Goal: Task Accomplishment & Management: Complete application form

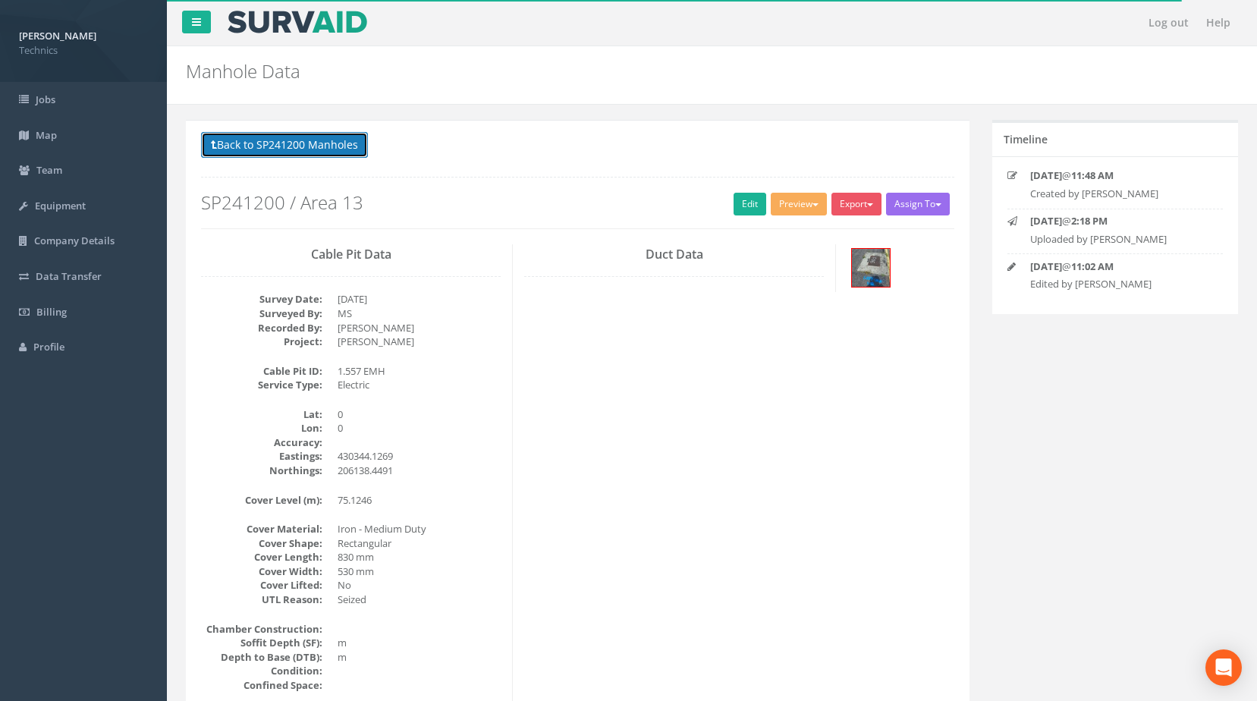
click at [307, 145] on button "Back to SP241200 Manholes" at bounding box center [284, 145] width 167 height 26
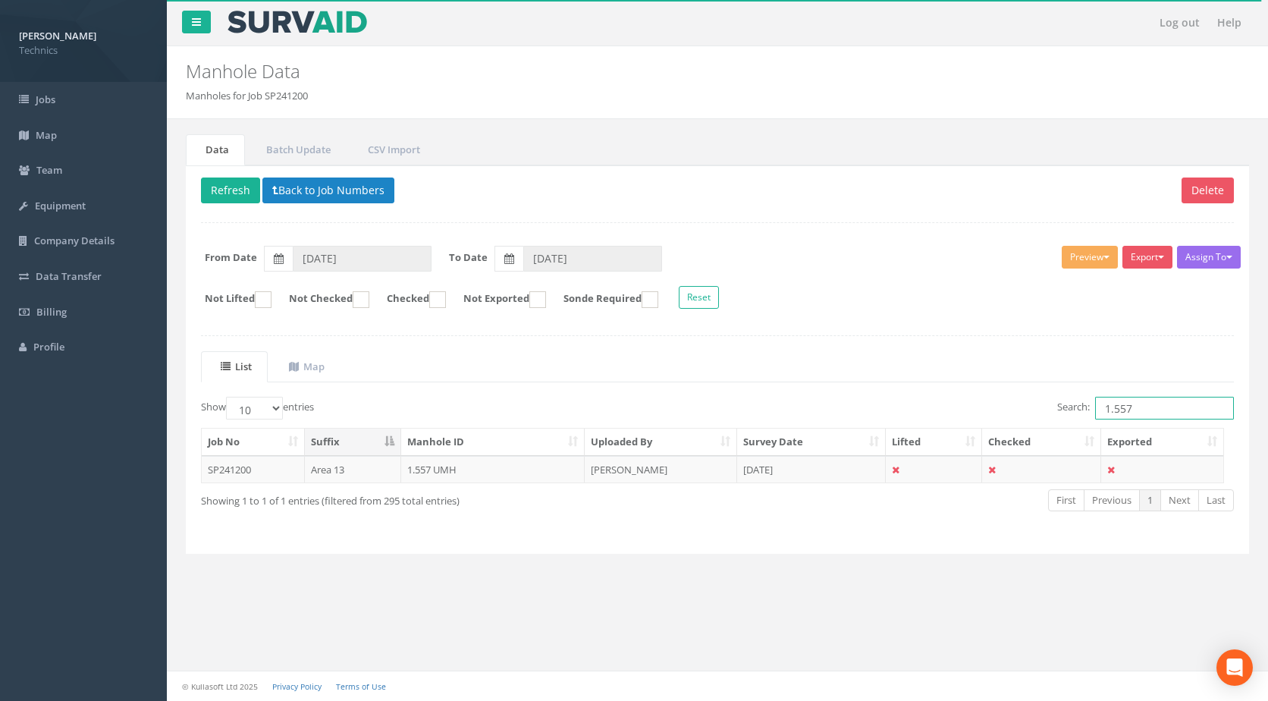
click at [1136, 410] on input "1.557" at bounding box center [1165, 408] width 139 height 23
type input "1.558"
click at [426, 469] on td "1.558 UMH" at bounding box center [493, 469] width 184 height 27
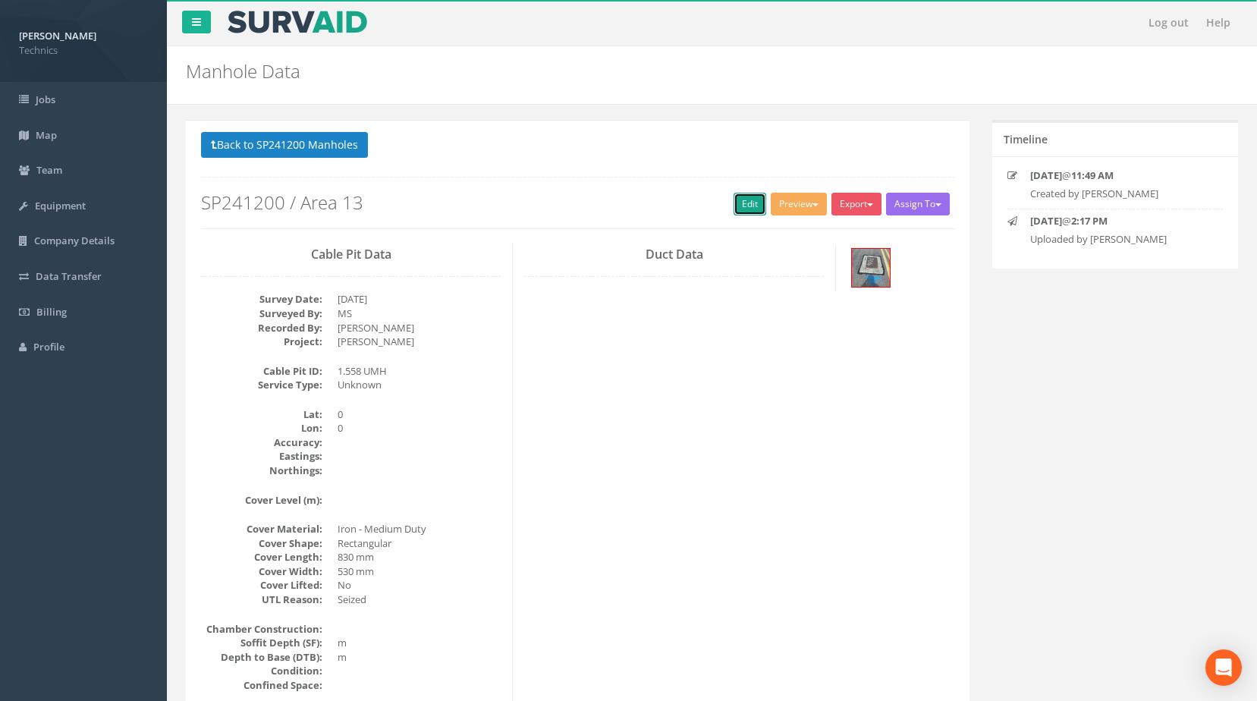
click at [745, 202] on link "Edit" at bounding box center [750, 204] width 33 height 23
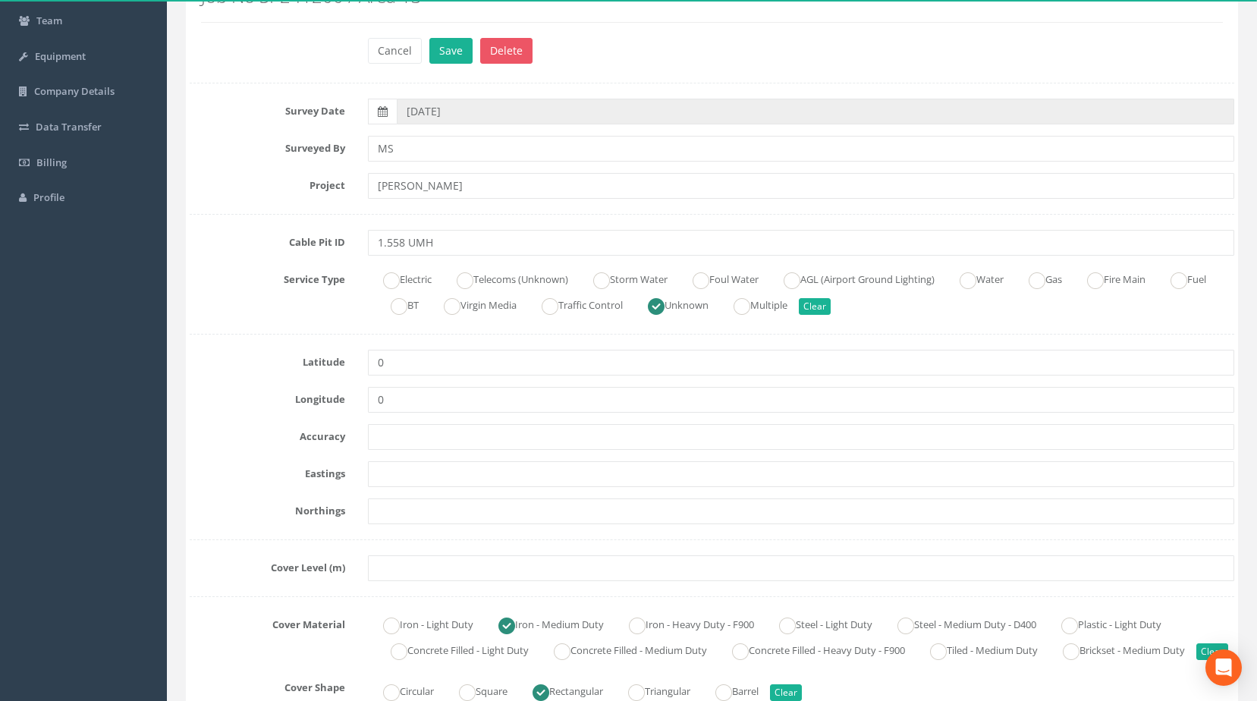
scroll to position [152, 0]
click at [395, 277] on ins at bounding box center [391, 278] width 17 height 17
radio input "true"
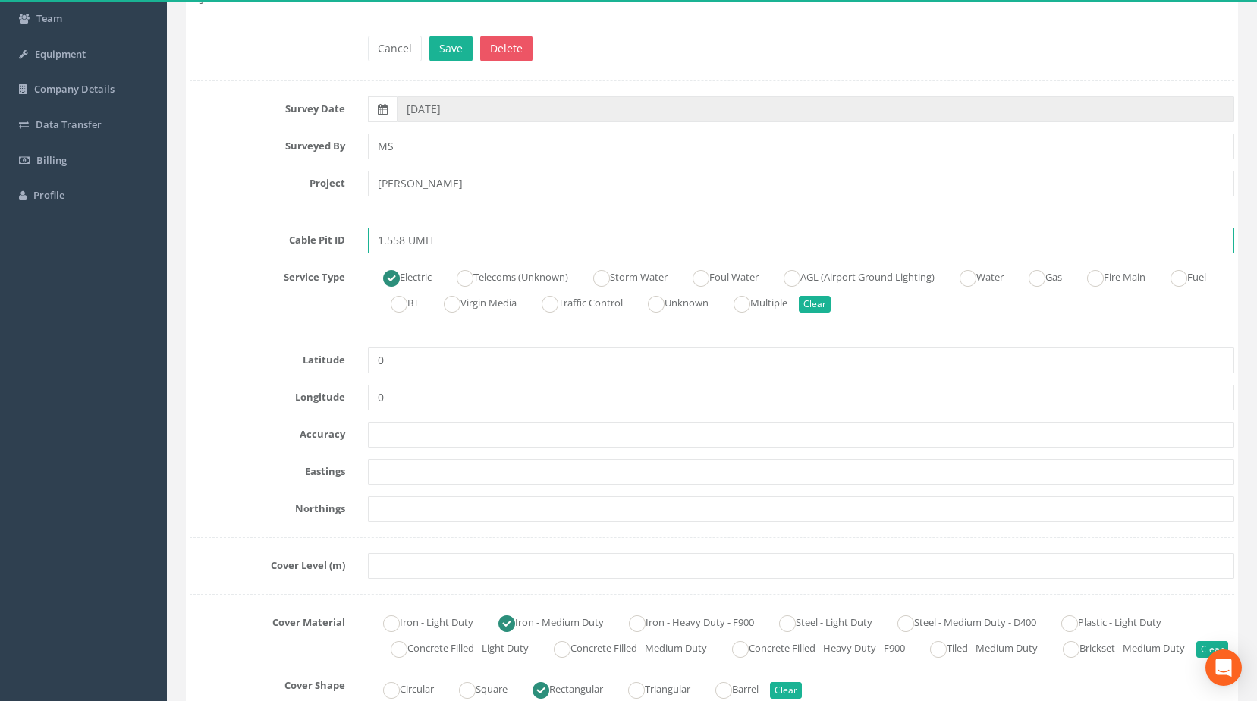
click at [413, 240] on input "1.558 UMH" at bounding box center [801, 241] width 867 height 26
type input "1.558 EMH"
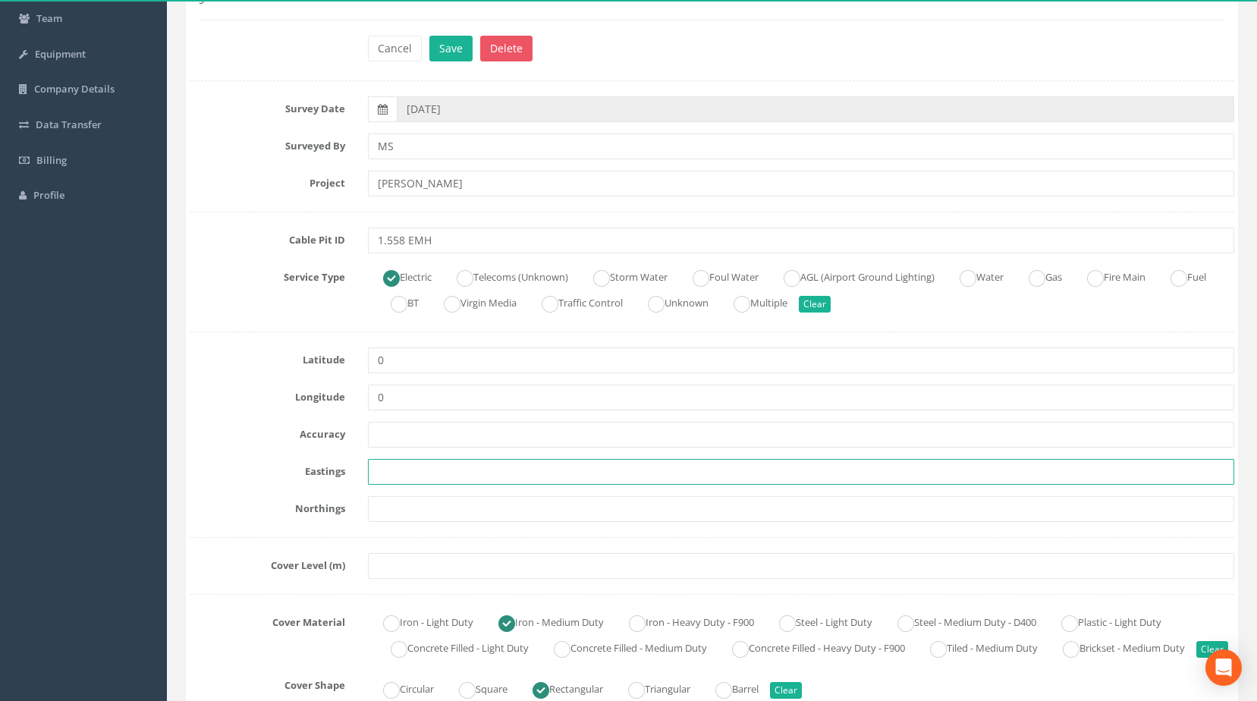
click at [391, 470] on input "text" at bounding box center [801, 472] width 867 height 26
paste input "430340.6330"
type input "430340.6330"
click at [379, 513] on input "text" at bounding box center [801, 509] width 867 height 26
paste input "206149.9372"
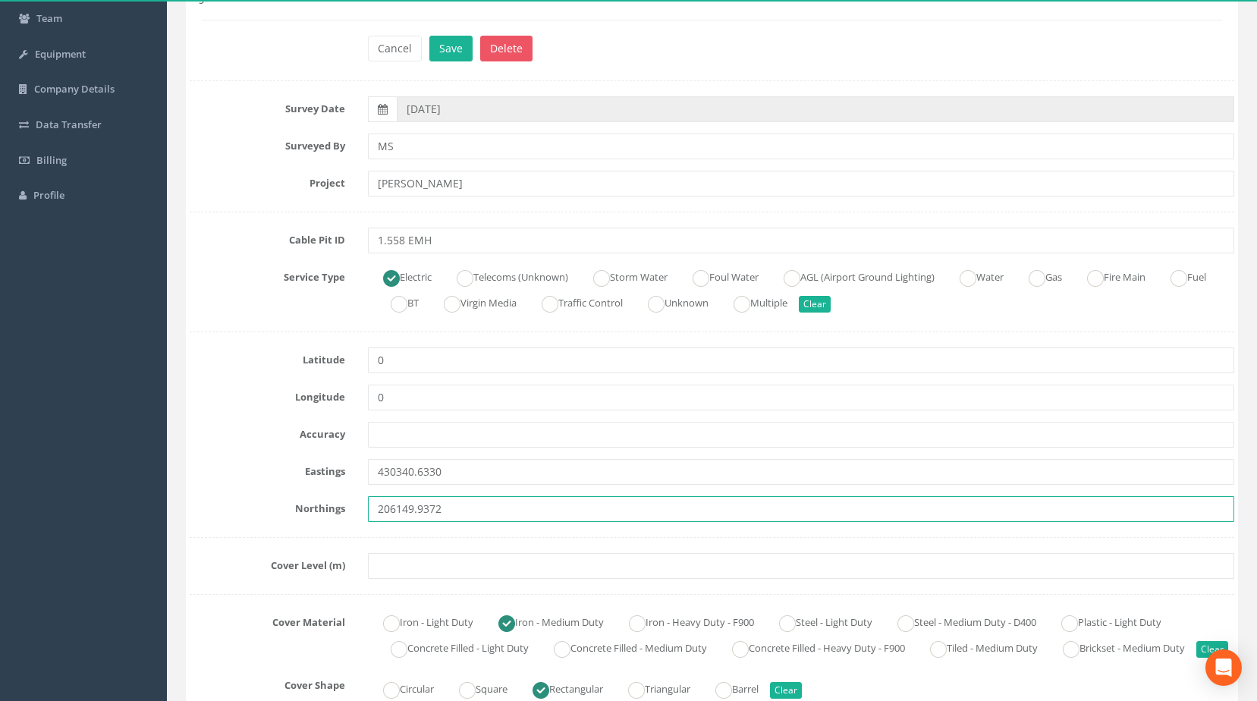
type input "206149.9372"
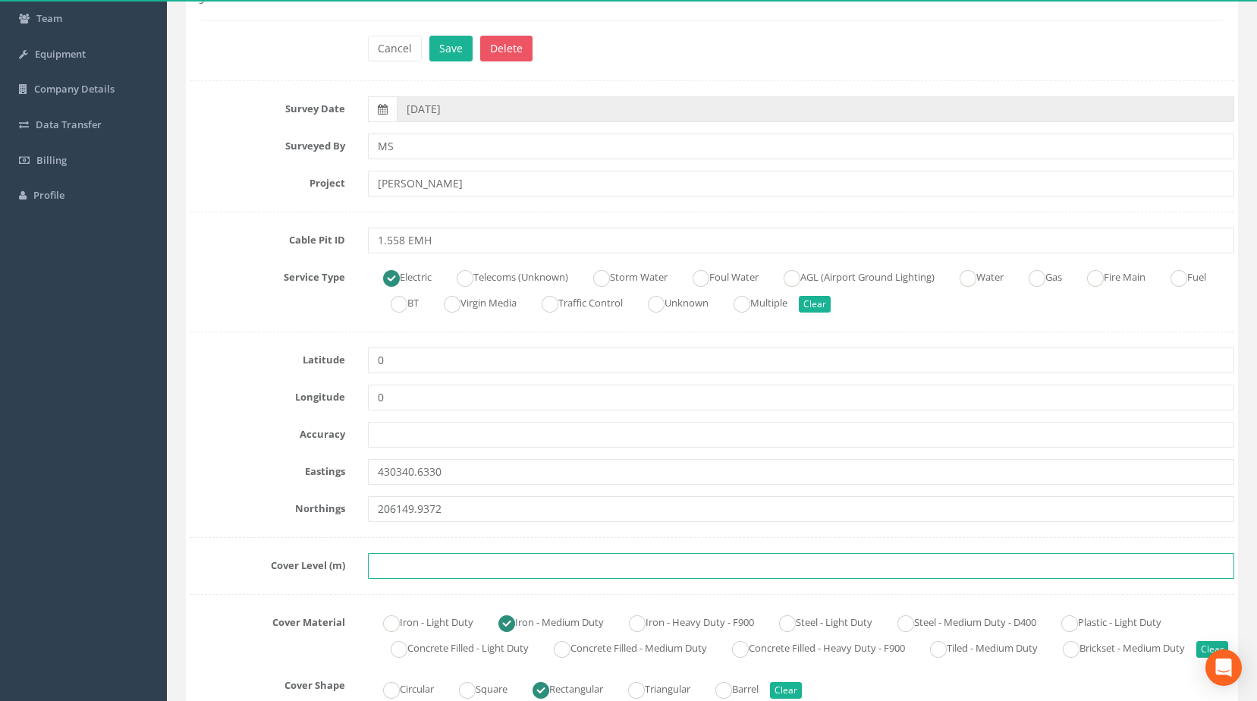
click at [389, 564] on input "text" at bounding box center [801, 566] width 867 height 26
paste input "75.1071"
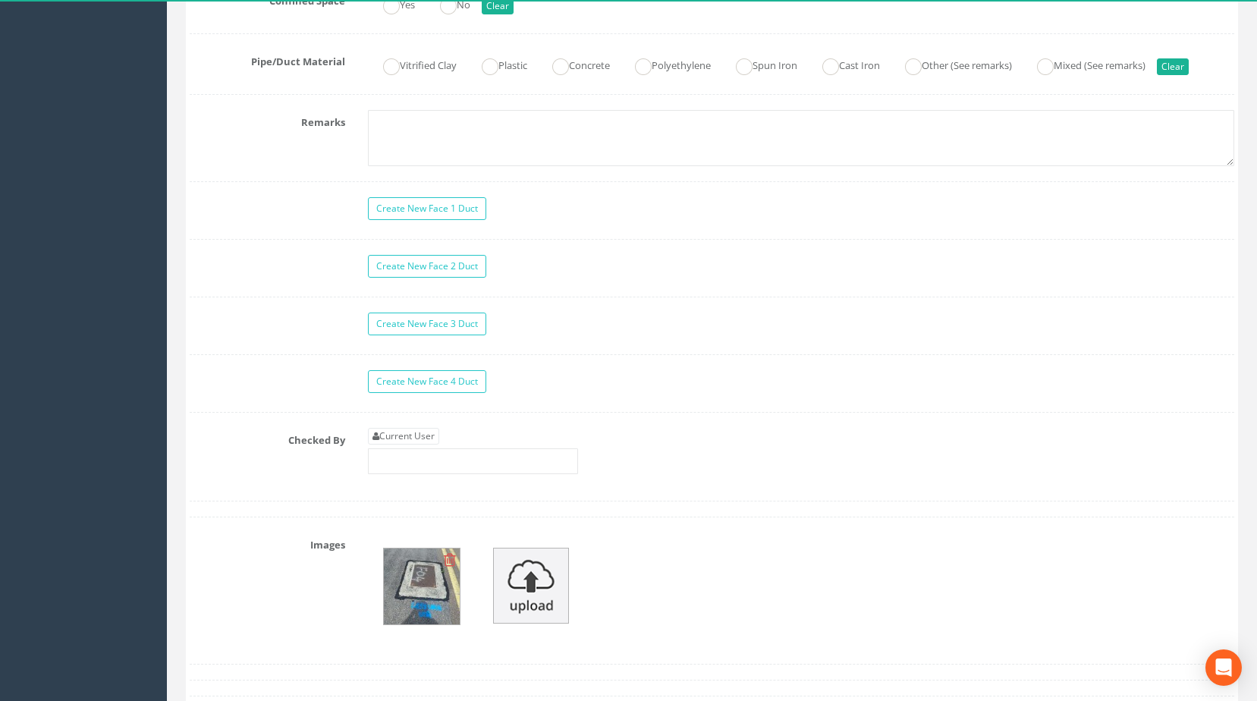
scroll to position [1214, 0]
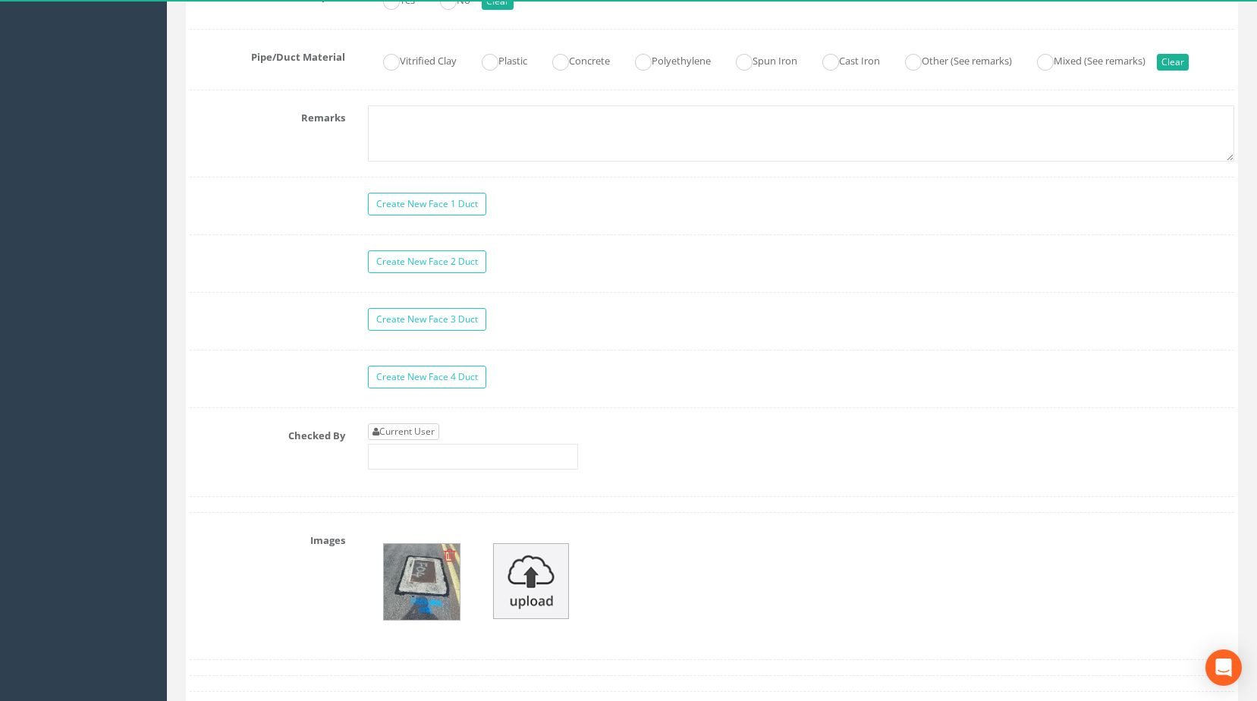
type input "75.1071"
click at [406, 440] on link "Current User" at bounding box center [403, 431] width 71 height 17
type input "[PERSON_NAME]"
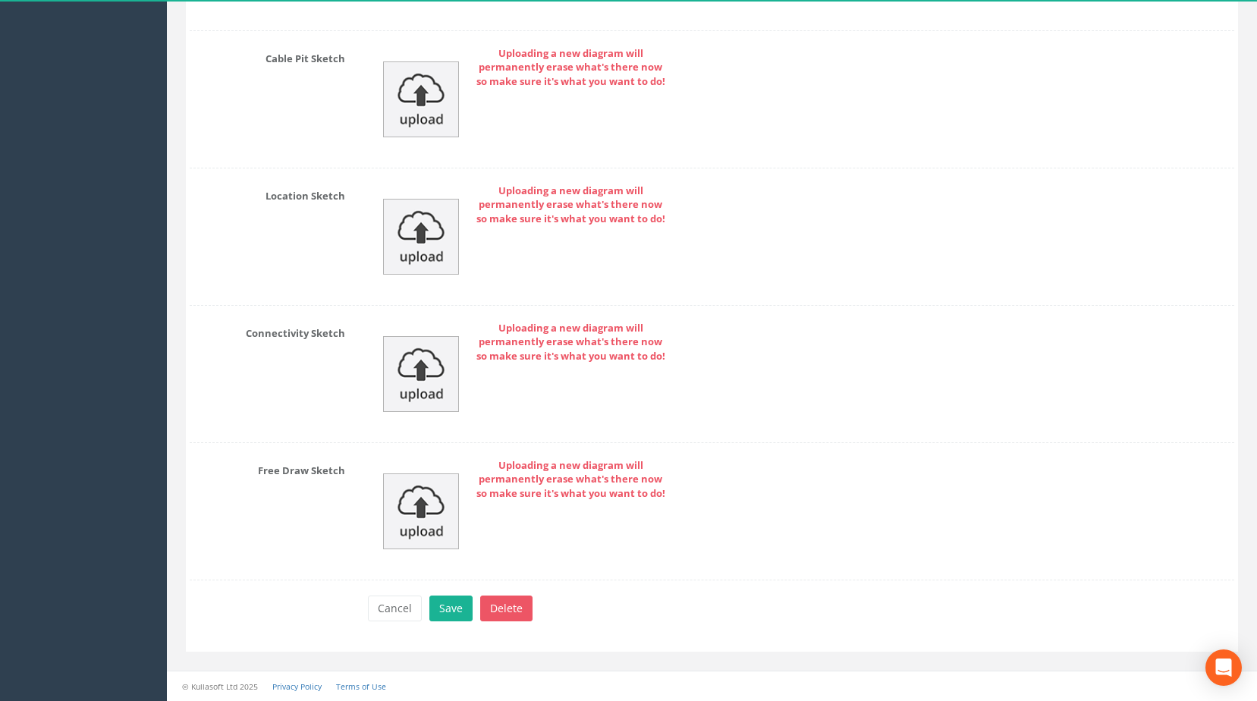
scroll to position [2209, 0]
click at [457, 605] on button "Save" at bounding box center [450, 609] width 43 height 26
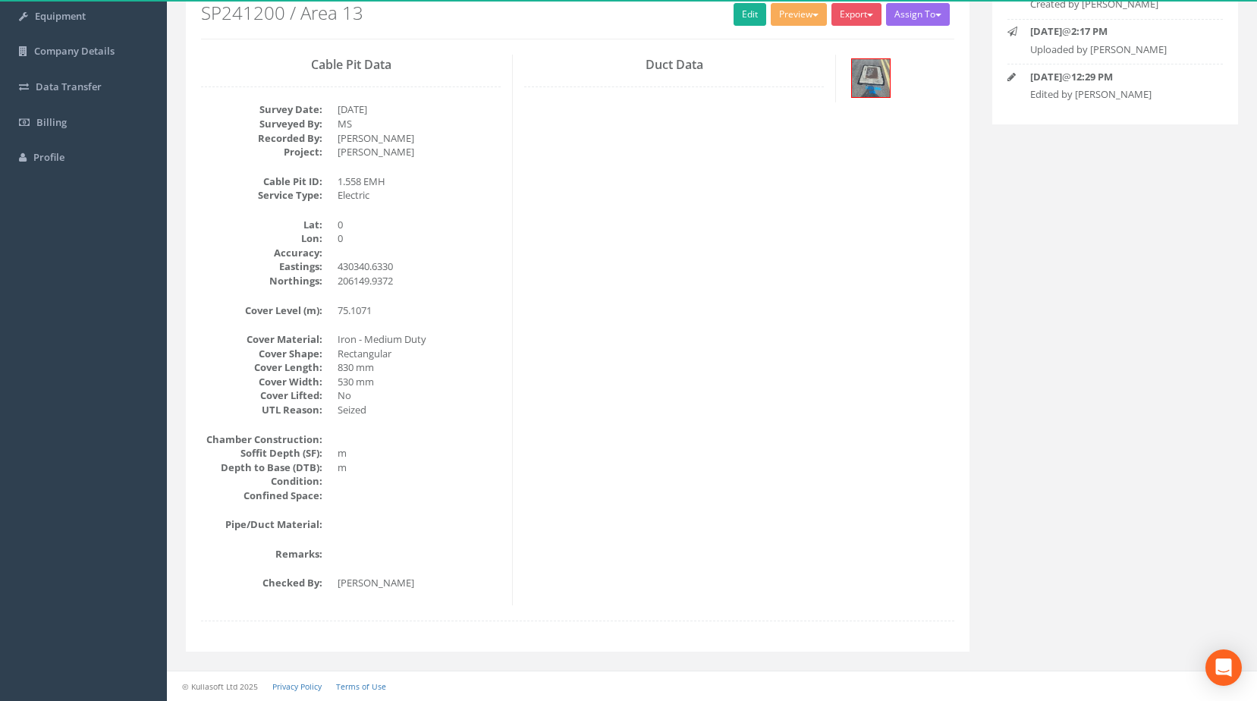
click at [964, 446] on div "Cable Pit Data Survey Date: [DATE] Surveyed By: MS Recorded By: [PERSON_NAME] P…" at bounding box center [578, 330] width 776 height 551
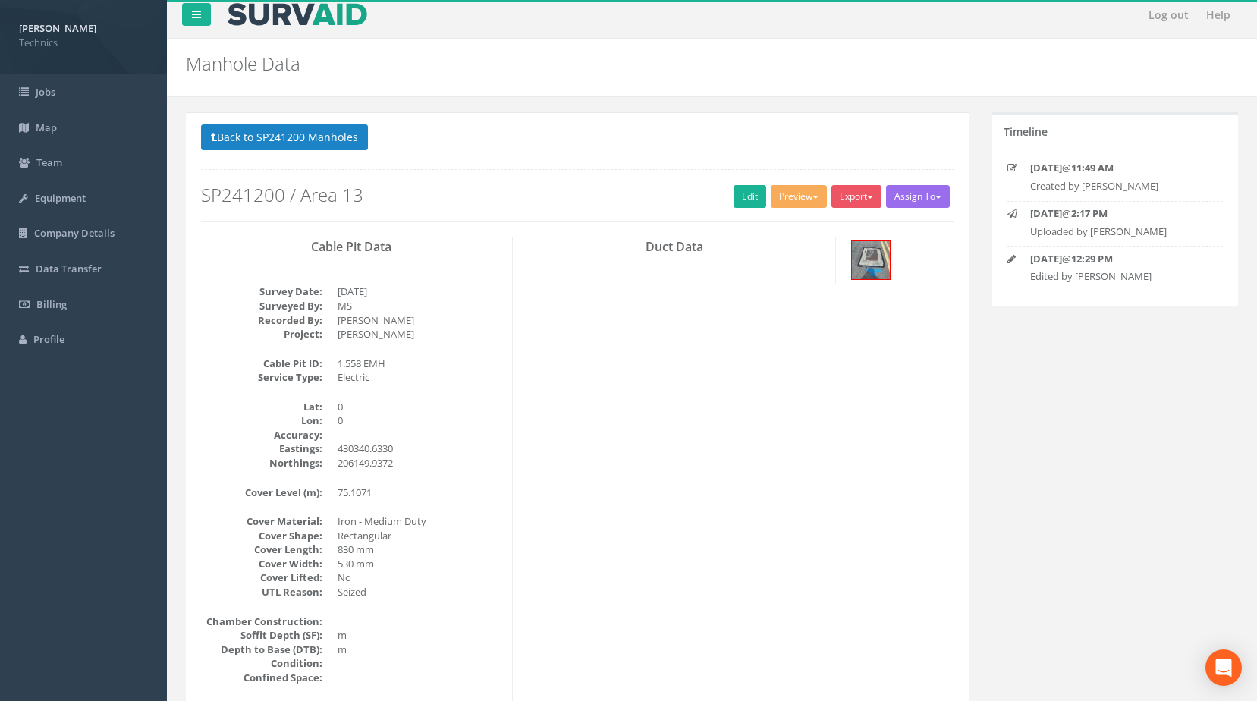
scroll to position [0, 0]
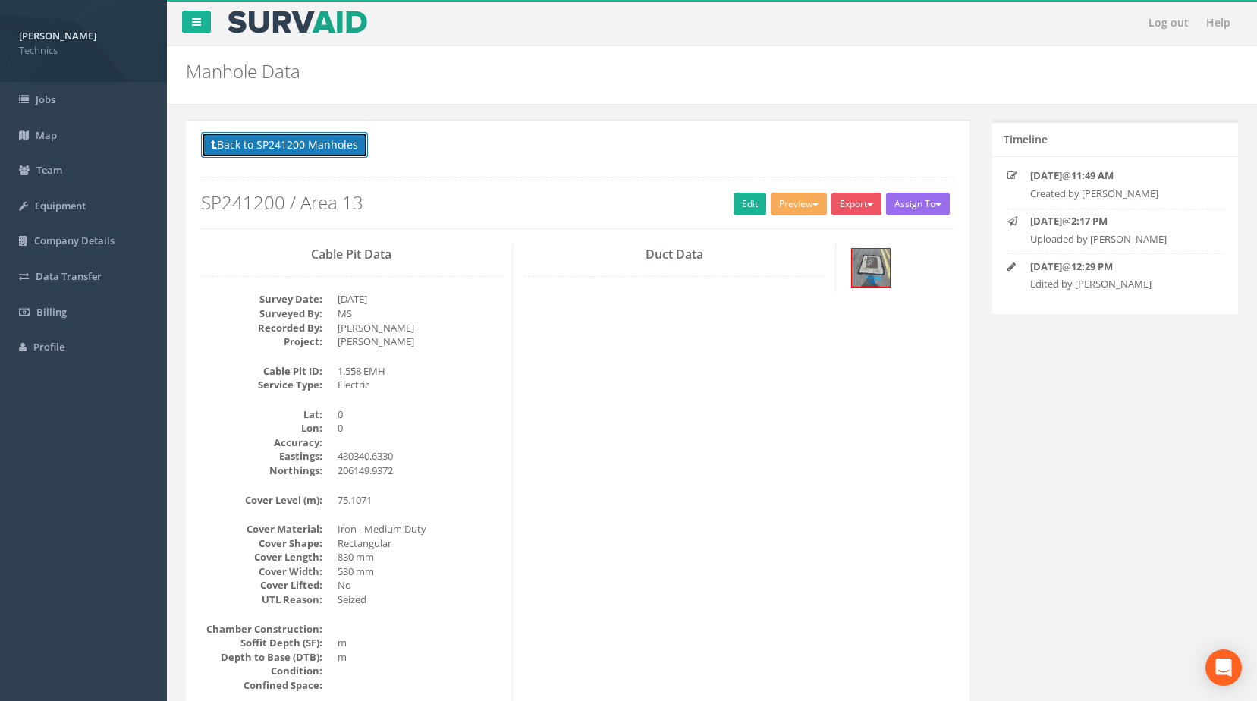
click at [311, 141] on button "Back to SP241200 Manholes" at bounding box center [284, 145] width 167 height 26
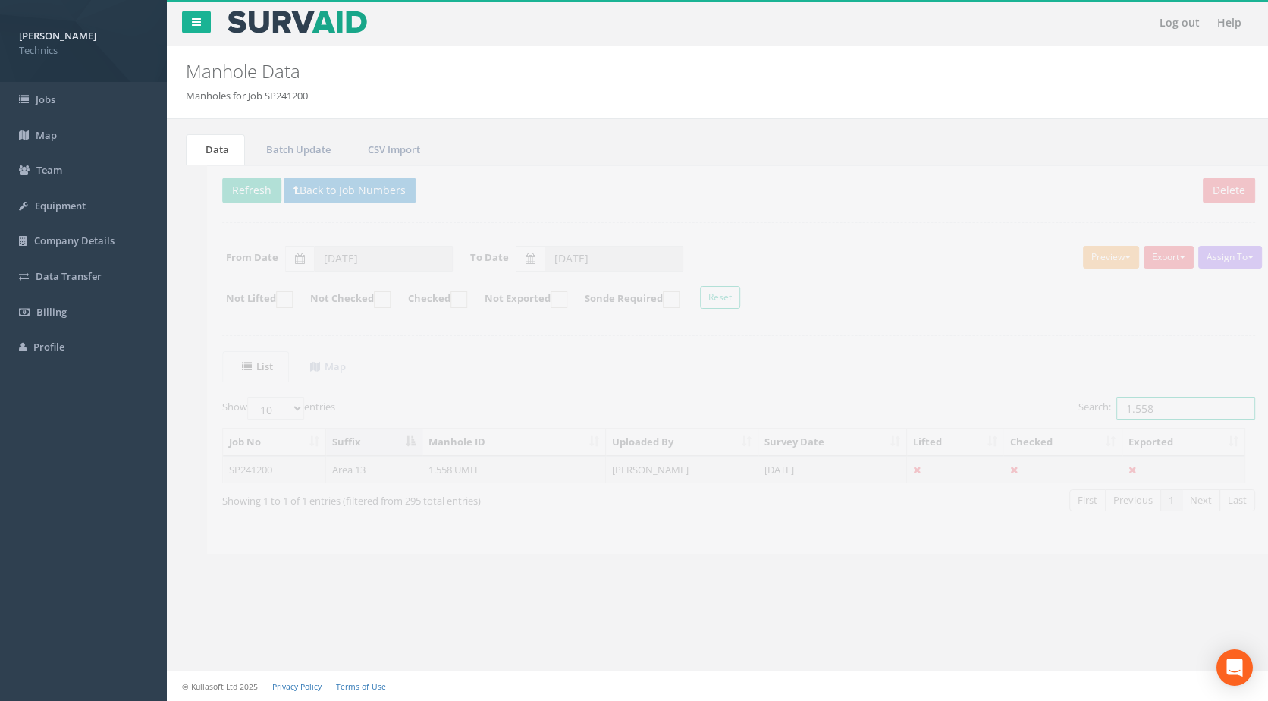
click at [1140, 411] on input "1.558" at bounding box center [1165, 408] width 139 height 23
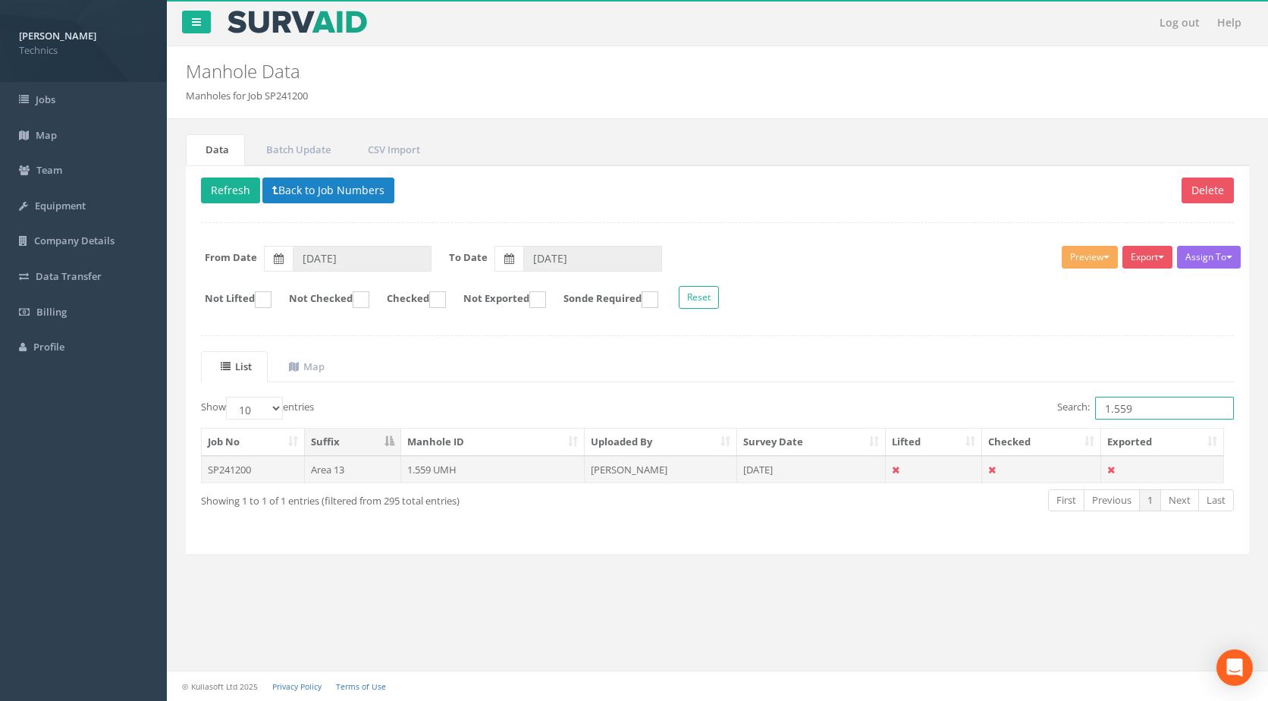
type input "1.559"
click at [435, 470] on td "1.559 UMH" at bounding box center [493, 469] width 184 height 27
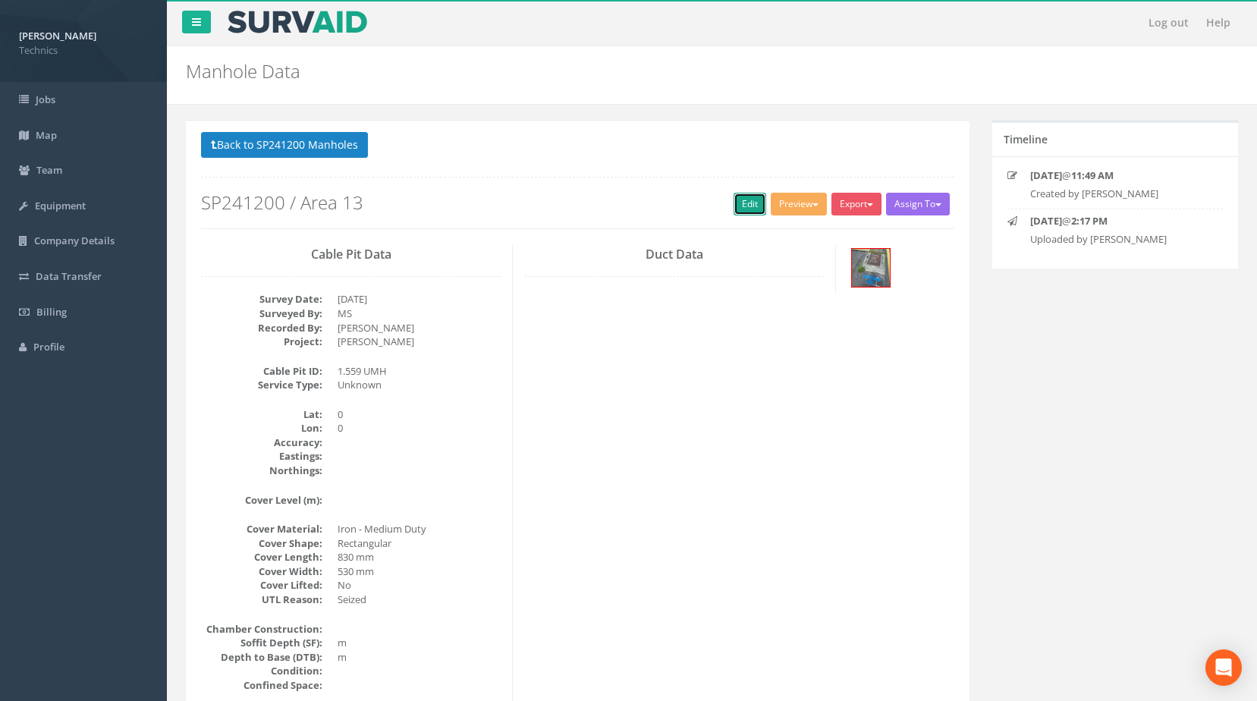
click at [747, 204] on link "Edit" at bounding box center [750, 204] width 33 height 23
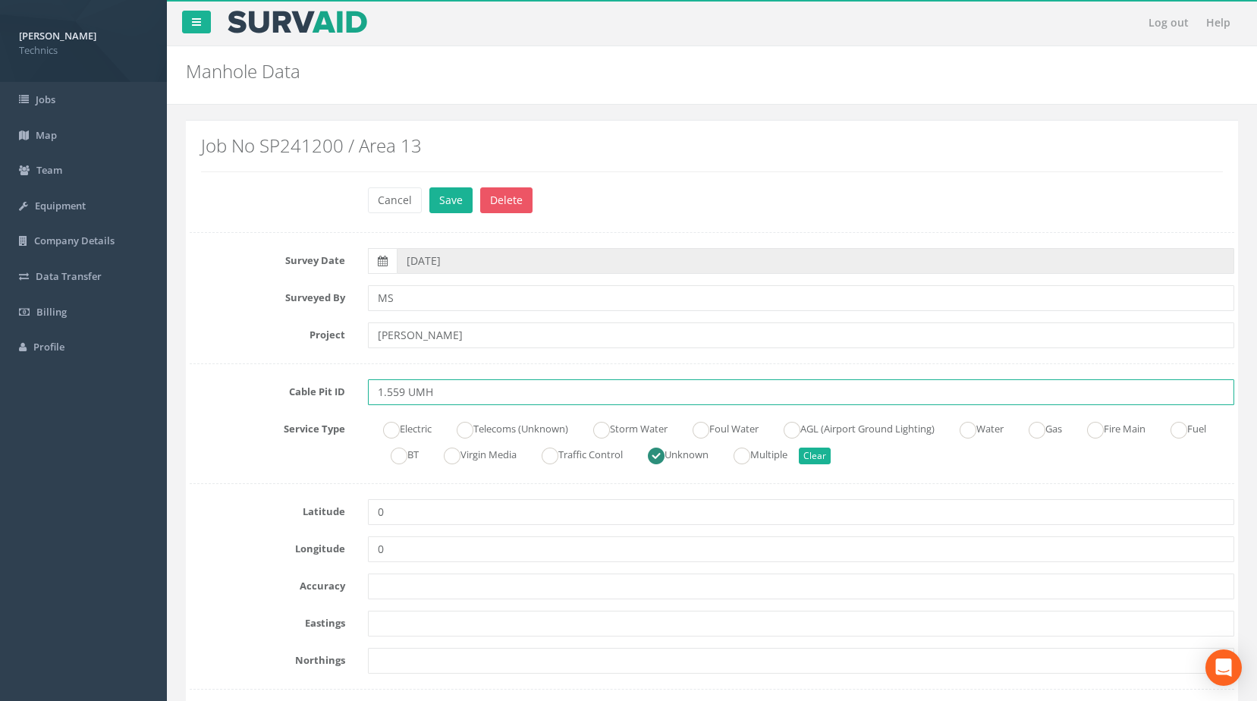
click at [413, 391] on input "1.559 UMH" at bounding box center [801, 392] width 867 height 26
type input "1.559 EMH"
click at [391, 430] on ins at bounding box center [391, 430] width 17 height 17
radio input "true"
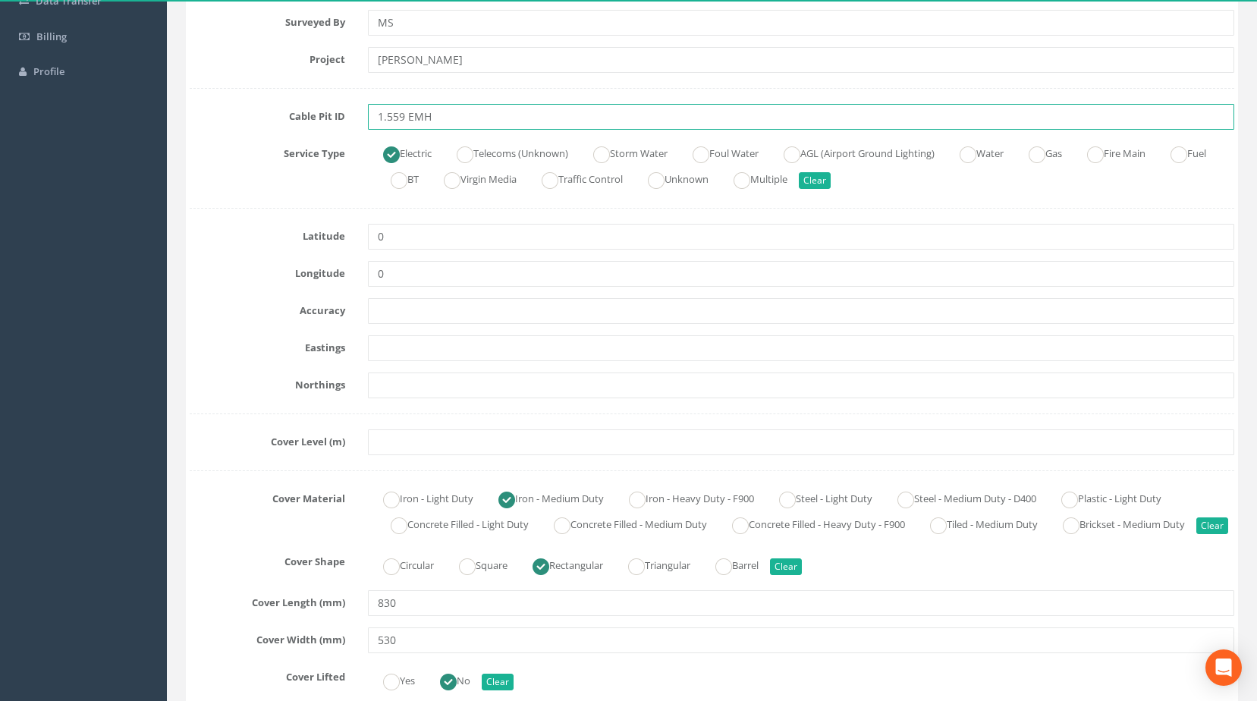
scroll to position [303, 0]
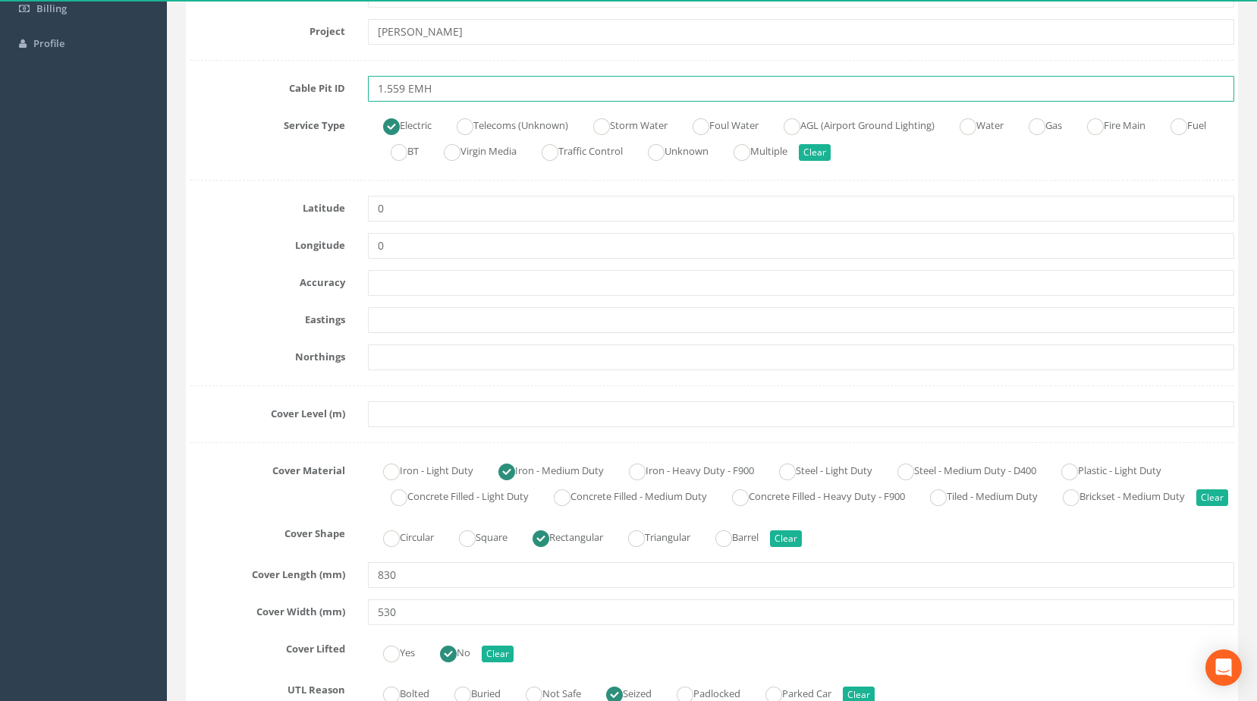
type input "1.559 EMH"
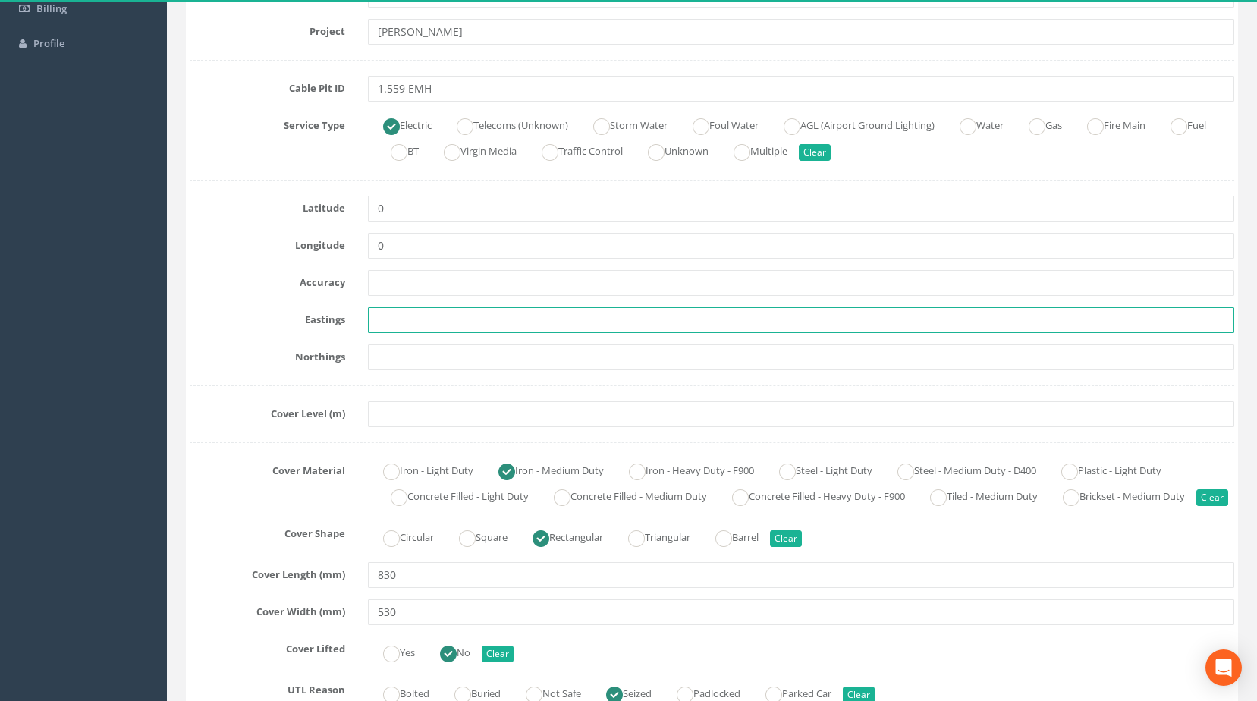
click at [423, 322] on input "text" at bounding box center [801, 320] width 867 height 26
paste input "430337.0317"
type input "430337.0317"
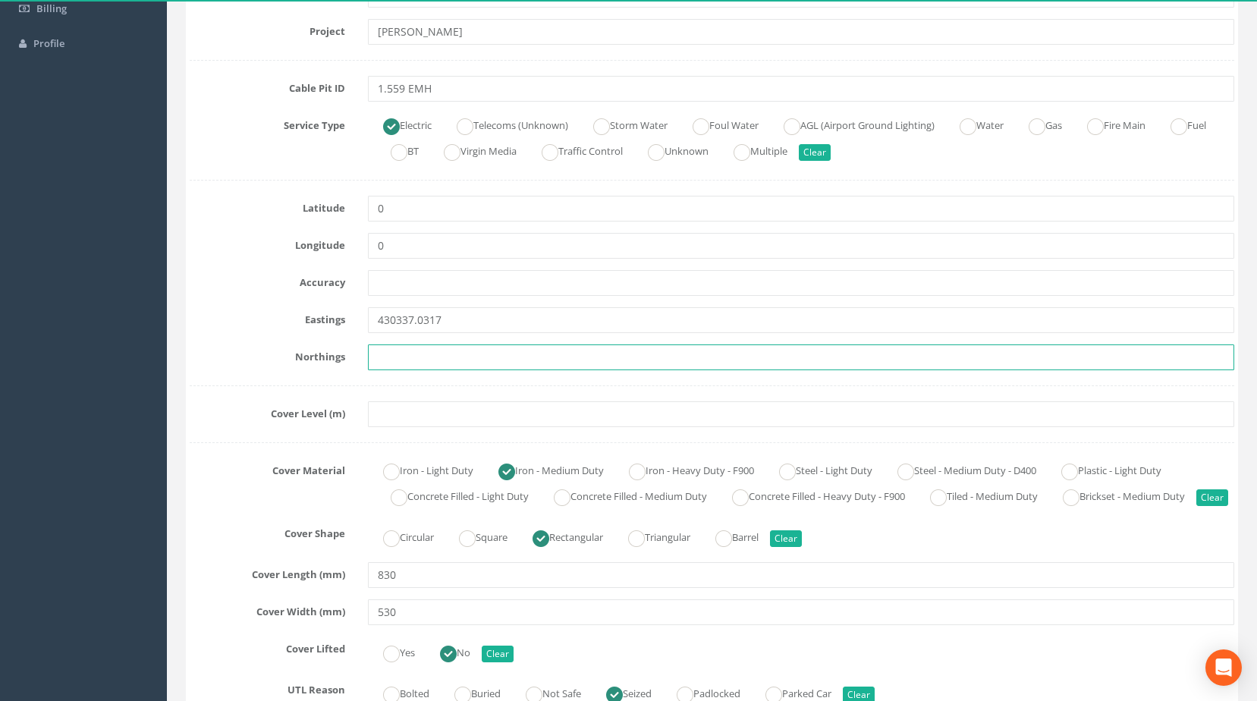
click at [396, 359] on input "text" at bounding box center [801, 357] width 867 height 26
paste input "206161.6859"
type input "206161.6859"
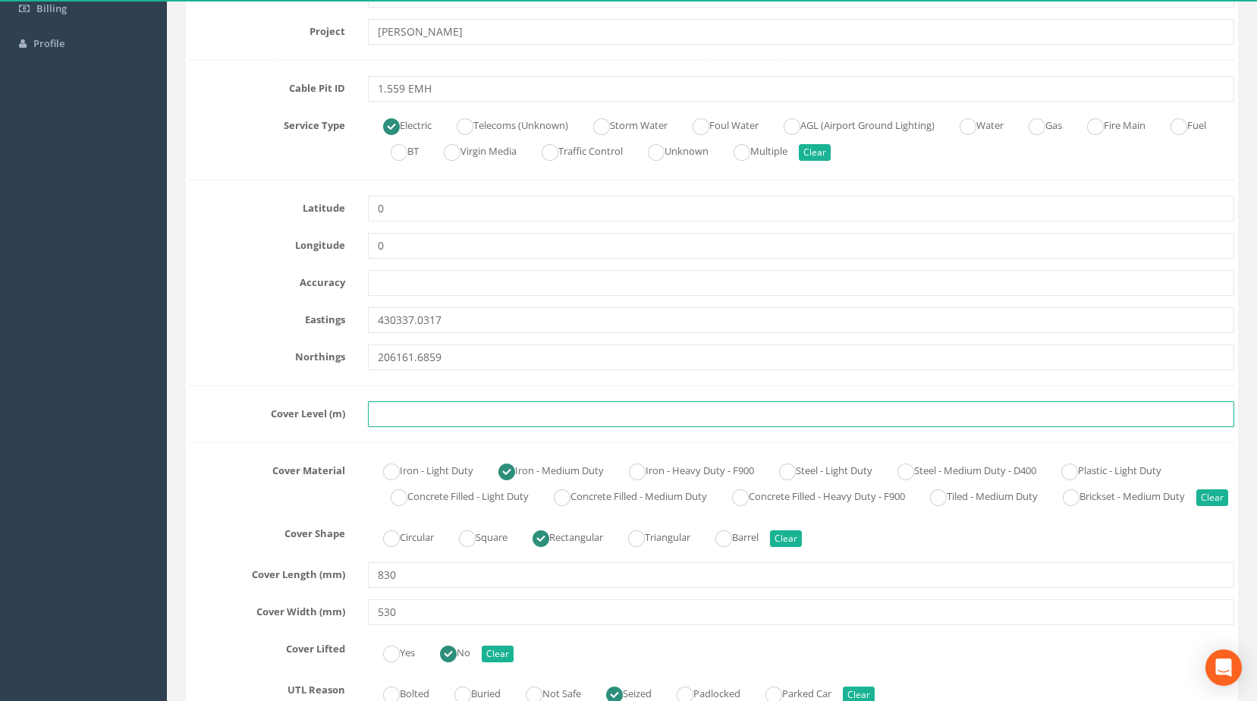
click at [419, 414] on input "text" at bounding box center [801, 414] width 867 height 26
paste input "75.0896"
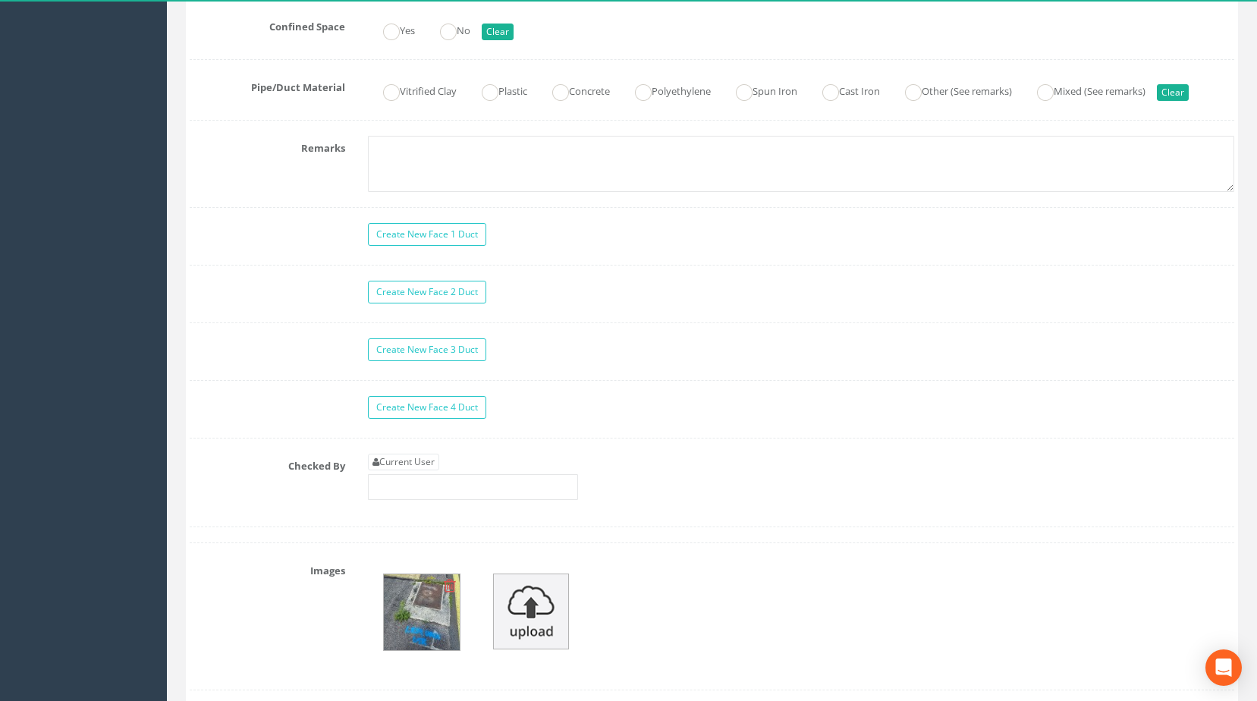
scroll to position [1214, 0]
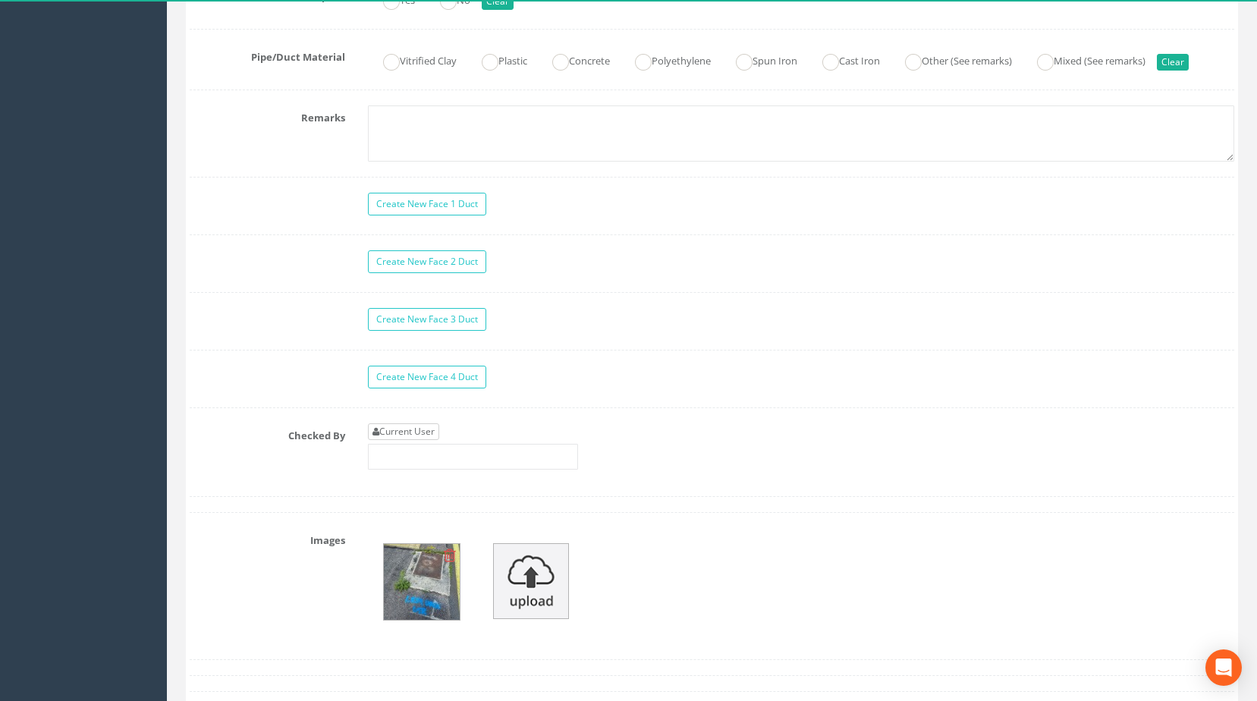
type input "75.0896"
click at [400, 440] on link "Current User" at bounding box center [403, 431] width 71 height 17
type input "[PERSON_NAME]"
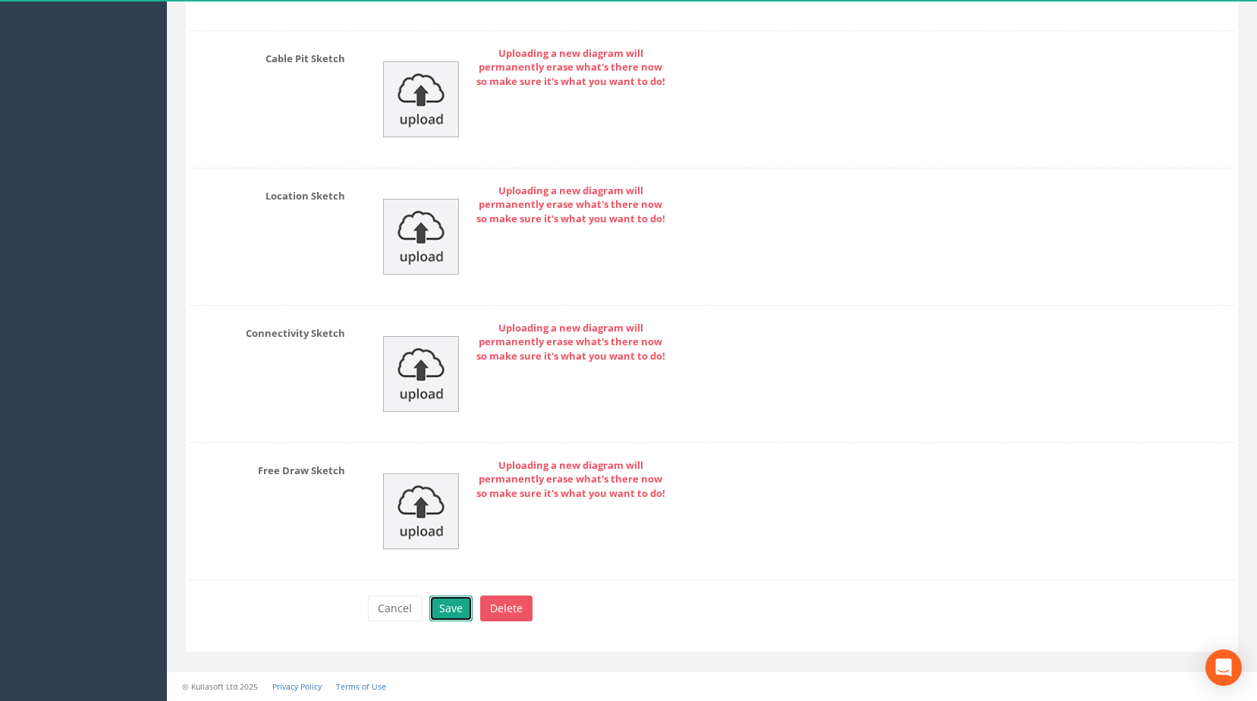
click at [448, 607] on button "Save" at bounding box center [450, 609] width 43 height 26
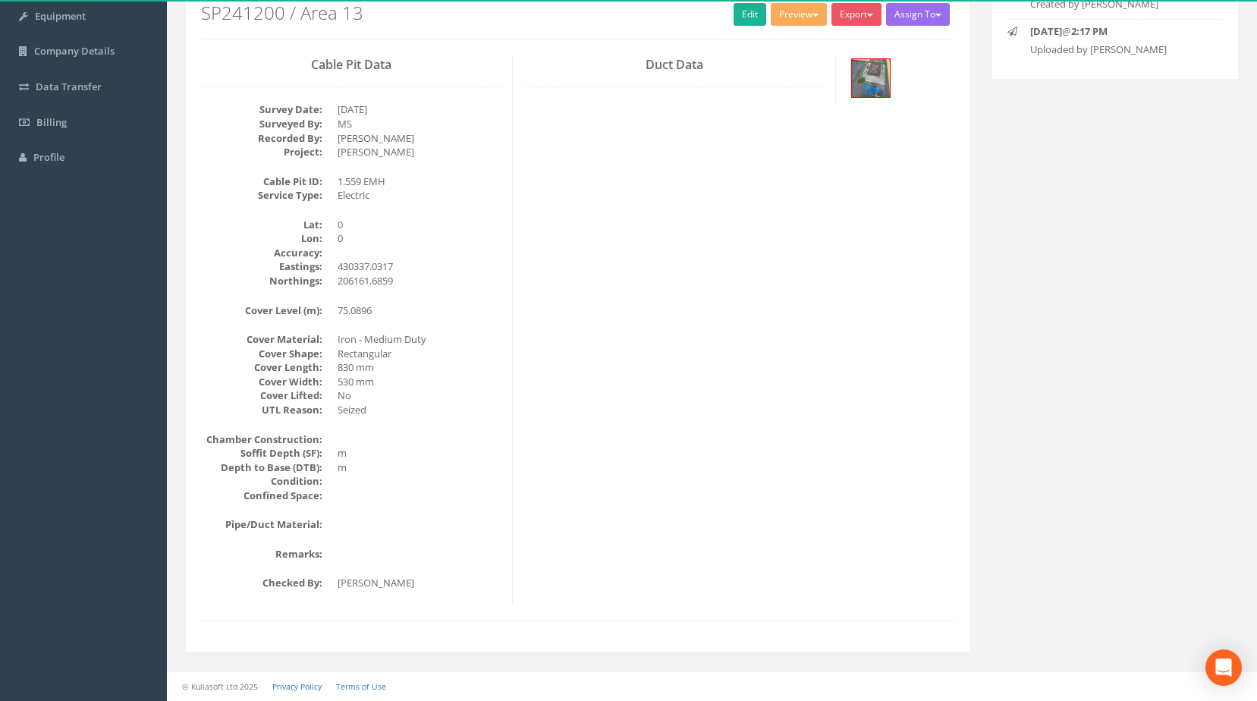
scroll to position [190, 0]
click at [1081, 438] on div "Back to SP241200 Manholes Back to Map Assign To No Companies Added Export Techn…" at bounding box center [711, 300] width 1075 height 740
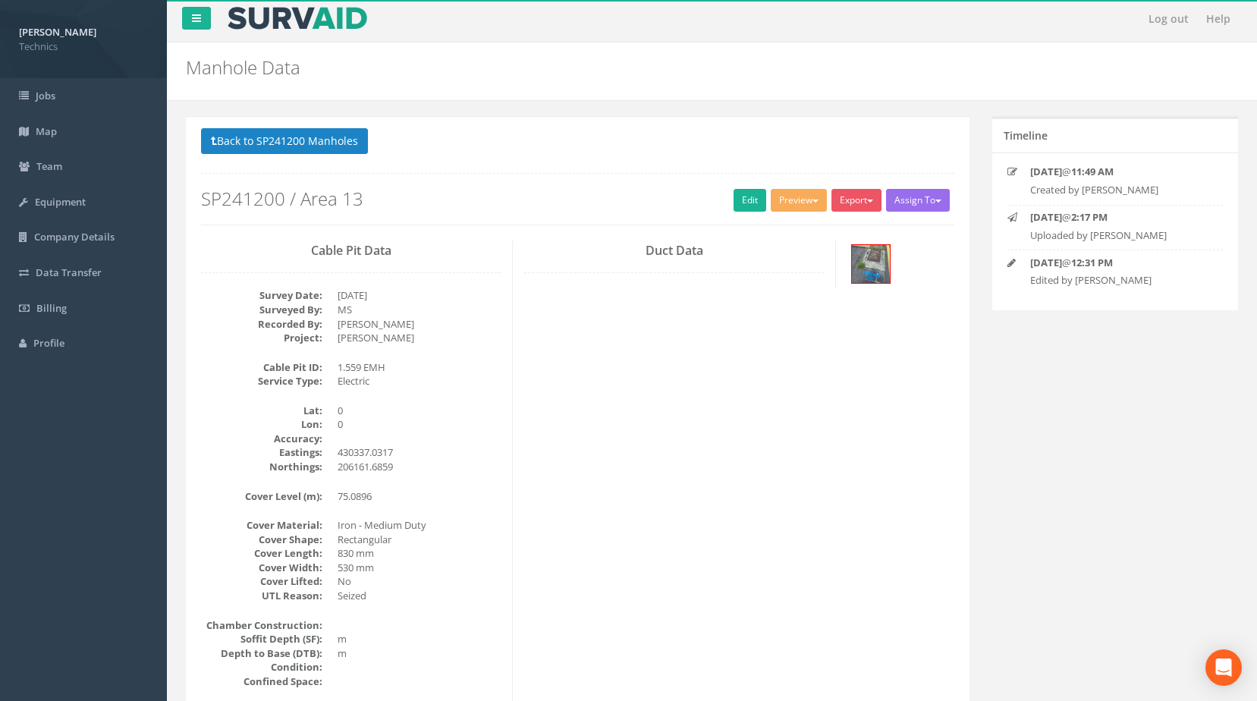
scroll to position [0, 0]
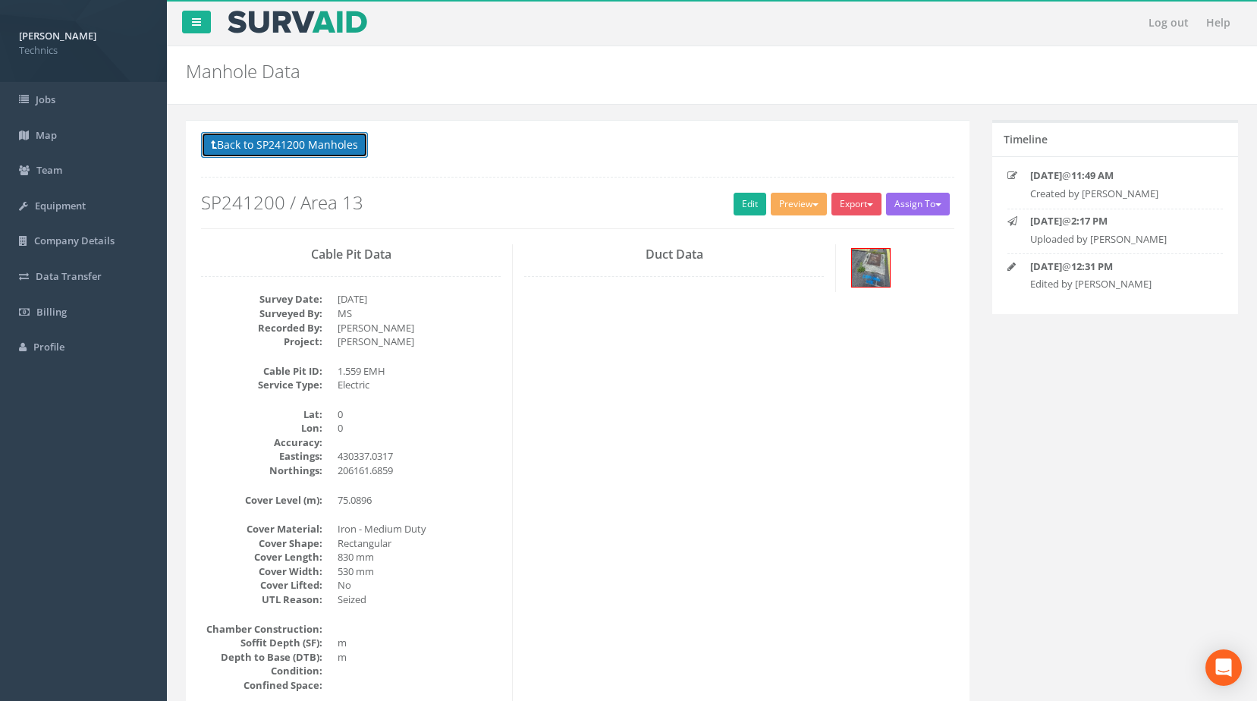
click at [316, 149] on button "Back to SP241200 Manholes" at bounding box center [284, 145] width 167 height 26
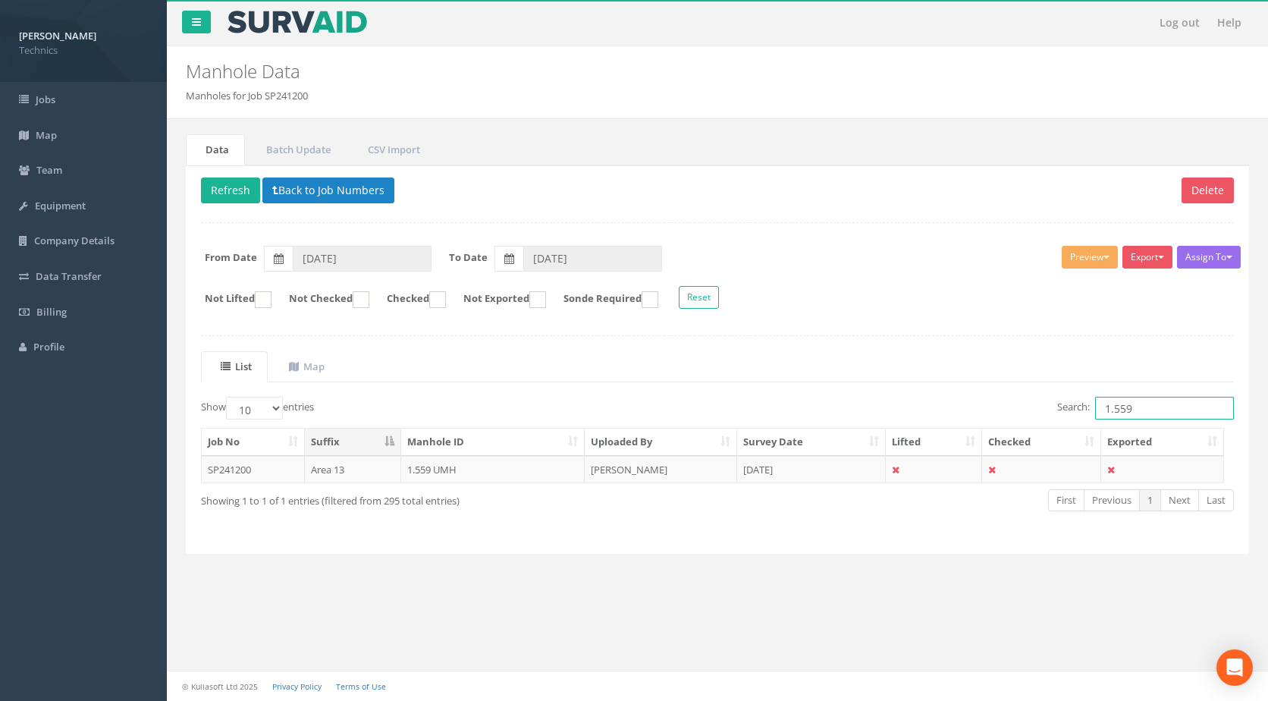
click at [1146, 411] on input "1.559" at bounding box center [1165, 408] width 139 height 23
type input "1.668"
click at [438, 473] on td "1.668 EMH" at bounding box center [493, 469] width 184 height 27
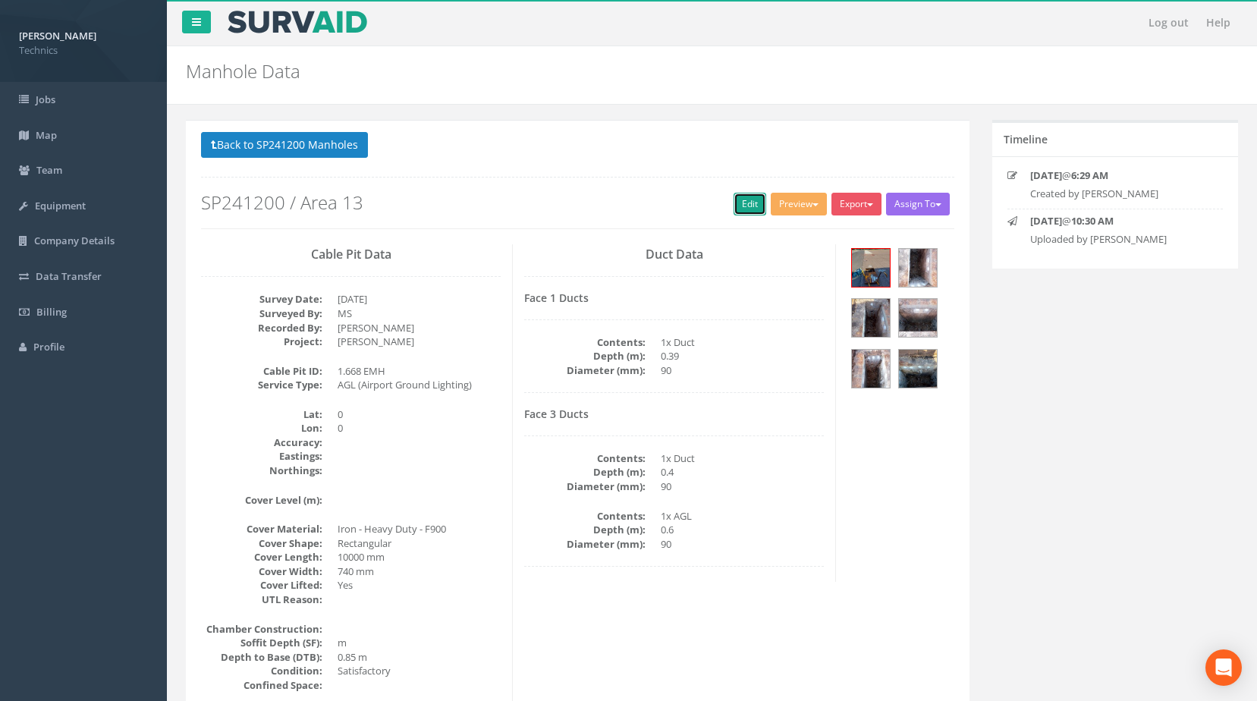
click at [745, 206] on link "Edit" at bounding box center [750, 204] width 33 height 23
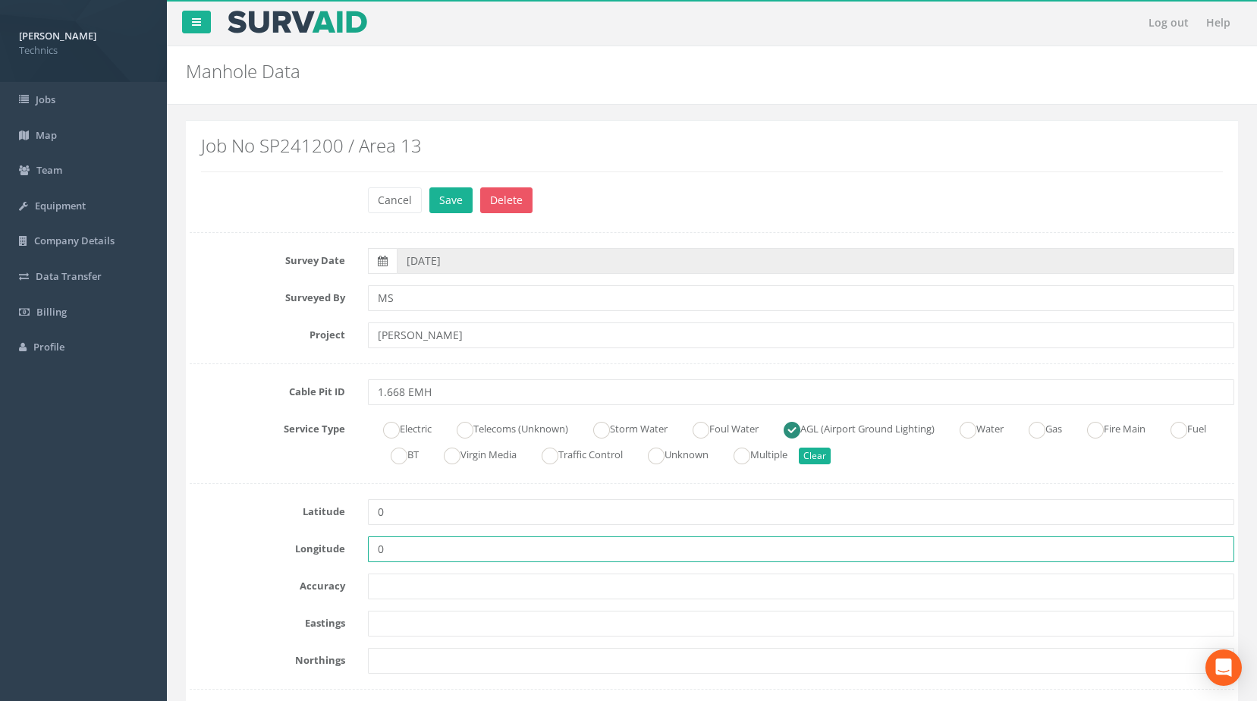
click at [778, 560] on input "0" at bounding box center [801, 549] width 867 height 26
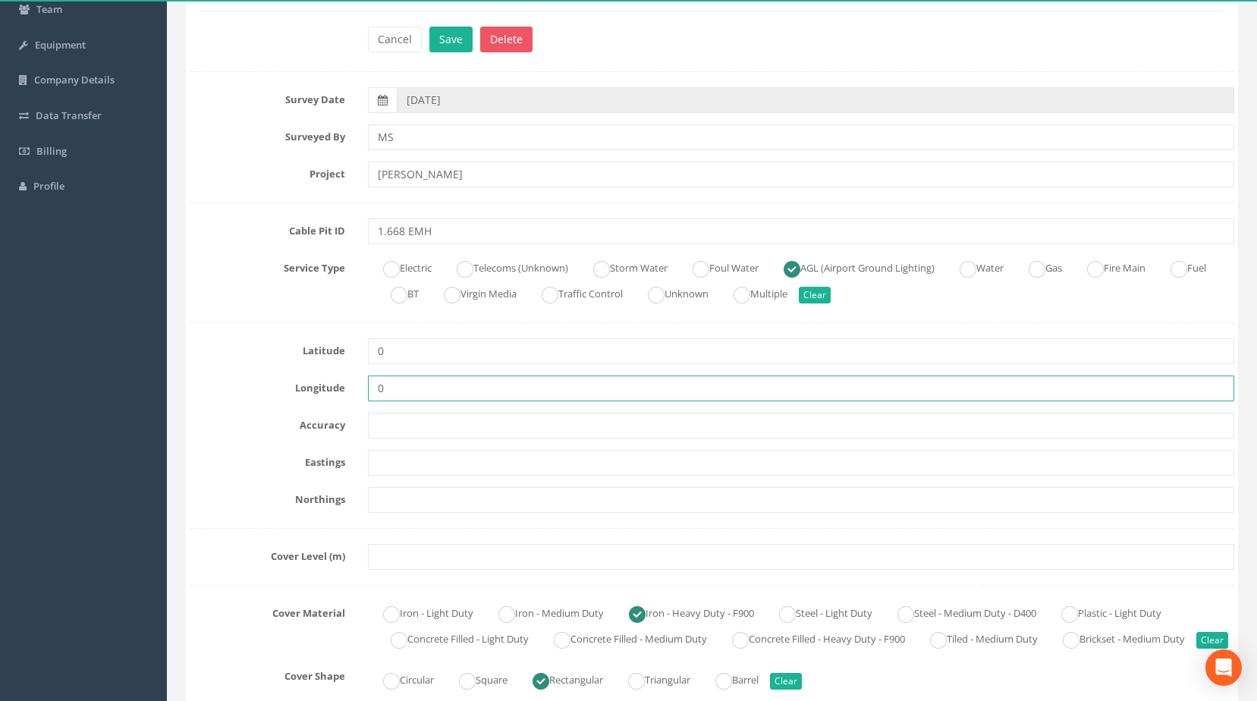
scroll to position [228, 0]
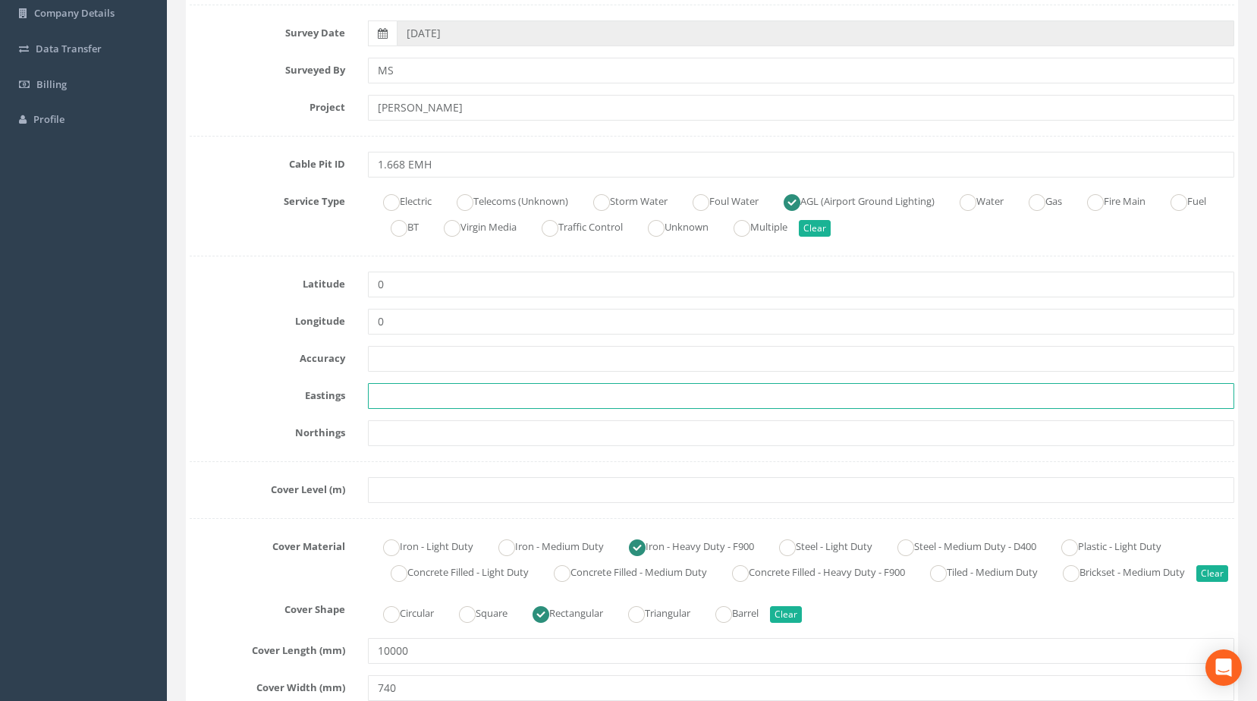
click at [395, 399] on input "text" at bounding box center [801, 396] width 867 height 26
click at [425, 397] on input "text" at bounding box center [801, 396] width 867 height 26
paste input "430358.4817"
type input "430358.4817"
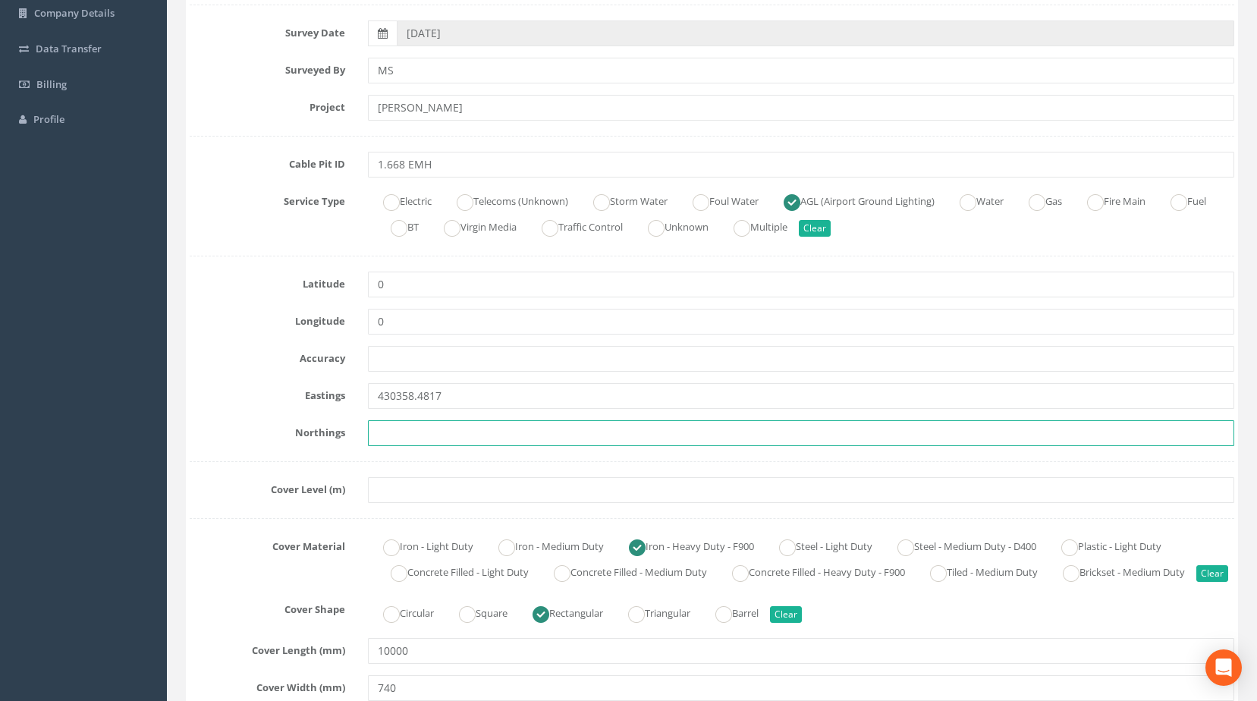
click at [389, 431] on input "text" at bounding box center [801, 433] width 867 height 26
paste input "206181.0074"
type input "206181.0074"
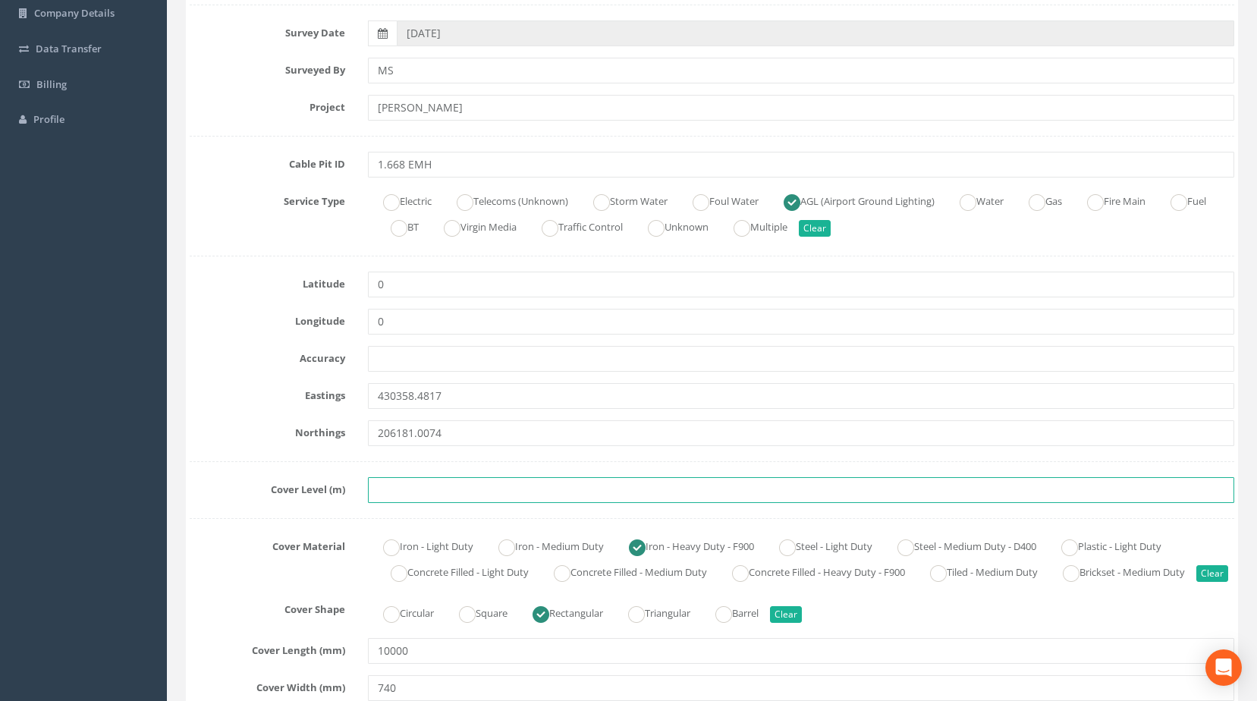
click at [385, 488] on input "text" at bounding box center [801, 490] width 867 height 26
paste input "75.1905"
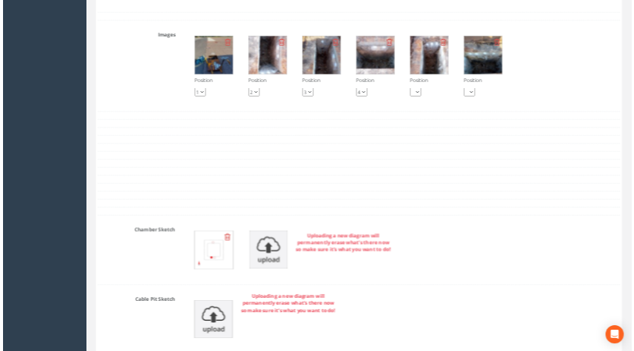
scroll to position [1821, 0]
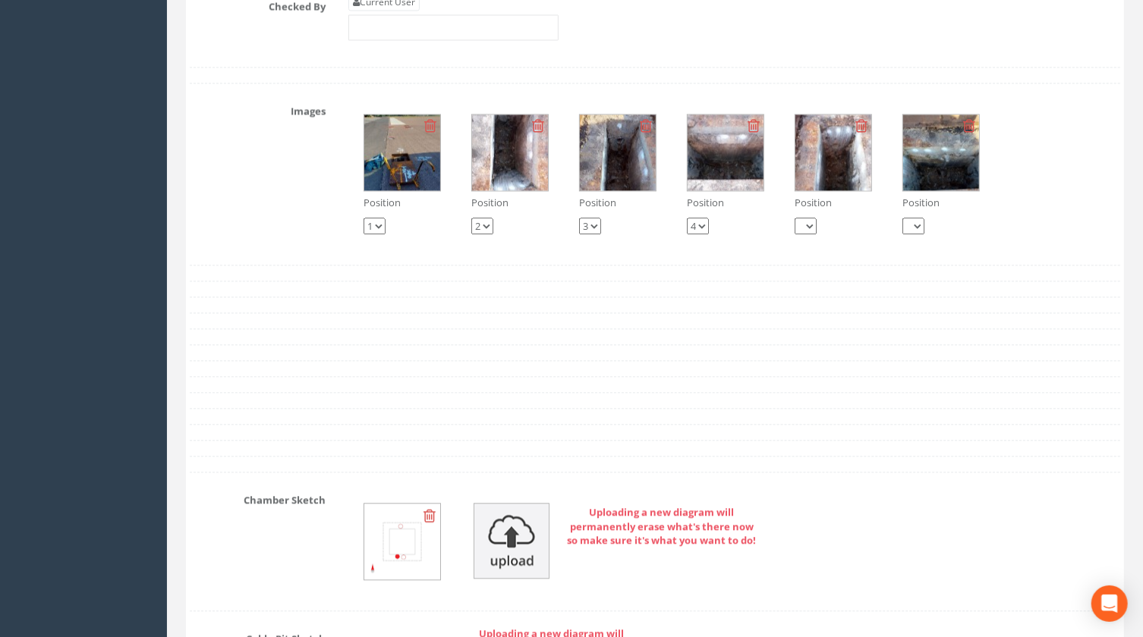
type input "75.1905"
click at [842, 152] on img at bounding box center [833, 153] width 76 height 76
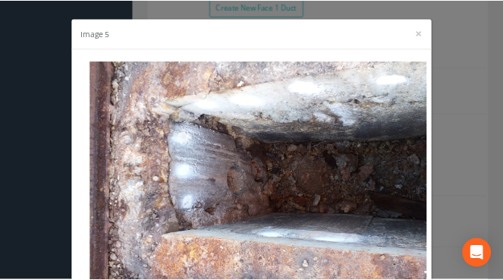
scroll to position [1456, 0]
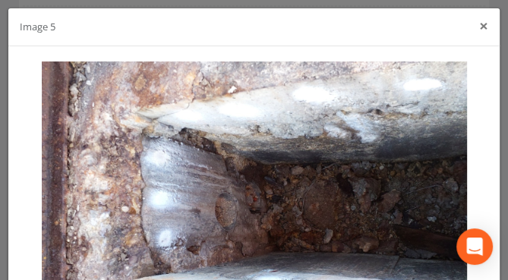
click at [479, 27] on button "×" at bounding box center [483, 26] width 9 height 16
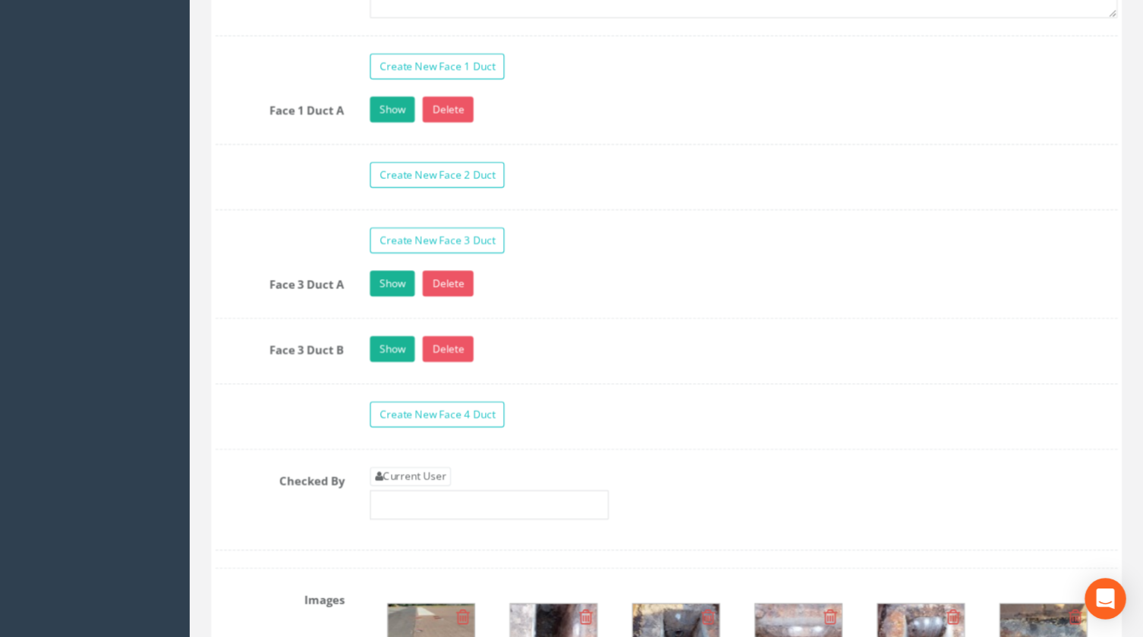
scroll to position [1455, 0]
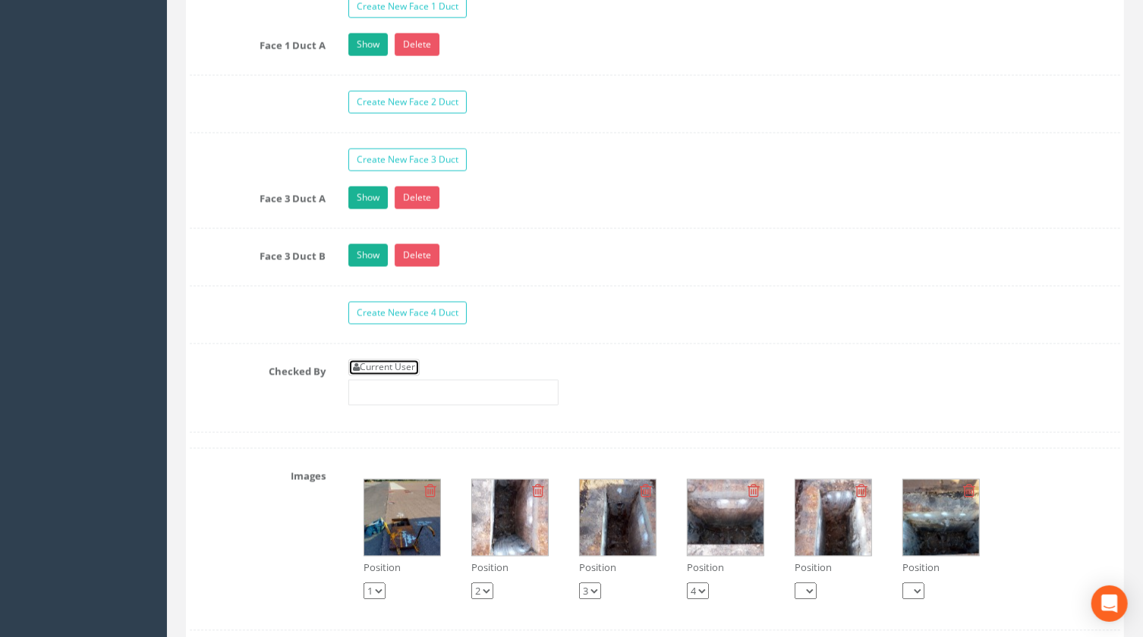
click at [381, 367] on link "Current User" at bounding box center [383, 368] width 71 height 17
type input "[PERSON_NAME]"
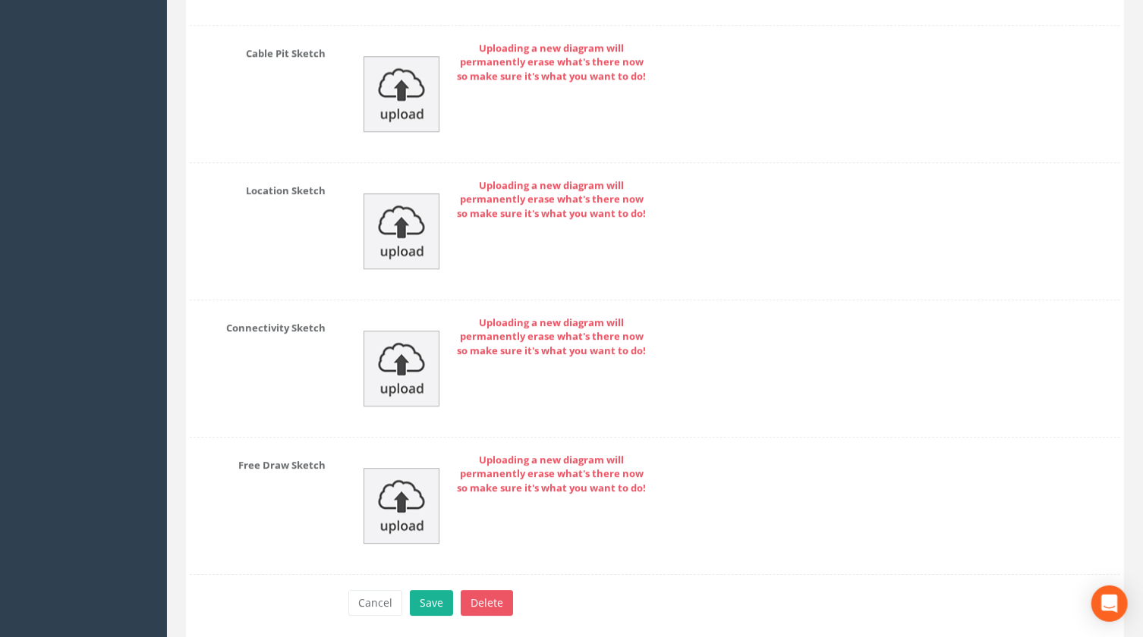
scroll to position [2460, 0]
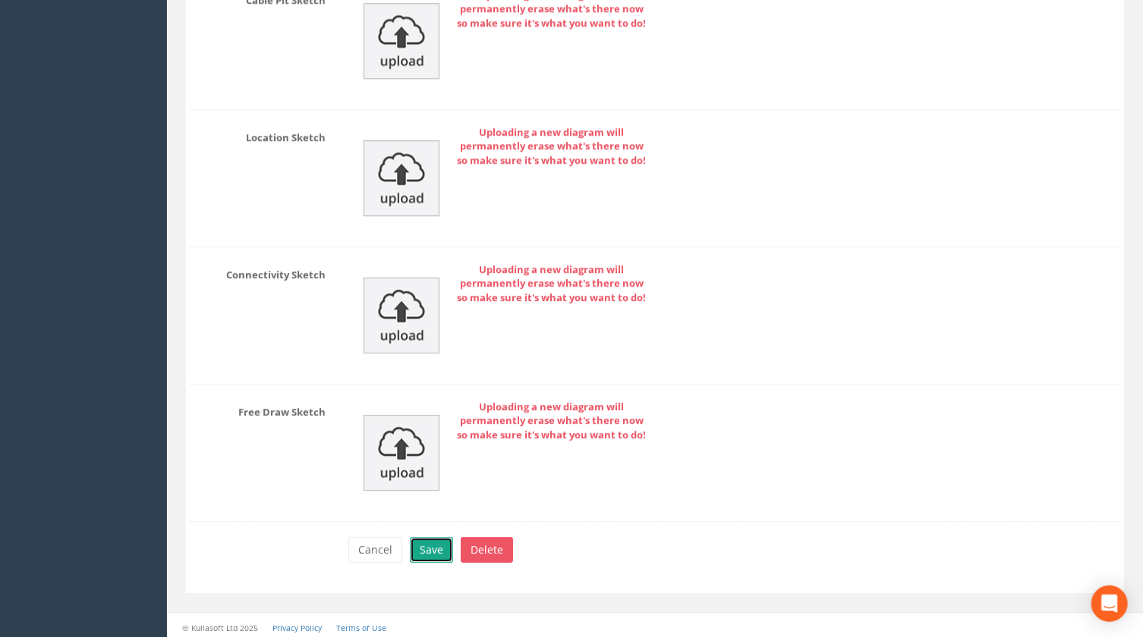
click at [433, 547] on button "Save" at bounding box center [431, 550] width 43 height 26
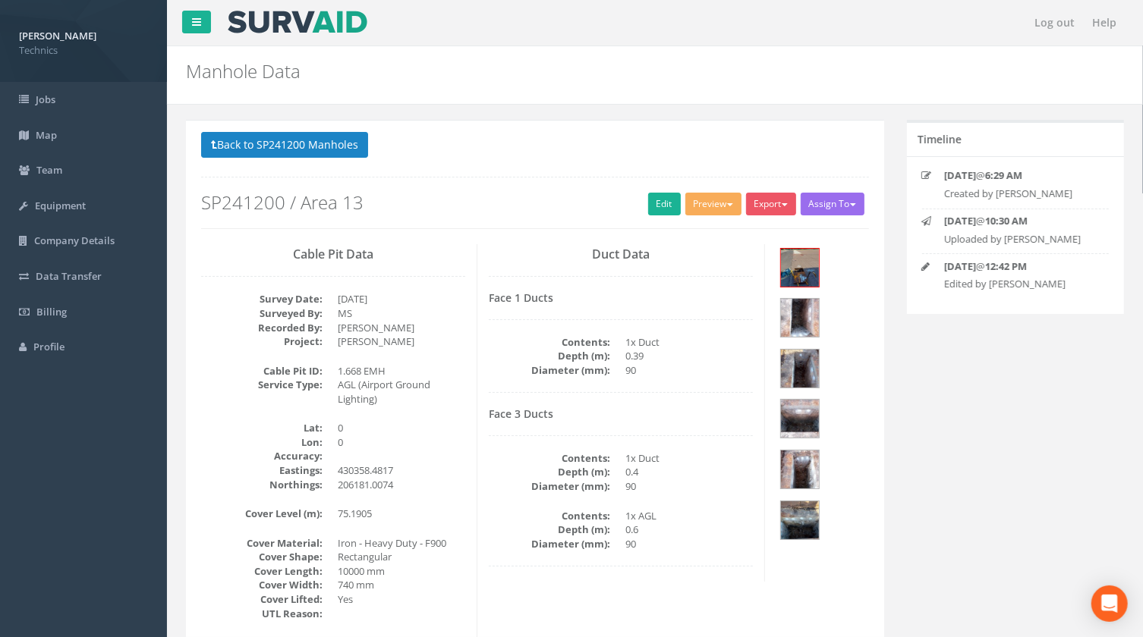
scroll to position [0, 0]
click at [324, 143] on button "Back to SP241200 Manholes" at bounding box center [284, 145] width 167 height 26
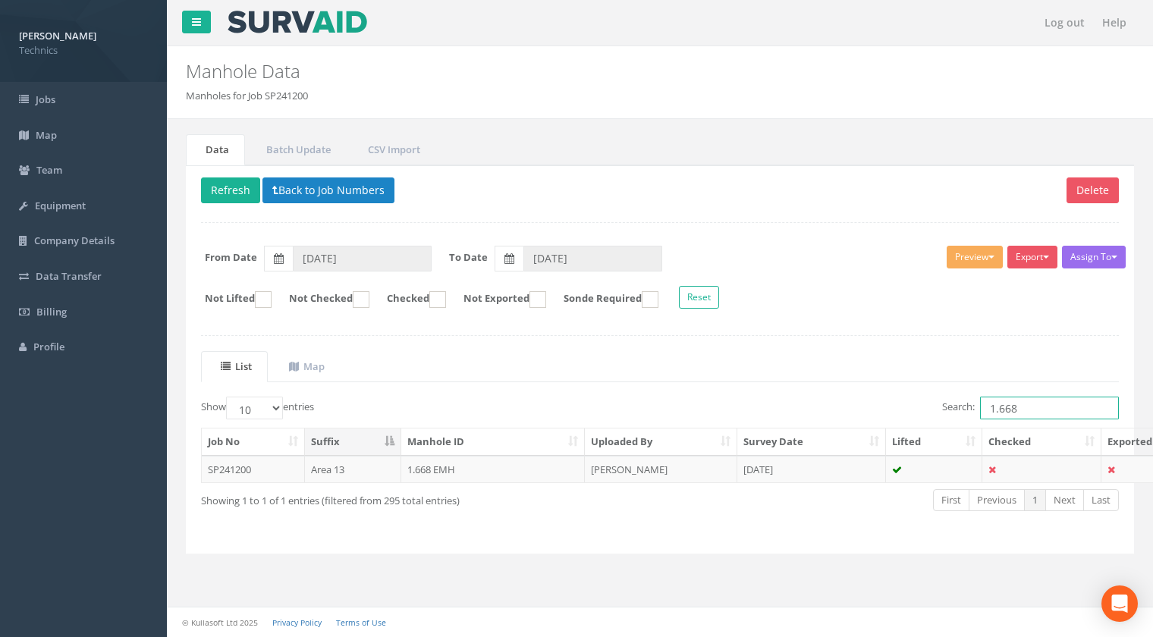
drag, startPoint x: 1020, startPoint y: 409, endPoint x: 1002, endPoint y: 407, distance: 17.6
click at [1002, 407] on input "1.668" at bounding box center [1049, 408] width 139 height 23
type input "1.659"
click at [431, 469] on td "1.659 EMH" at bounding box center [493, 469] width 184 height 27
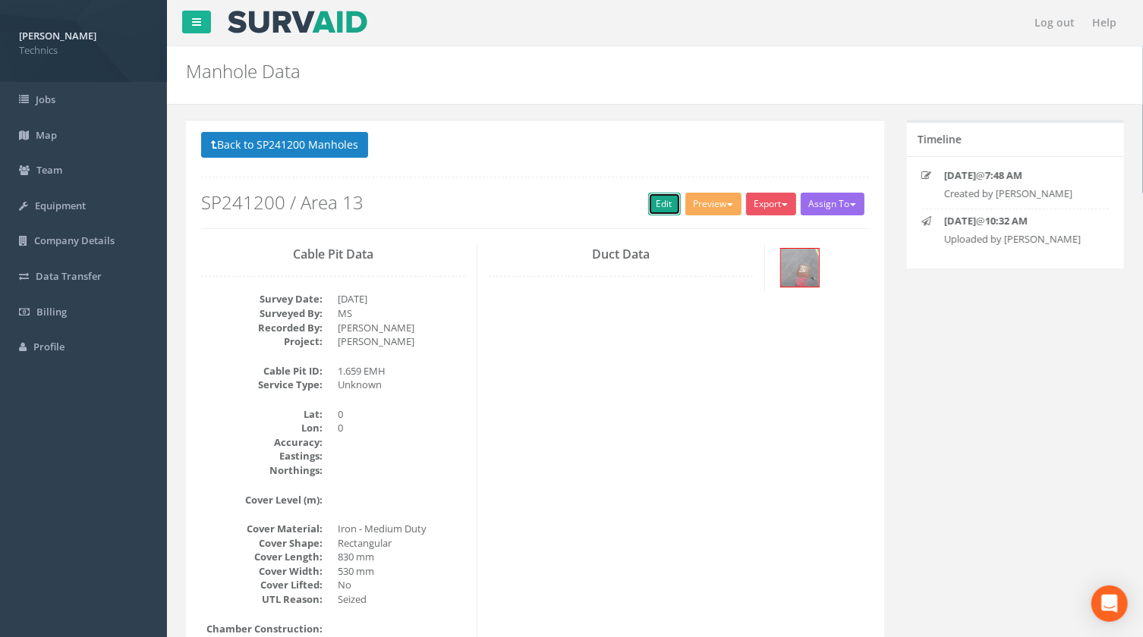
click at [665, 202] on link "Edit" at bounding box center [664, 204] width 33 height 23
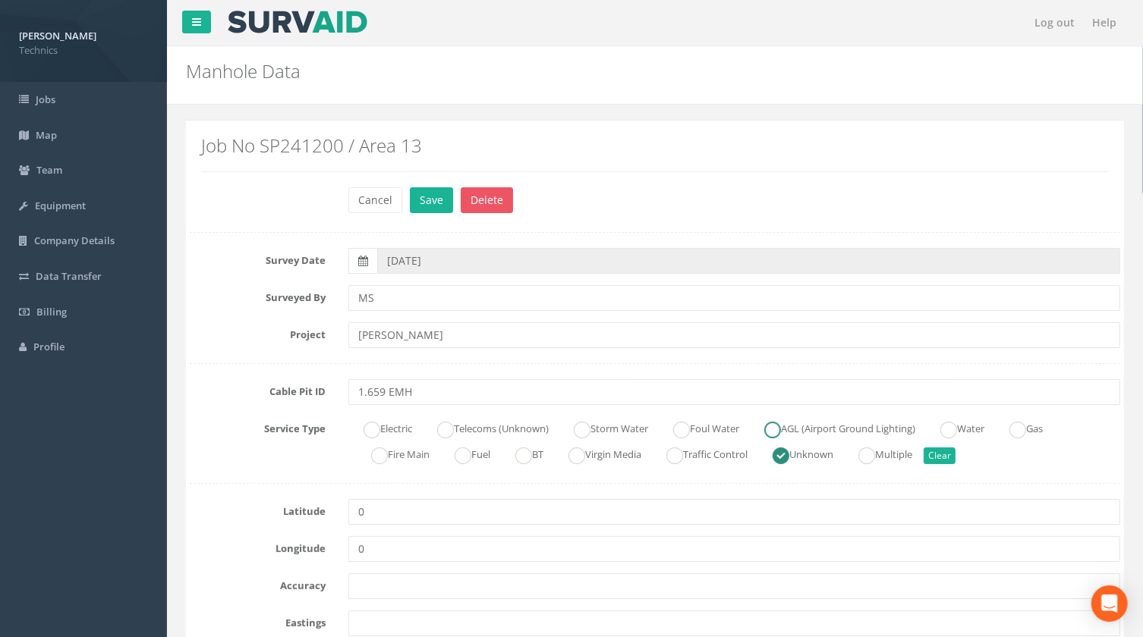
drag, startPoint x: 791, startPoint y: 429, endPoint x: 765, endPoint y: 430, distance: 25.0
click at [781, 429] on ins at bounding box center [772, 430] width 17 height 17
radio input "true"
click at [596, 27] on nav "Log out Help" at bounding box center [655, 23] width 976 height 46
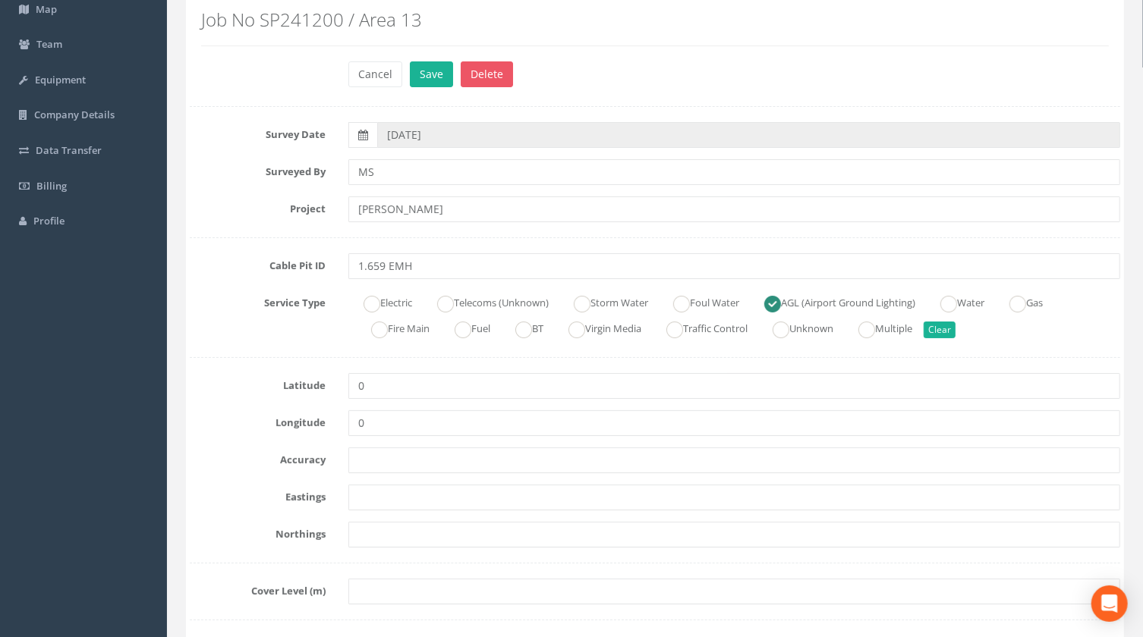
scroll to position [137, 0]
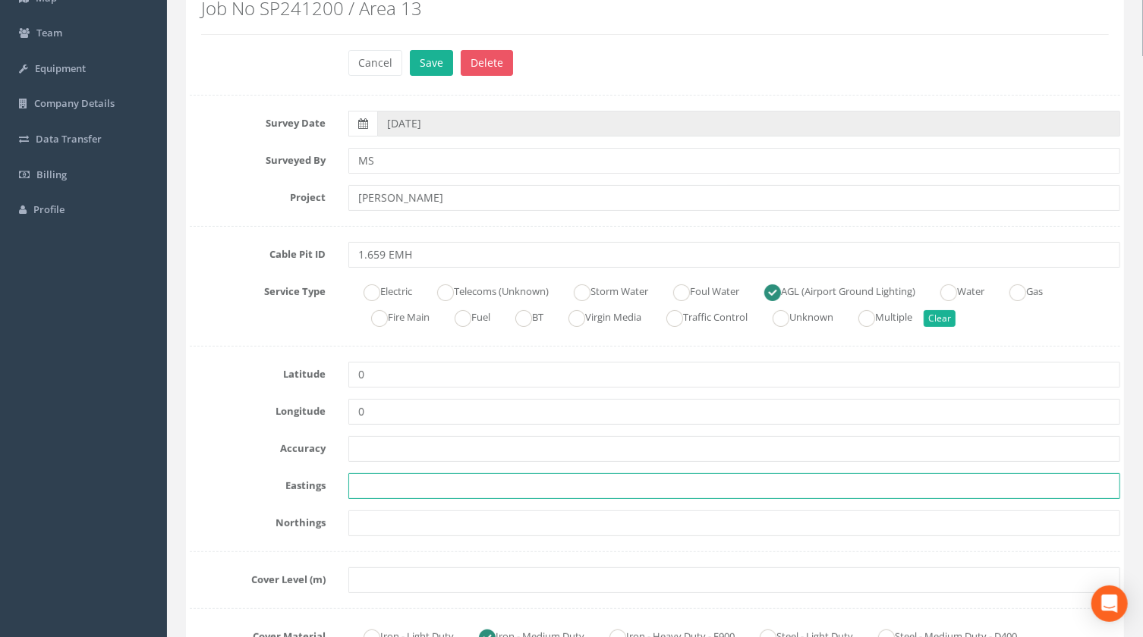
click at [382, 485] on input "text" at bounding box center [734, 486] width 772 height 26
paste input "430362.6829"
type input "430362.6829"
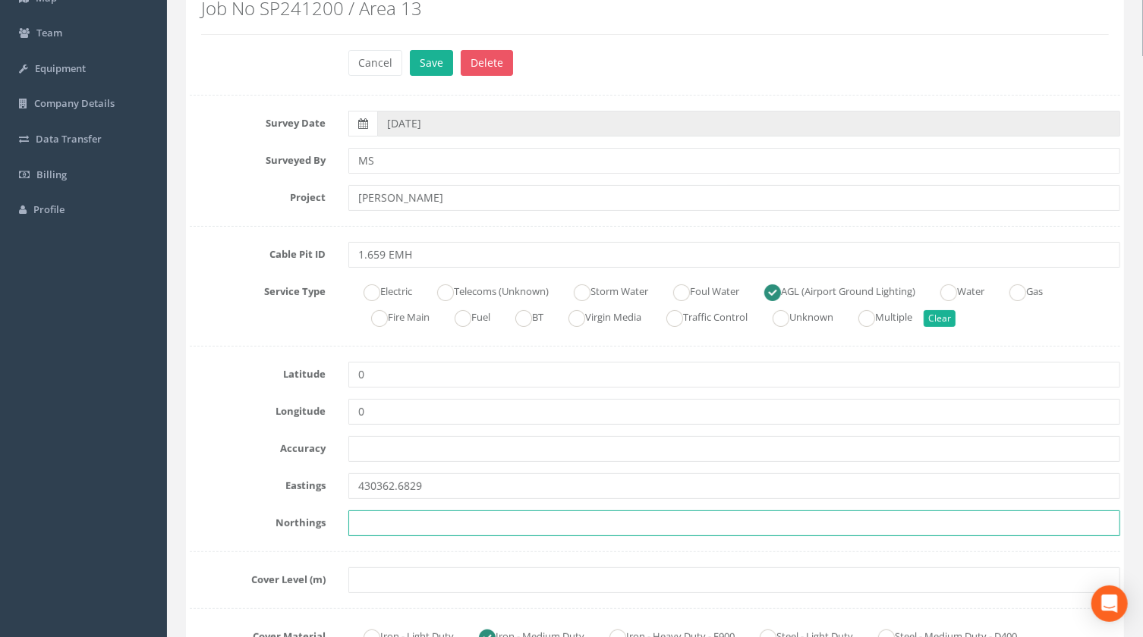
click at [400, 523] on input "text" at bounding box center [734, 524] width 772 height 26
click at [356, 520] on input "text" at bounding box center [734, 524] width 772 height 26
paste input "206169.6504"
type input "206169.6504"
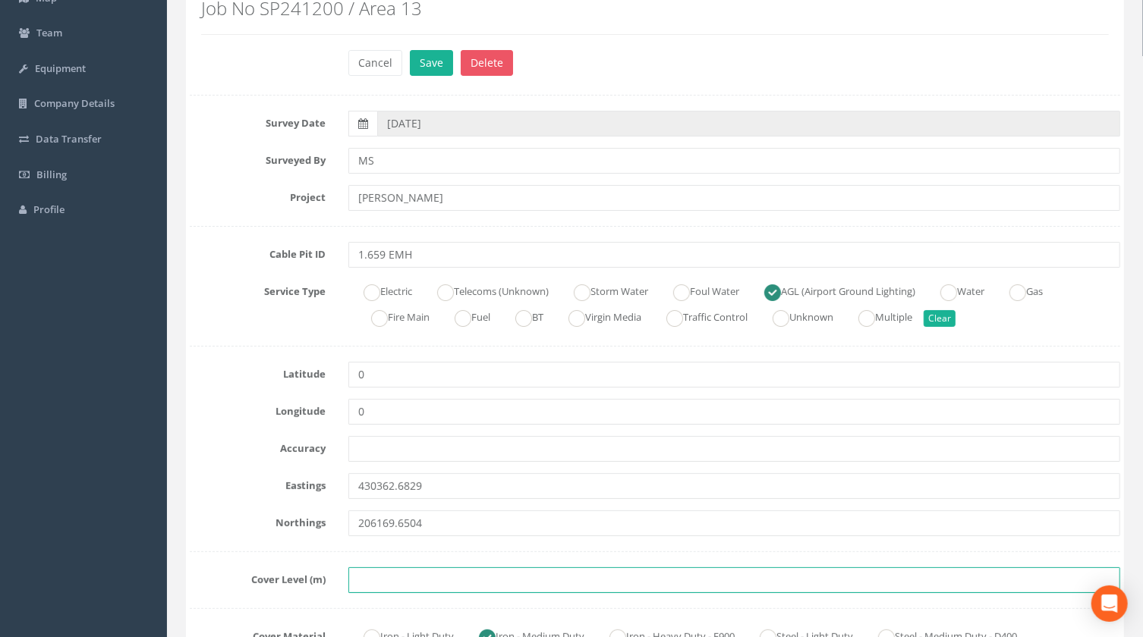
click at [394, 574] on input "text" at bounding box center [734, 580] width 772 height 26
paste input "75.2952"
type input "75.2952"
drag, startPoint x: 829, startPoint y: 443, endPoint x: 809, endPoint y: 443, distance: 19.7
click at [829, 443] on input "text" at bounding box center [734, 449] width 772 height 26
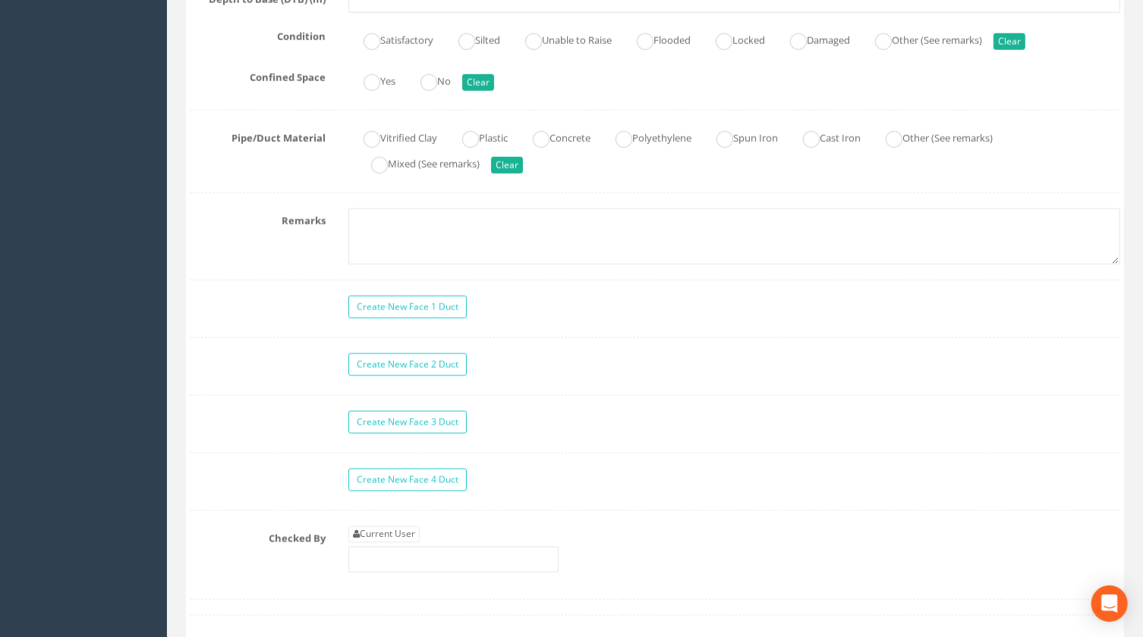
scroll to position [1172, 0]
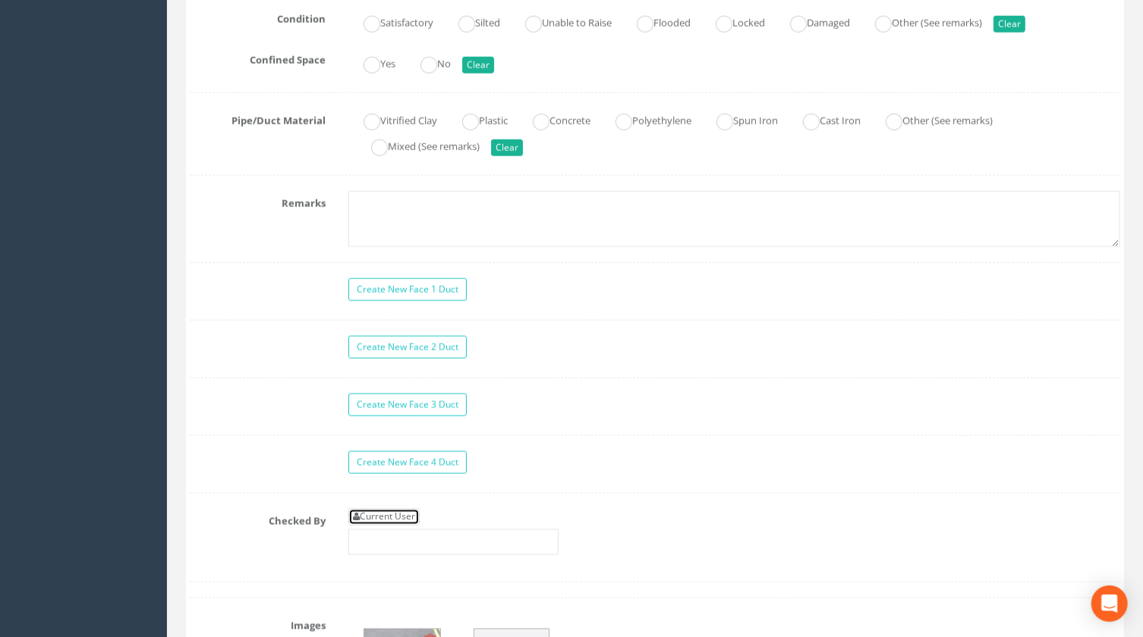
click at [413, 518] on link "Current User" at bounding box center [383, 517] width 71 height 17
type input "[PERSON_NAME]"
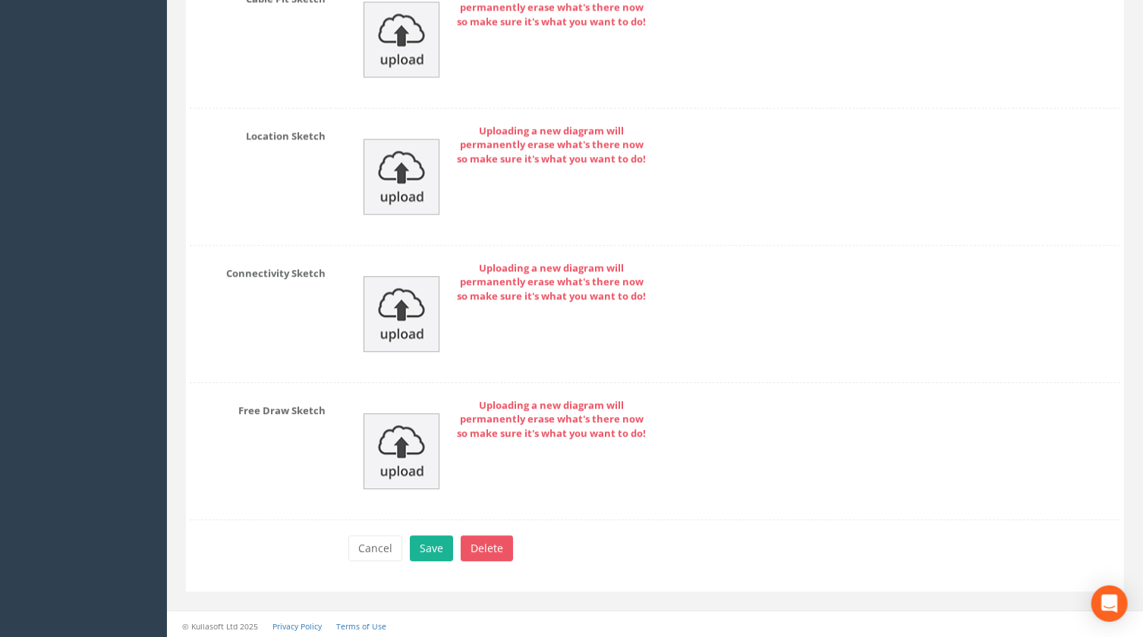
scroll to position [2291, 0]
drag, startPoint x: 425, startPoint y: 549, endPoint x: 425, endPoint y: 539, distance: 9.1
click at [425, 549] on button "Save" at bounding box center [431, 549] width 43 height 26
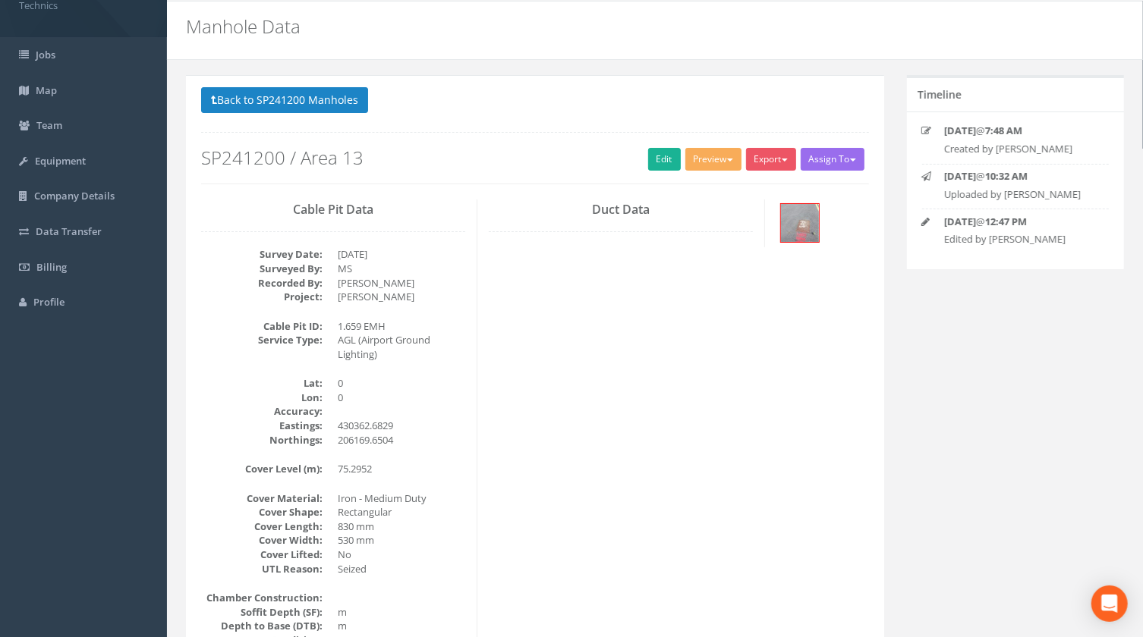
scroll to position [0, 0]
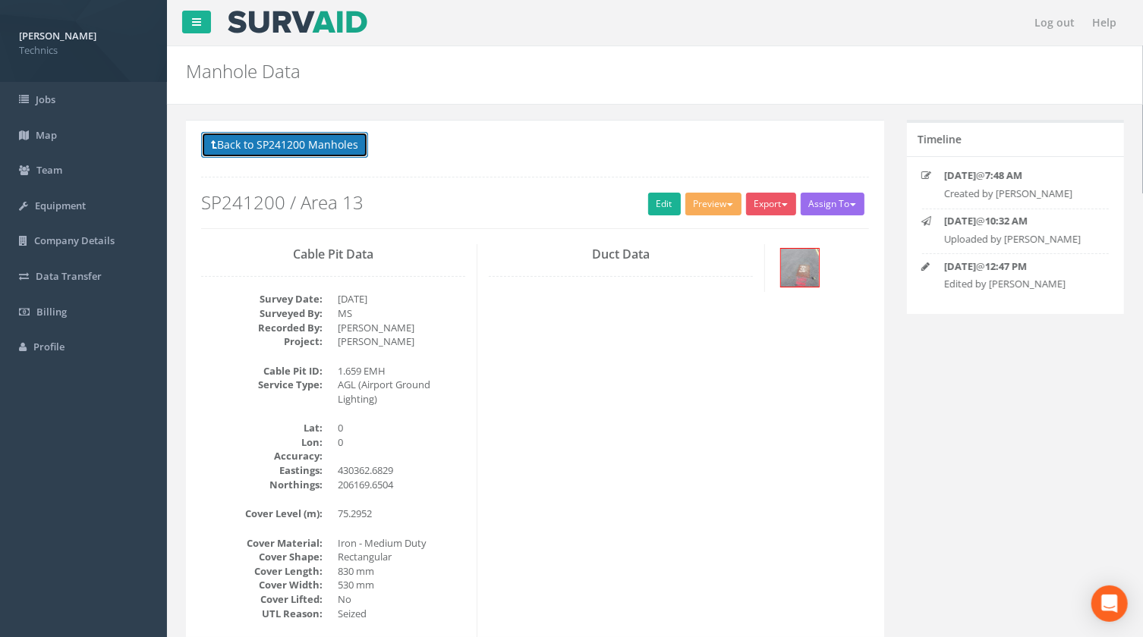
drag, startPoint x: 351, startPoint y: 149, endPoint x: 335, endPoint y: 141, distance: 18.7
click at [351, 149] on button "Back to SP241200 Manholes" at bounding box center [284, 145] width 167 height 26
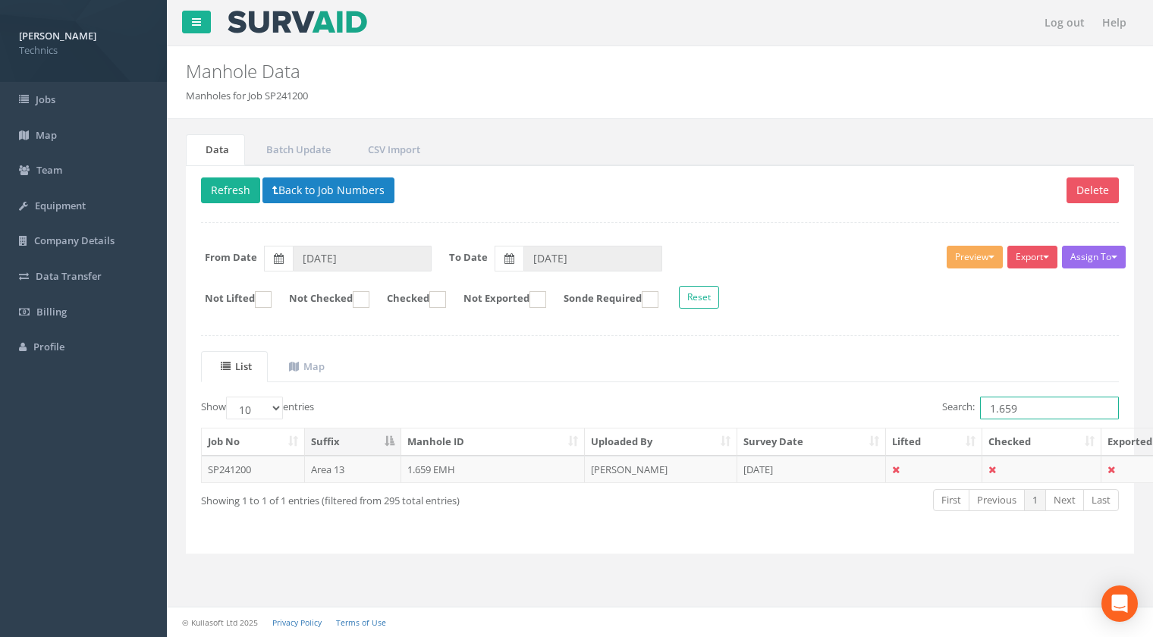
click at [1020, 409] on input "1.659" at bounding box center [1049, 408] width 139 height 23
type input "1.660"
click at [439, 469] on td "1.660 UMH" at bounding box center [493, 469] width 184 height 27
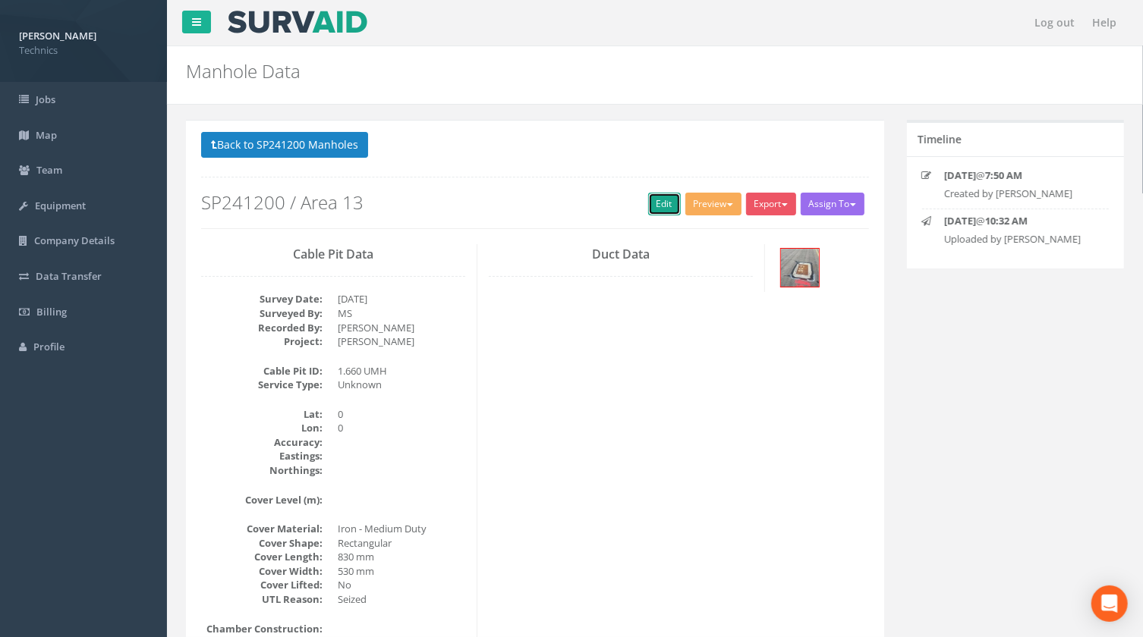
click at [658, 200] on link "Edit" at bounding box center [664, 204] width 33 height 23
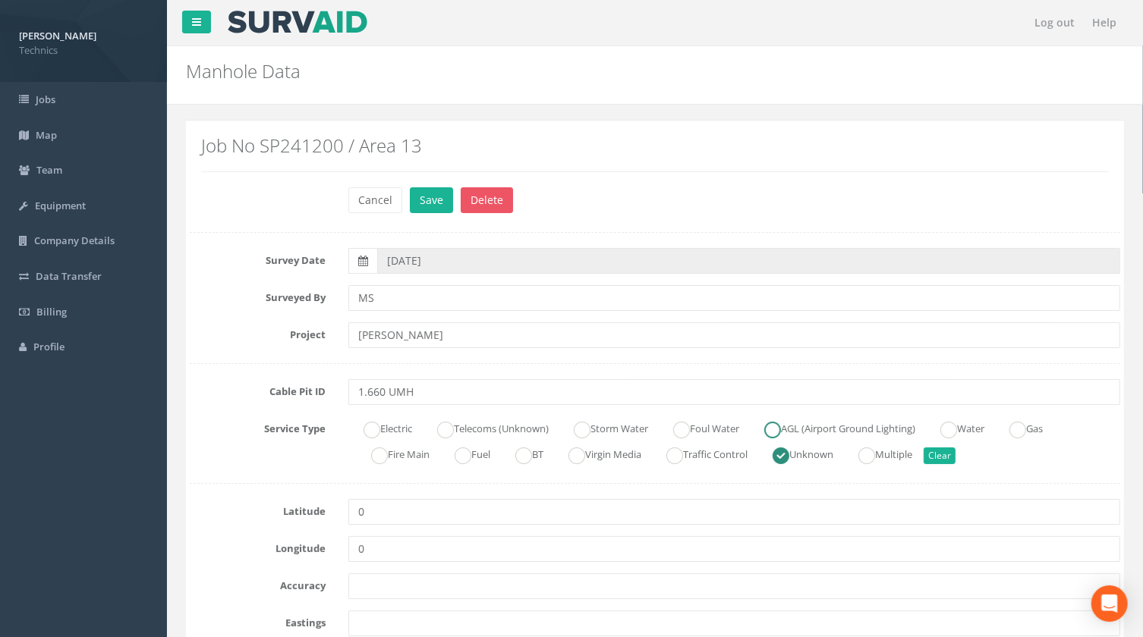
click at [781, 429] on ins at bounding box center [772, 430] width 17 height 17
radio input "true"
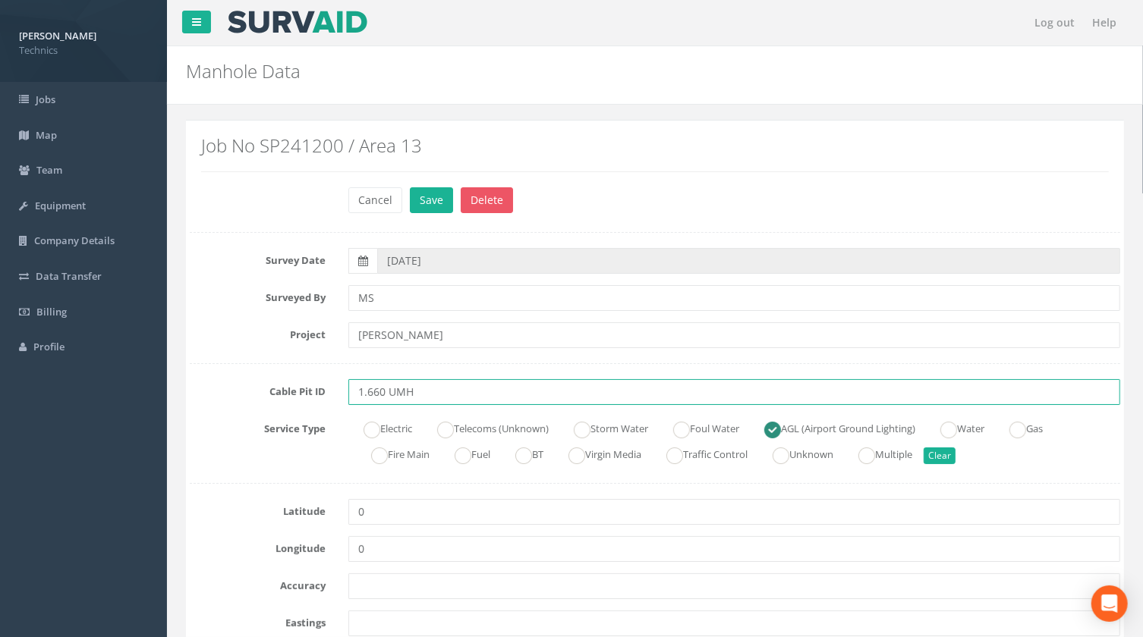
click at [395, 393] on input "1.660 UMH" at bounding box center [734, 392] width 772 height 26
type input "1.660 EMH"
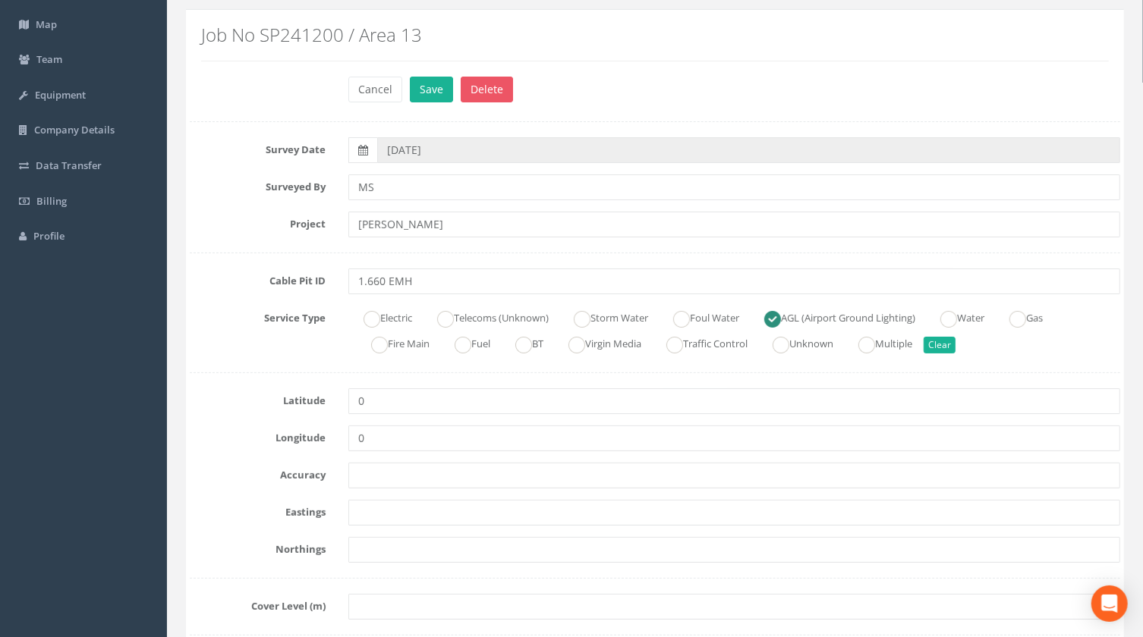
scroll to position [137, 0]
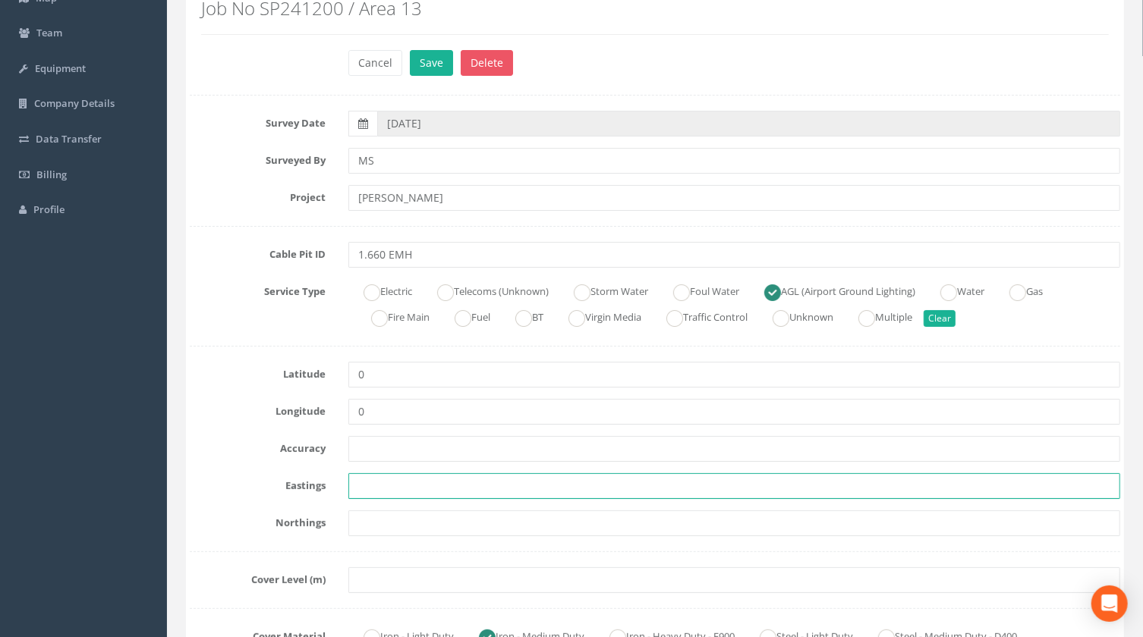
click at [390, 485] on input "text" at bounding box center [734, 486] width 772 height 26
paste input "430365.6146"
type input "430365.6146"
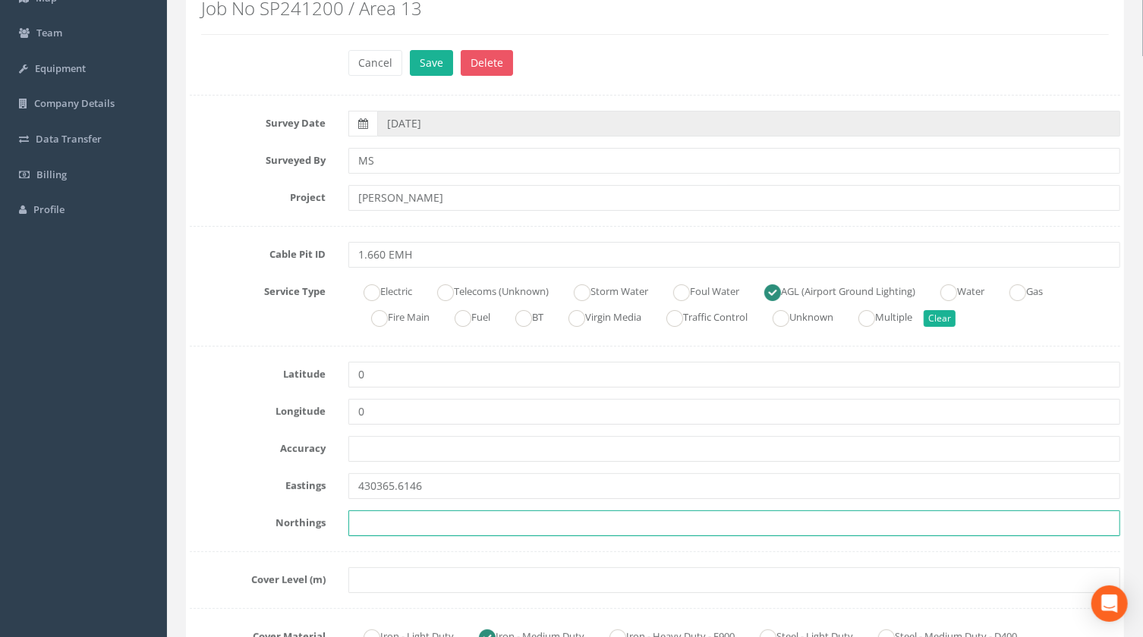
click at [376, 521] on input "text" at bounding box center [734, 524] width 772 height 26
paste input "206157.7630"
type input "206157.7630"
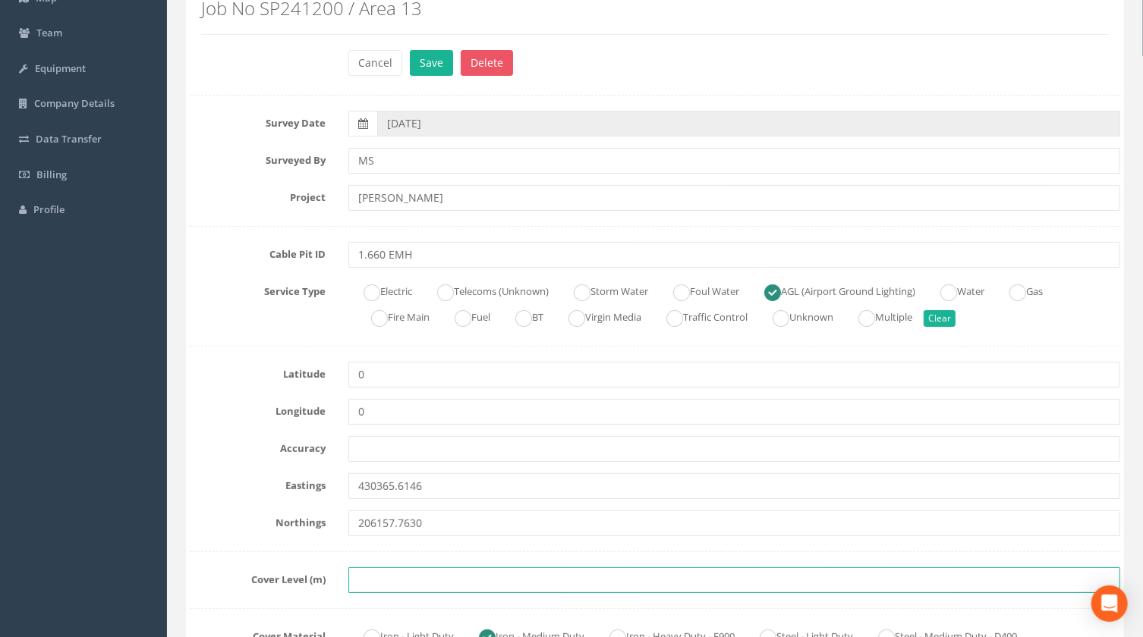
click at [378, 583] on input "text" at bounding box center [734, 580] width 772 height 26
paste input "75.3253"
type input "75.3253"
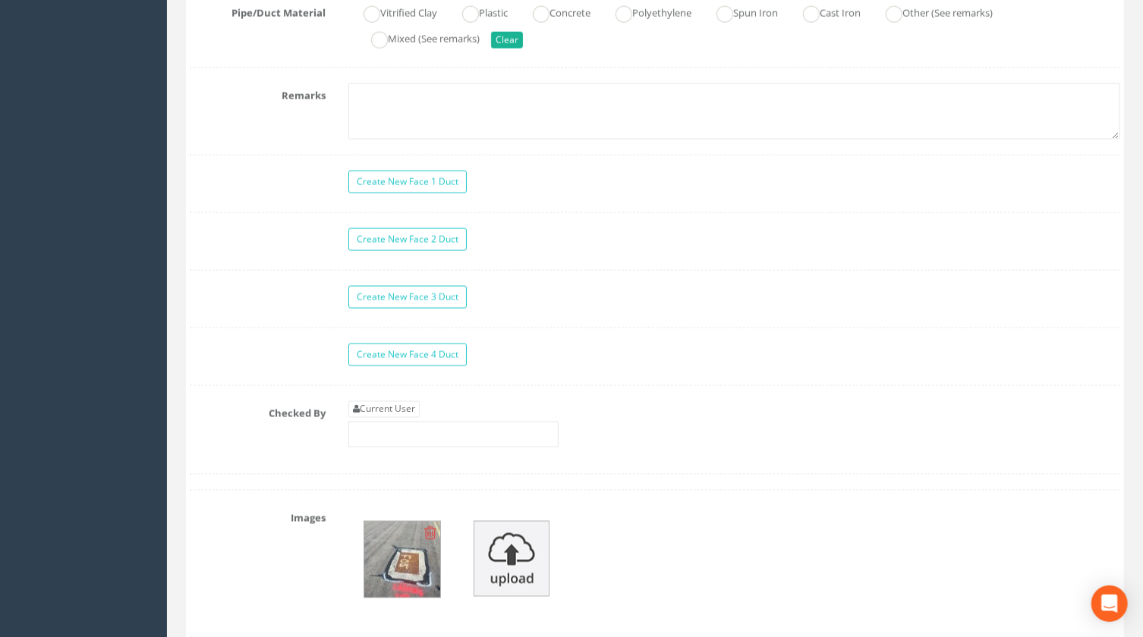
scroll to position [1379, 0]
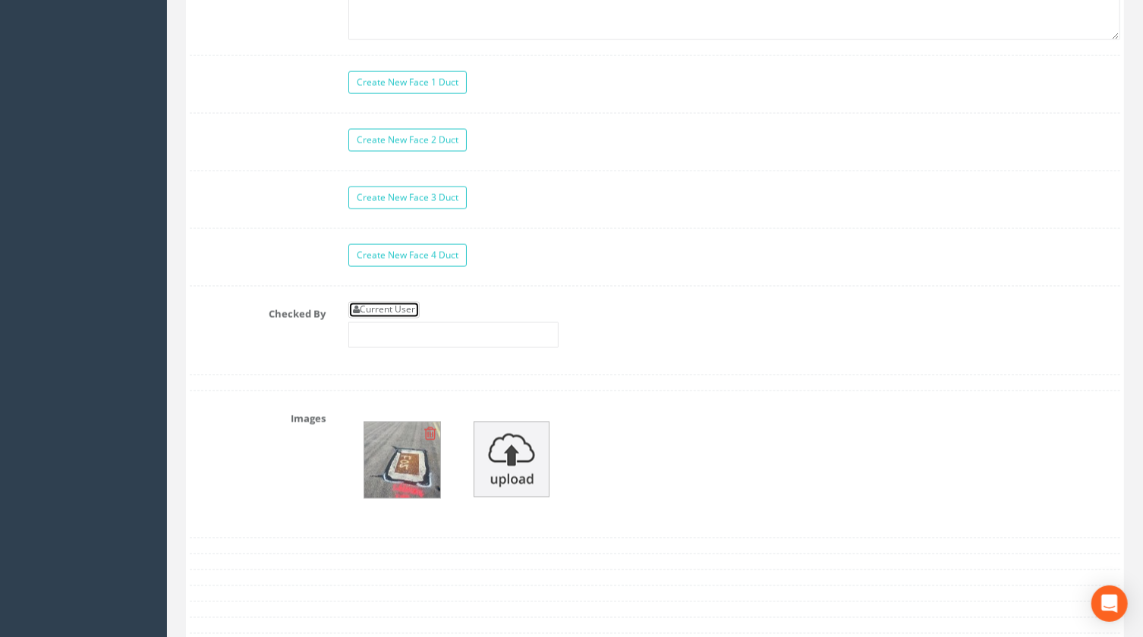
click at [402, 308] on link "Current User" at bounding box center [383, 310] width 71 height 17
type input "[PERSON_NAME]"
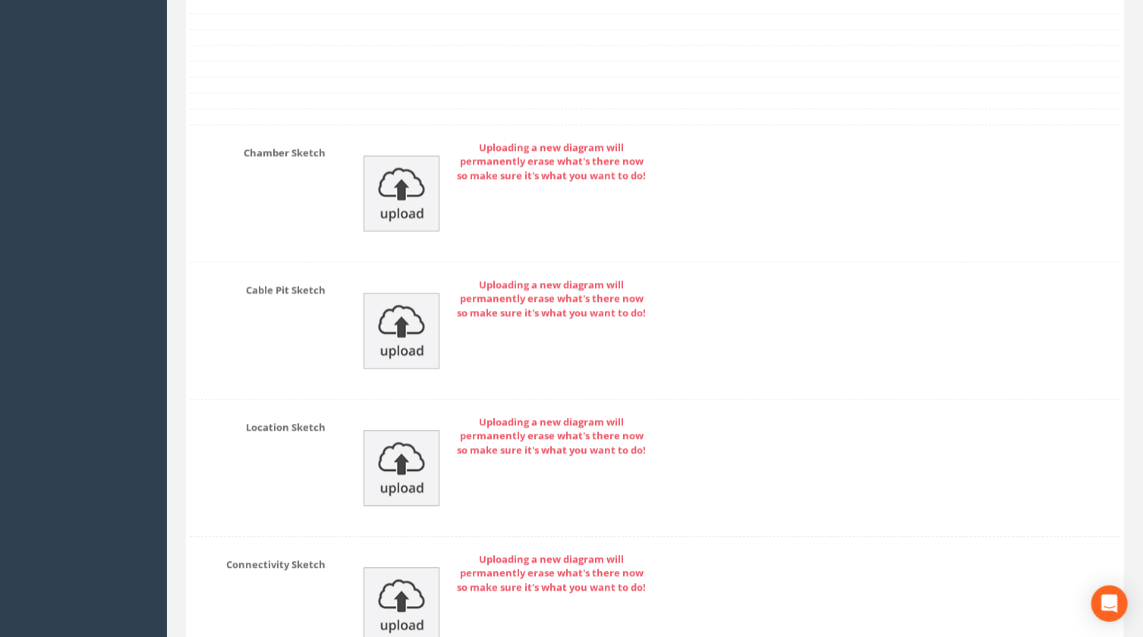
scroll to position [2291, 0]
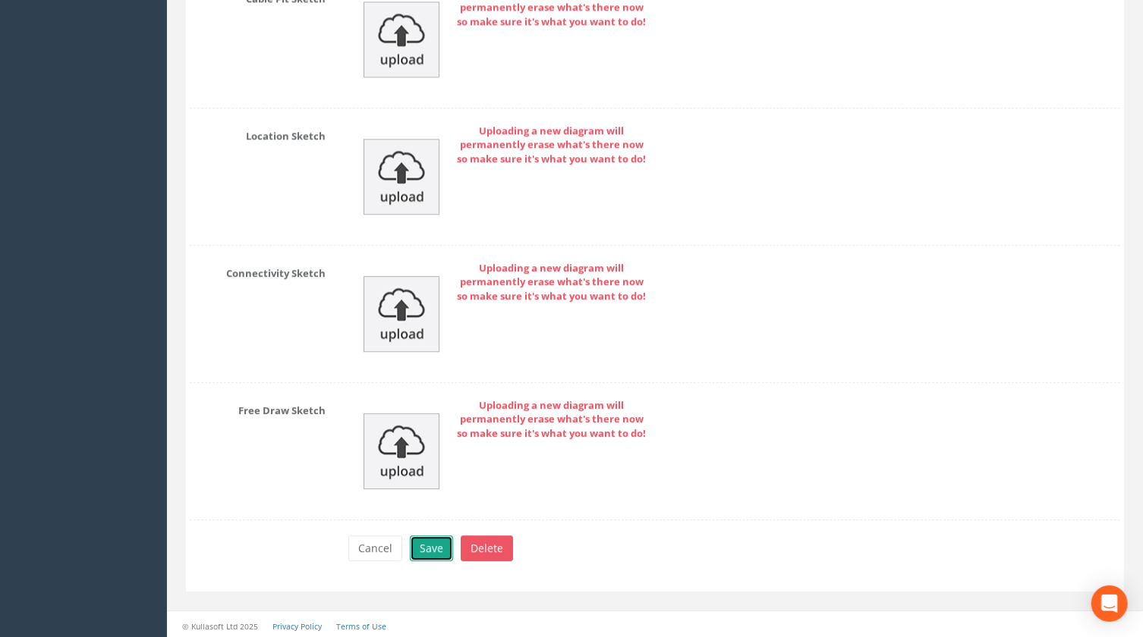
click at [440, 538] on button "Save" at bounding box center [431, 549] width 43 height 26
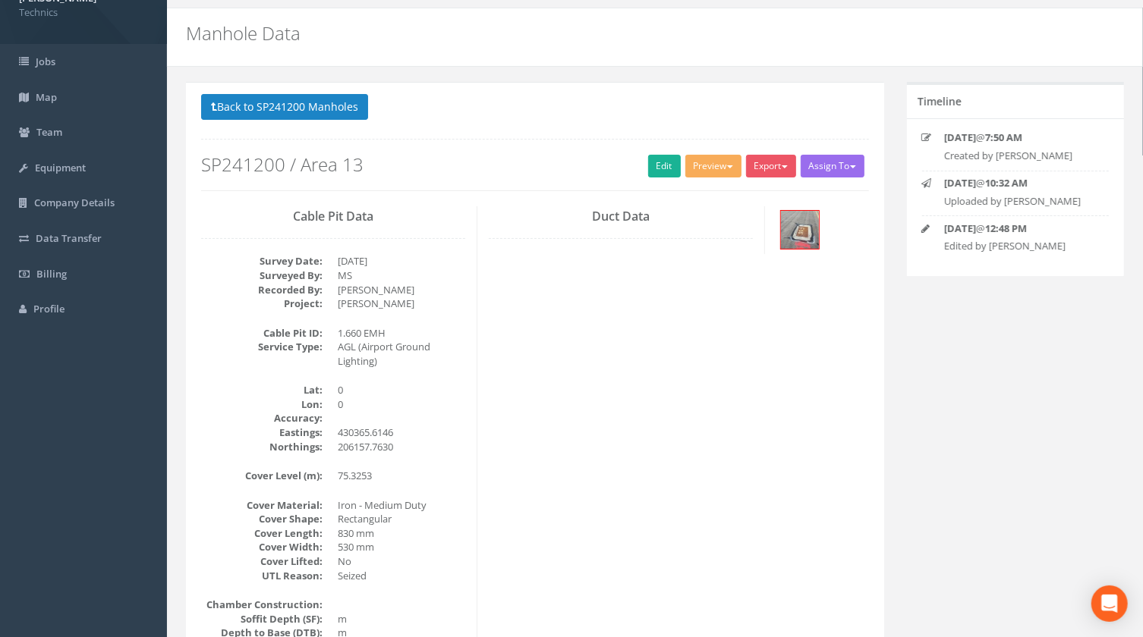
scroll to position [0, 0]
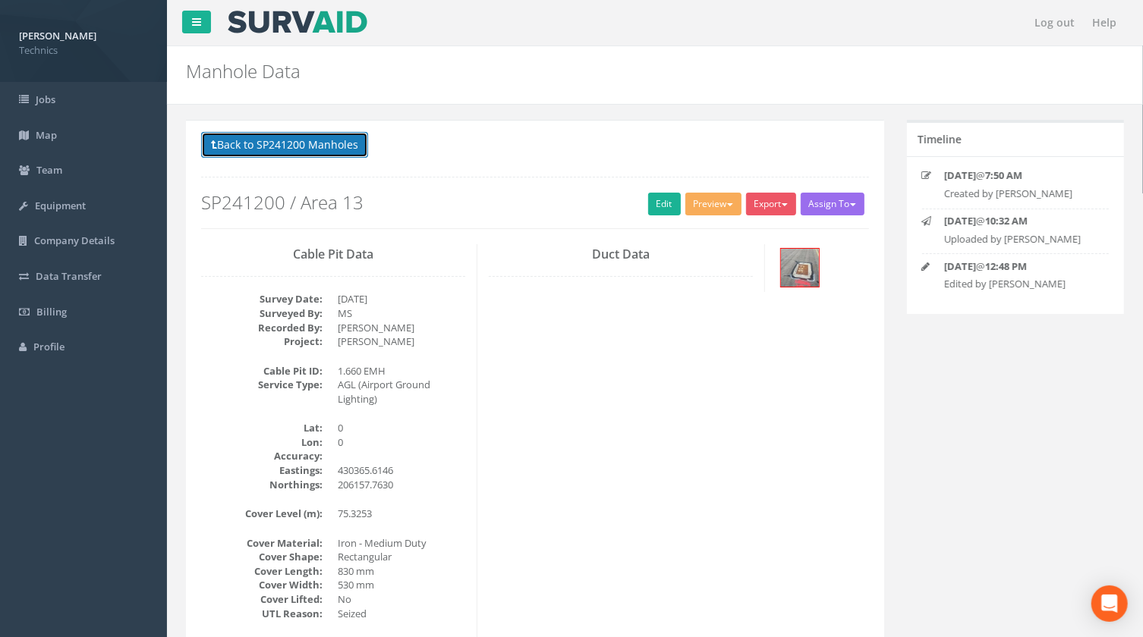
click at [330, 149] on button "Back to SP241200 Manholes" at bounding box center [284, 145] width 167 height 26
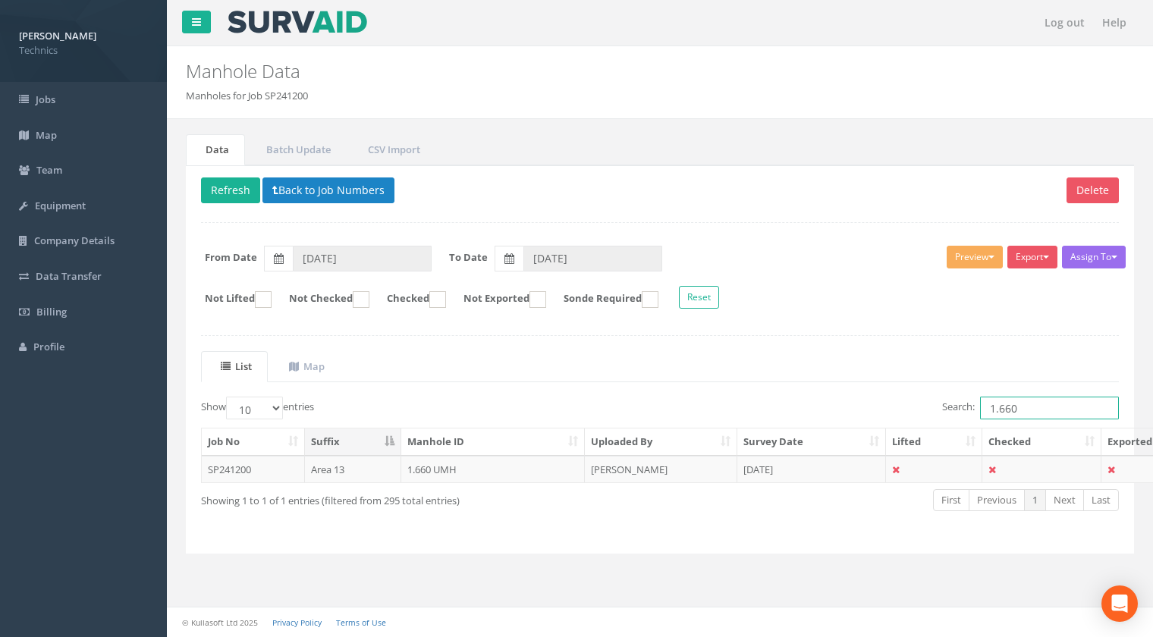
click at [1025, 406] on input "1.660" at bounding box center [1049, 408] width 139 height 23
type input "1.669"
click at [429, 468] on td "1.669 UMH" at bounding box center [493, 469] width 184 height 27
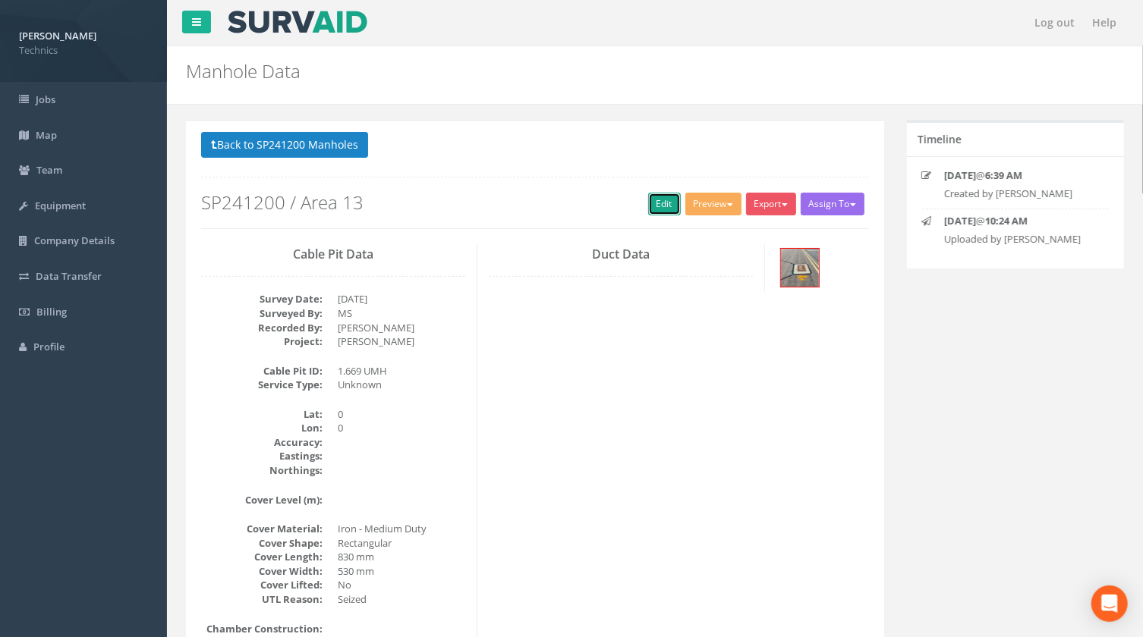
click at [662, 206] on link "Edit" at bounding box center [664, 204] width 33 height 23
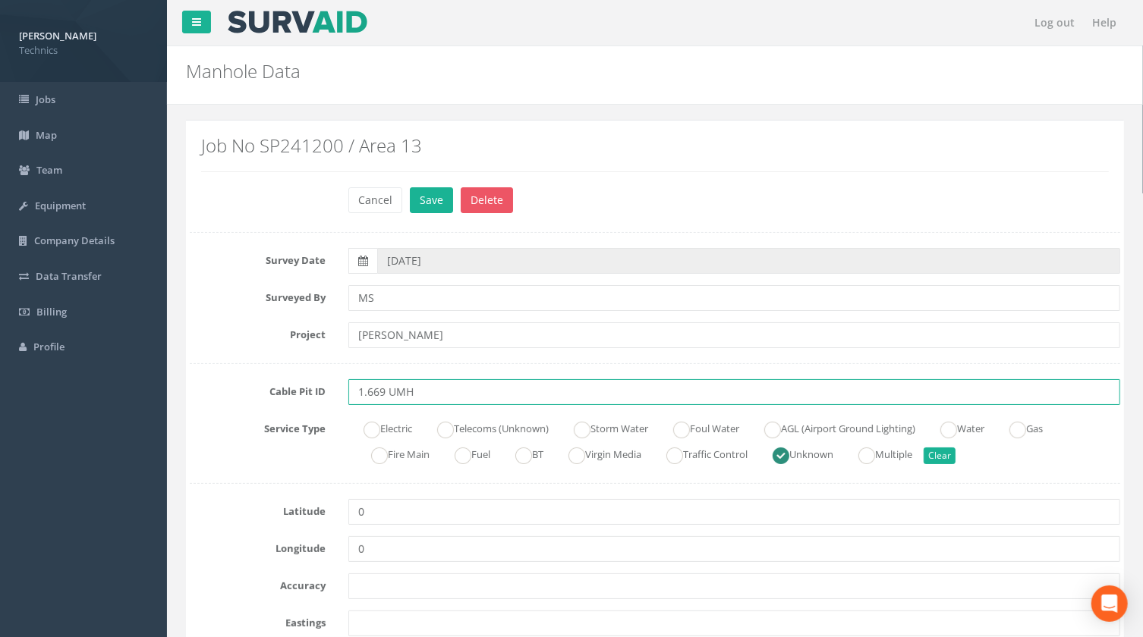
click at [393, 393] on input "1.669 UMH" at bounding box center [734, 392] width 772 height 26
type input "1.669 EMH"
click at [781, 426] on ins at bounding box center [772, 430] width 17 height 17
radio input "true"
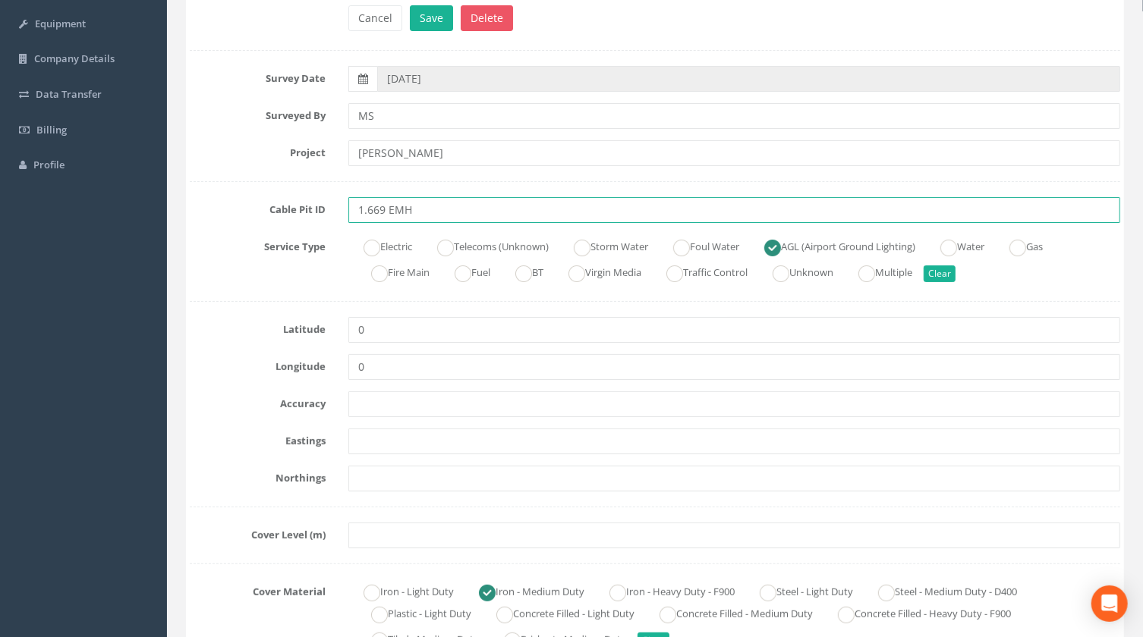
scroll to position [206, 0]
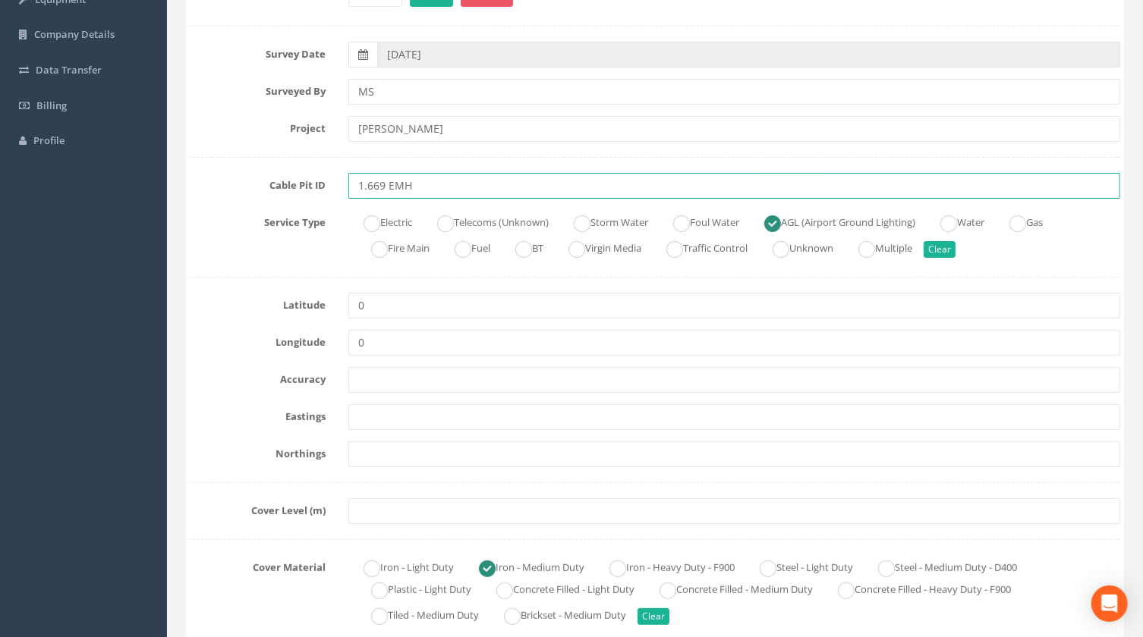
type input "1.669 EMH"
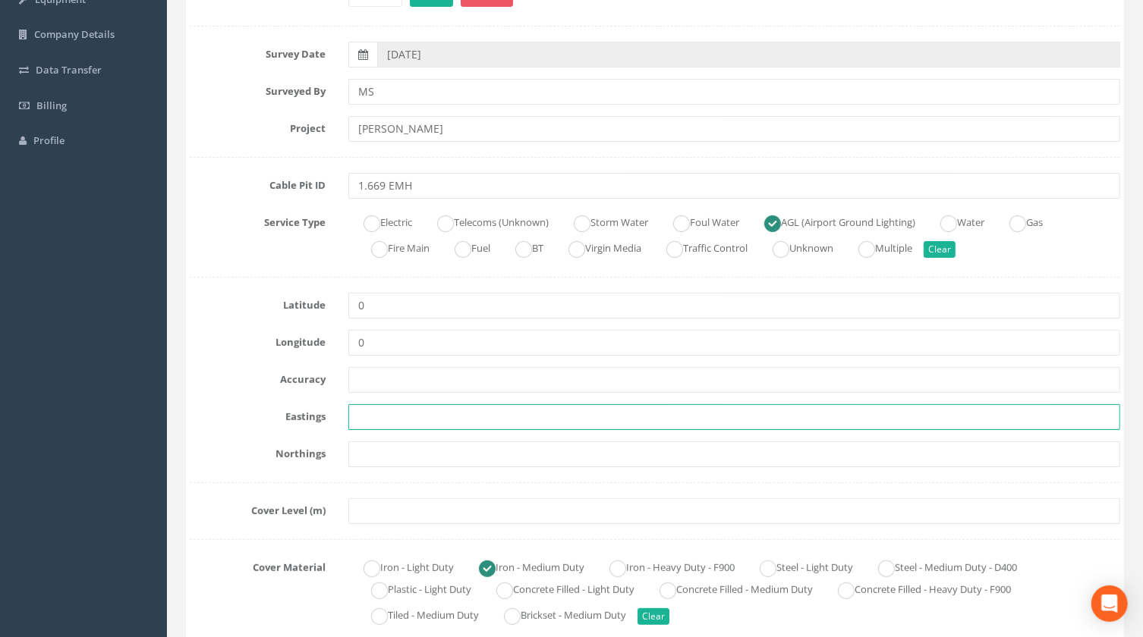
click at [391, 417] on input "text" at bounding box center [734, 417] width 772 height 26
paste input "430369.9190"
type input "430369.9190"
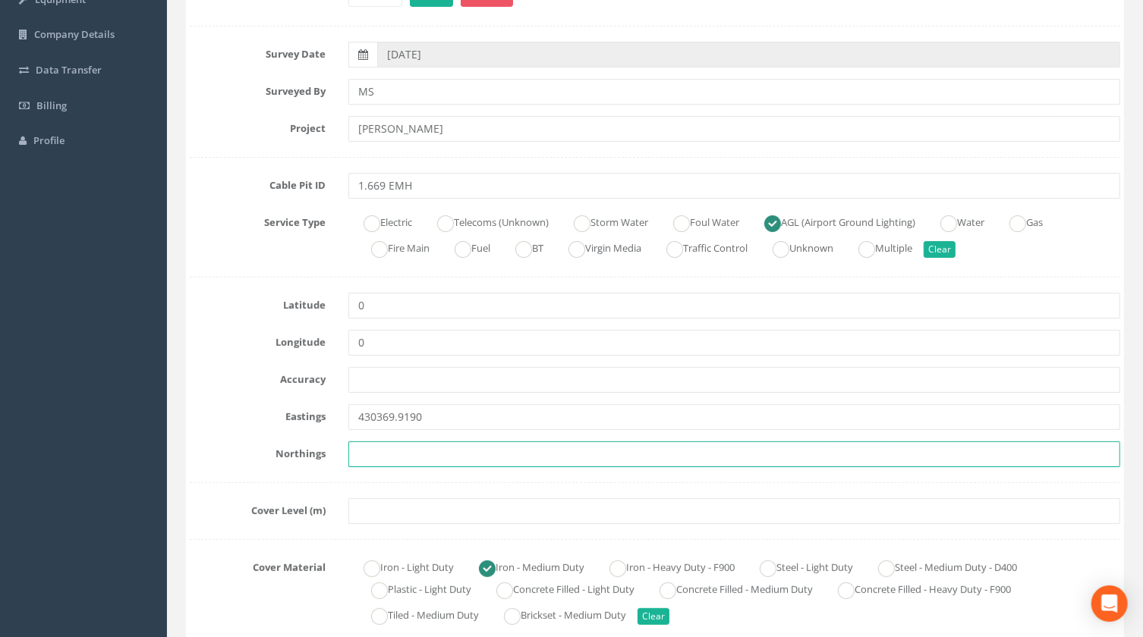
click at [363, 457] on input "text" at bounding box center [734, 455] width 772 height 26
paste input "206145.4600"
type input "206145.4600"
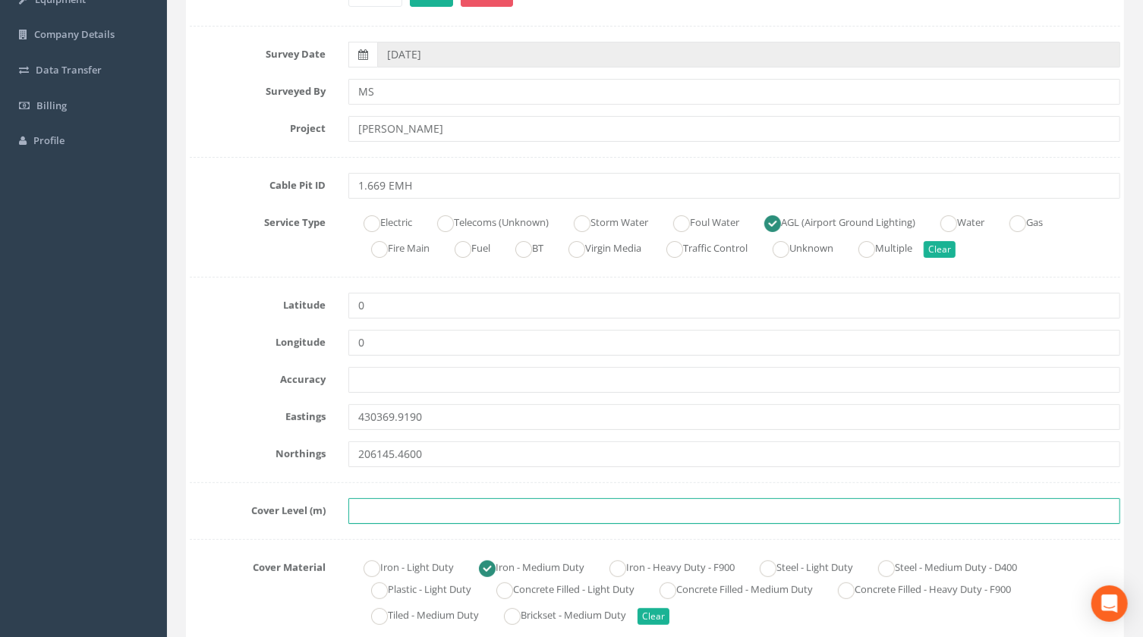
click at [397, 515] on input "text" at bounding box center [734, 511] width 772 height 26
paste input "75.3440"
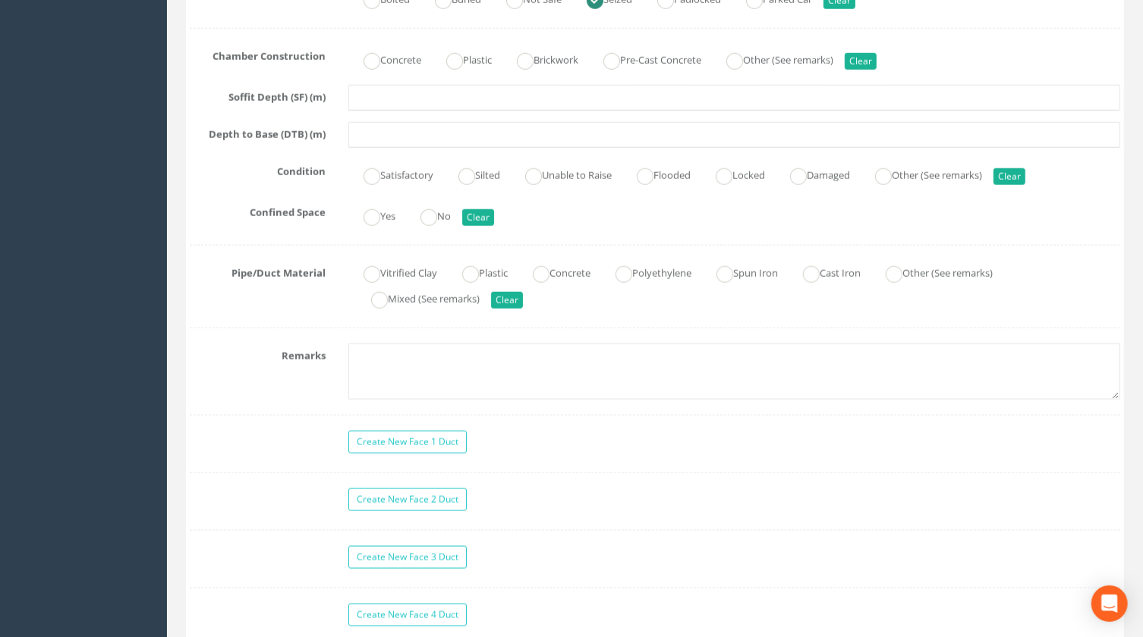
scroll to position [1103, 0]
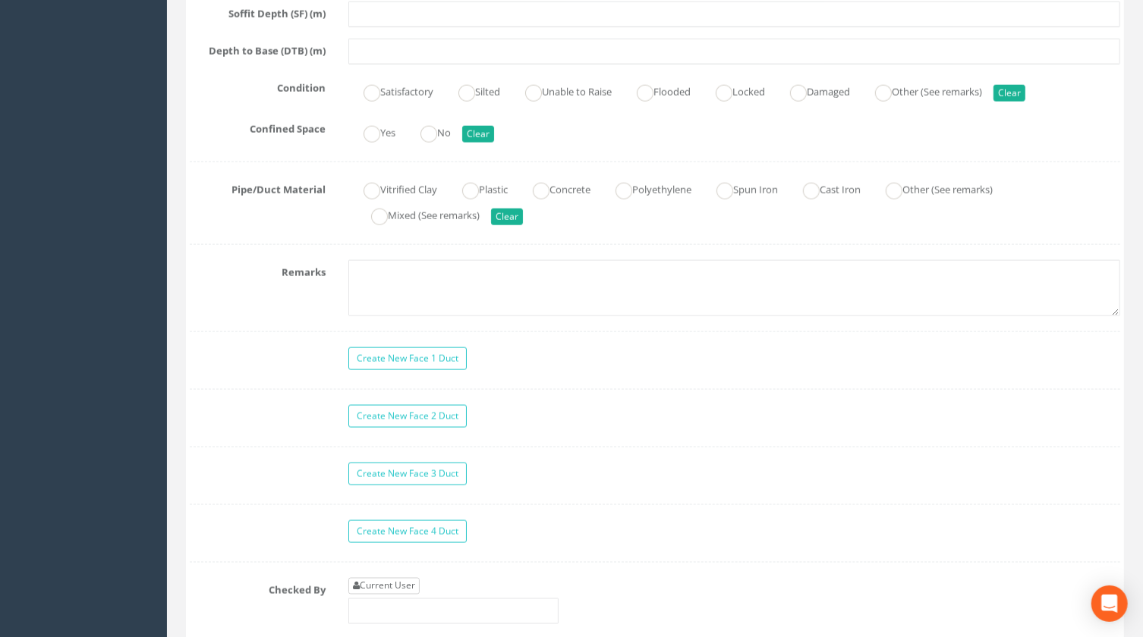
type input "75.3440"
click at [363, 579] on link "Current User" at bounding box center [383, 586] width 71 height 17
type input "[PERSON_NAME]"
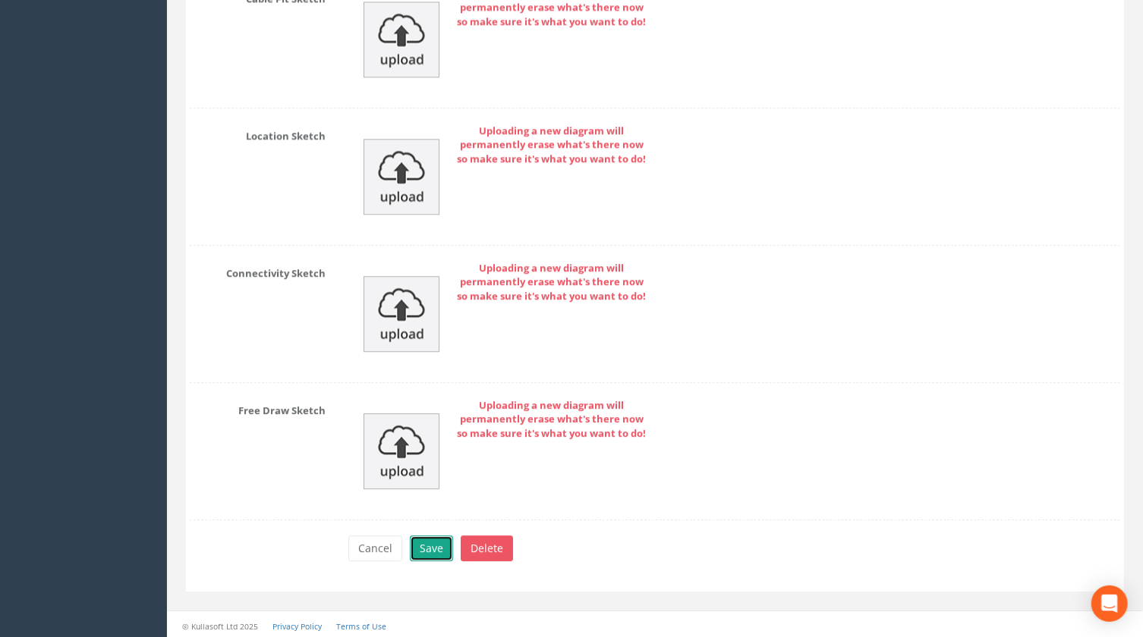
click at [434, 542] on button "Save" at bounding box center [431, 549] width 43 height 26
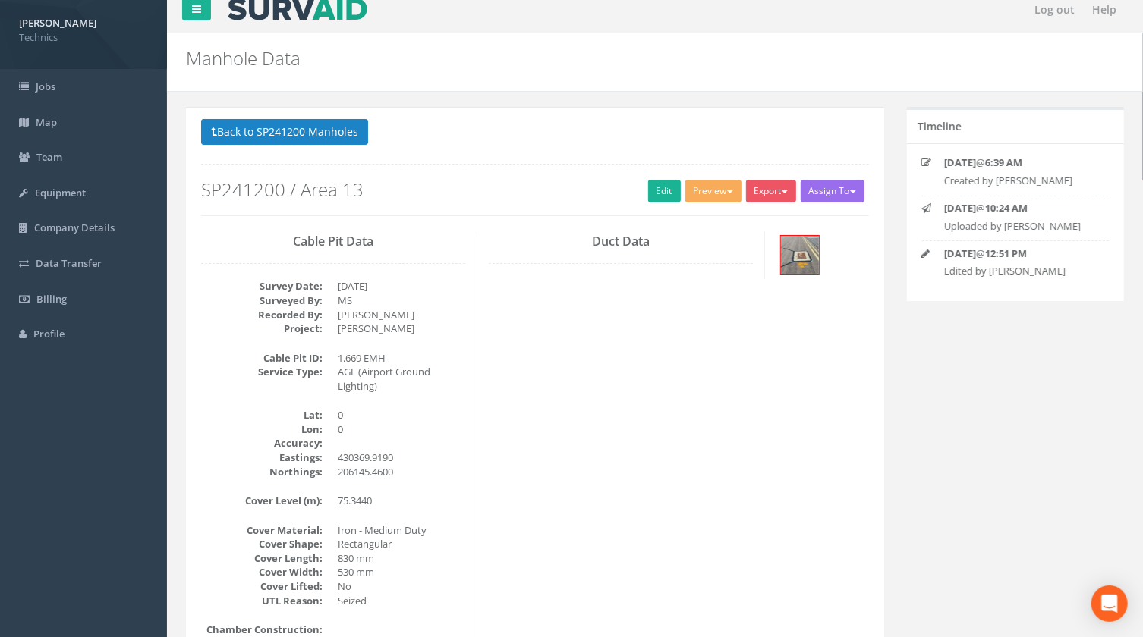
scroll to position [0, 0]
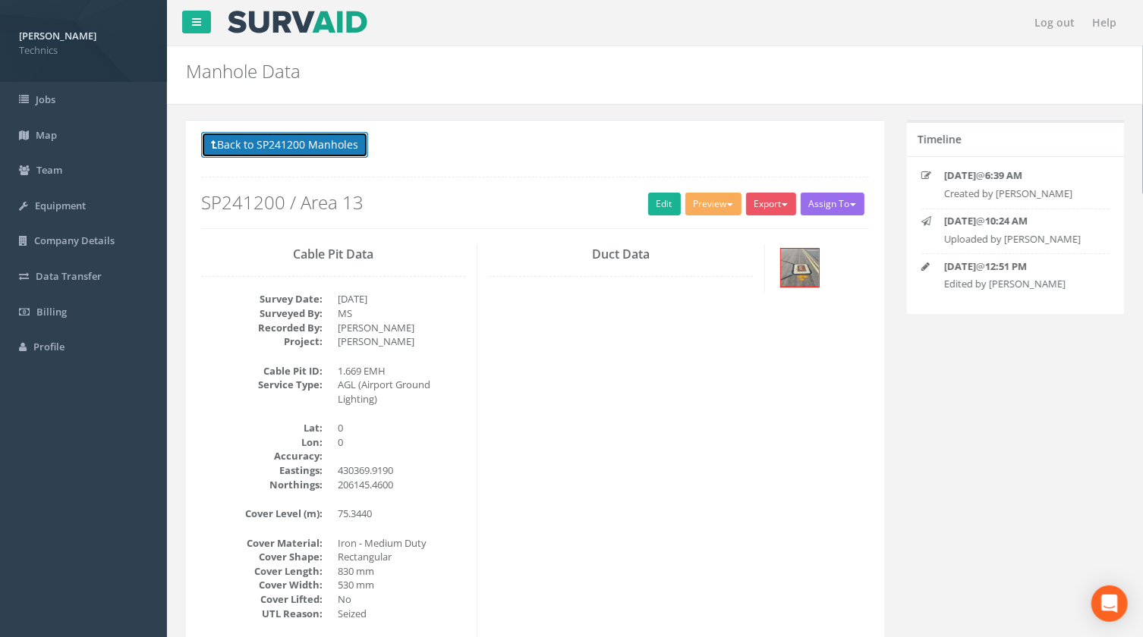
click at [310, 137] on button "Back to SP241200 Manholes" at bounding box center [284, 145] width 167 height 26
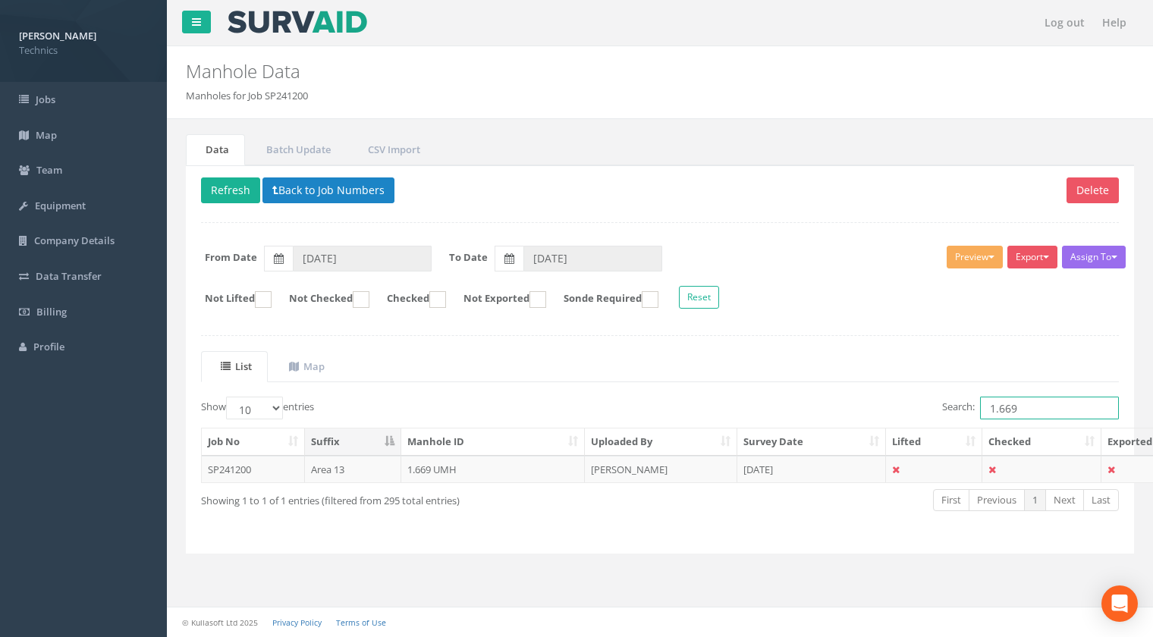
click at [1023, 407] on input "1.669" at bounding box center [1049, 408] width 139 height 23
type input "1.670"
click at [428, 469] on td "1.670 UMH" at bounding box center [493, 469] width 184 height 27
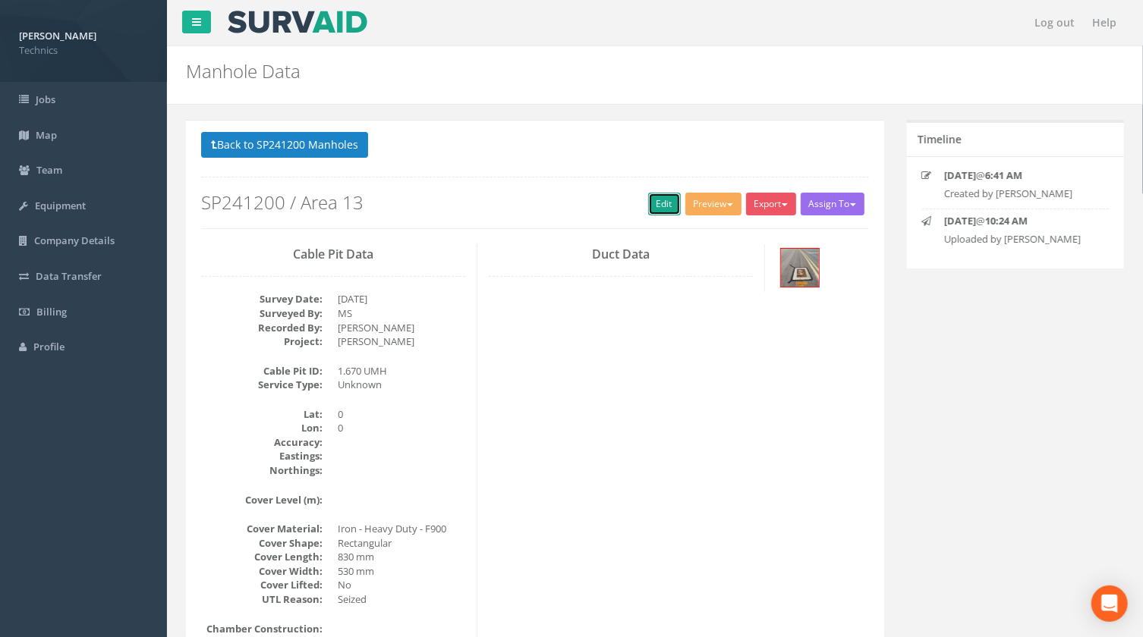
click at [650, 209] on link "Edit" at bounding box center [664, 204] width 33 height 23
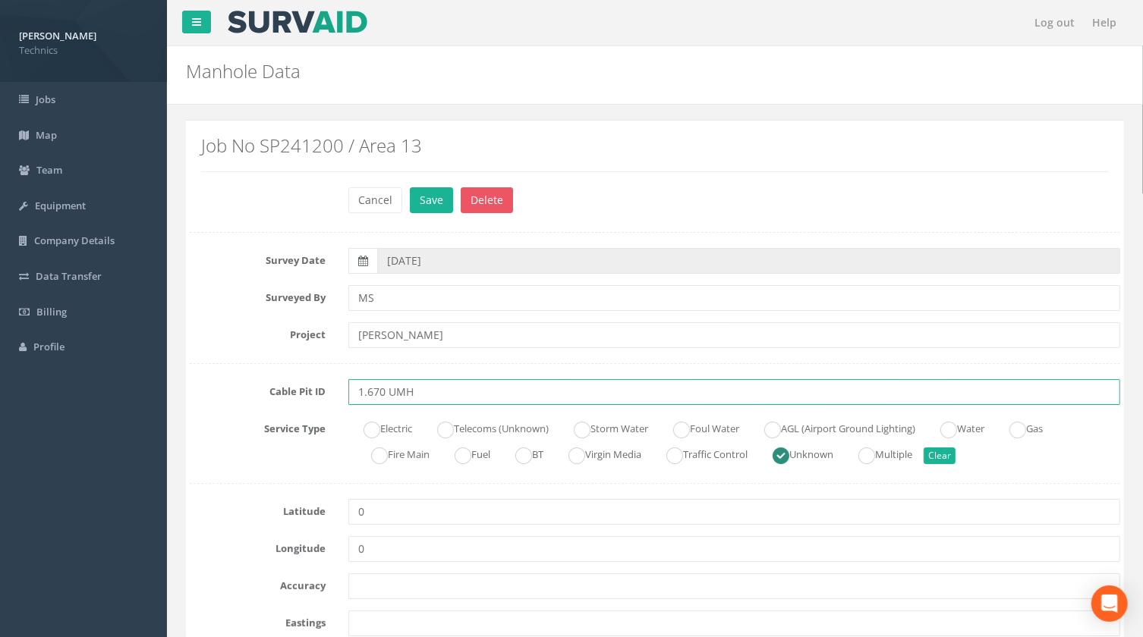
click at [395, 393] on input "1.670 UMH" at bounding box center [734, 392] width 772 height 26
type input "1.670 EMH"
click at [781, 429] on ins at bounding box center [772, 430] width 17 height 17
radio input "true"
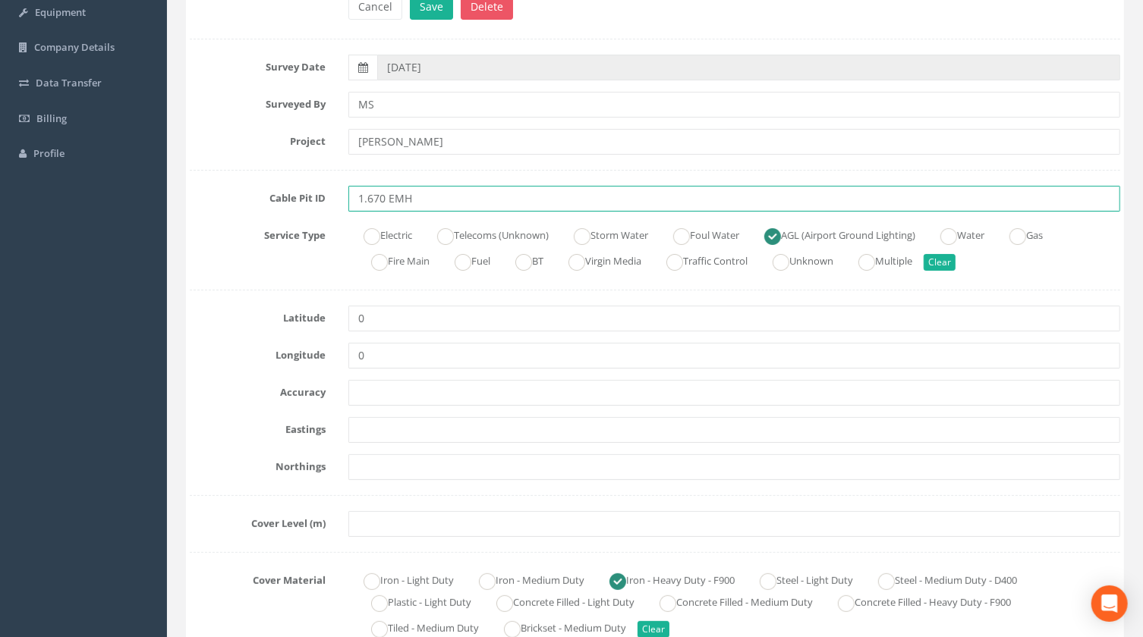
scroll to position [206, 0]
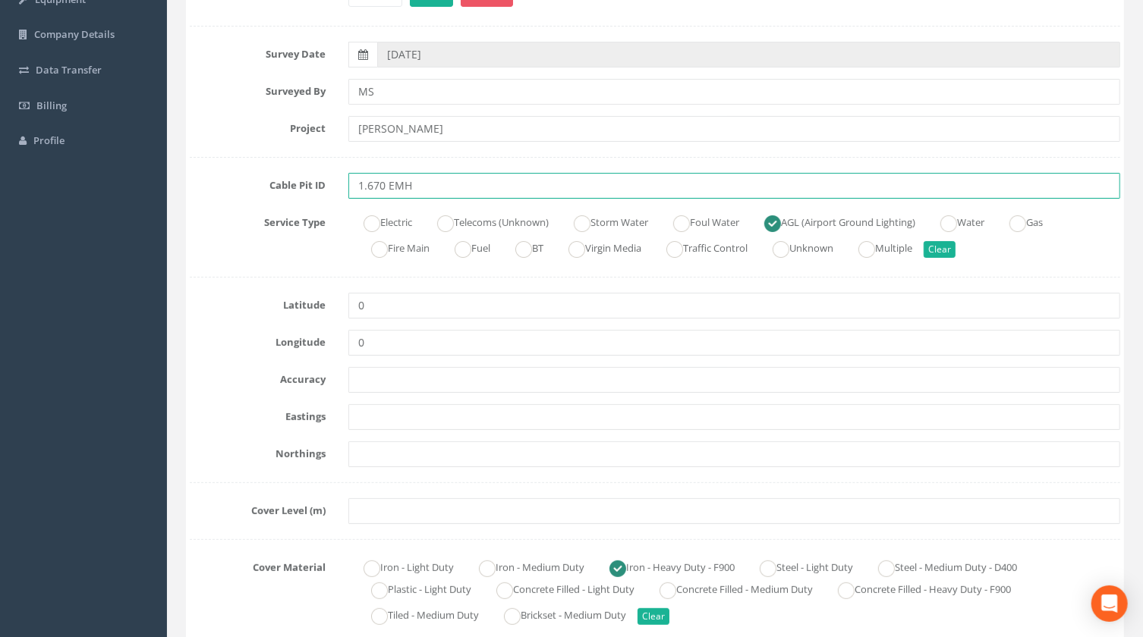
type input "1.670 EMH"
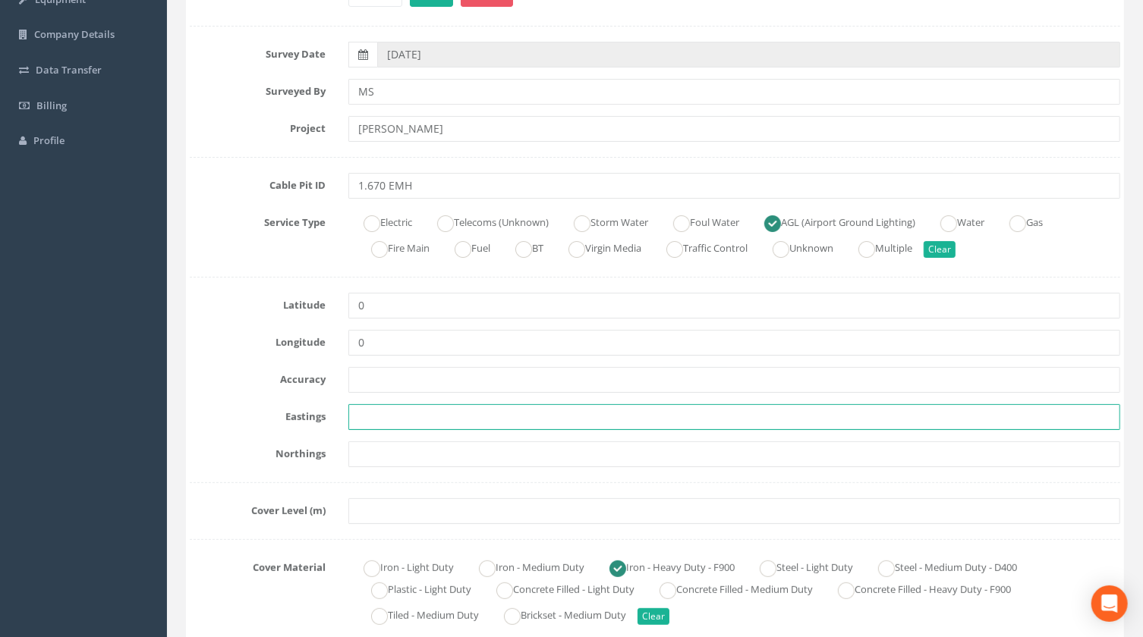
click at [394, 417] on input "text" at bounding box center [734, 417] width 772 height 26
paste input "430373.1542"
type input "430373.1542"
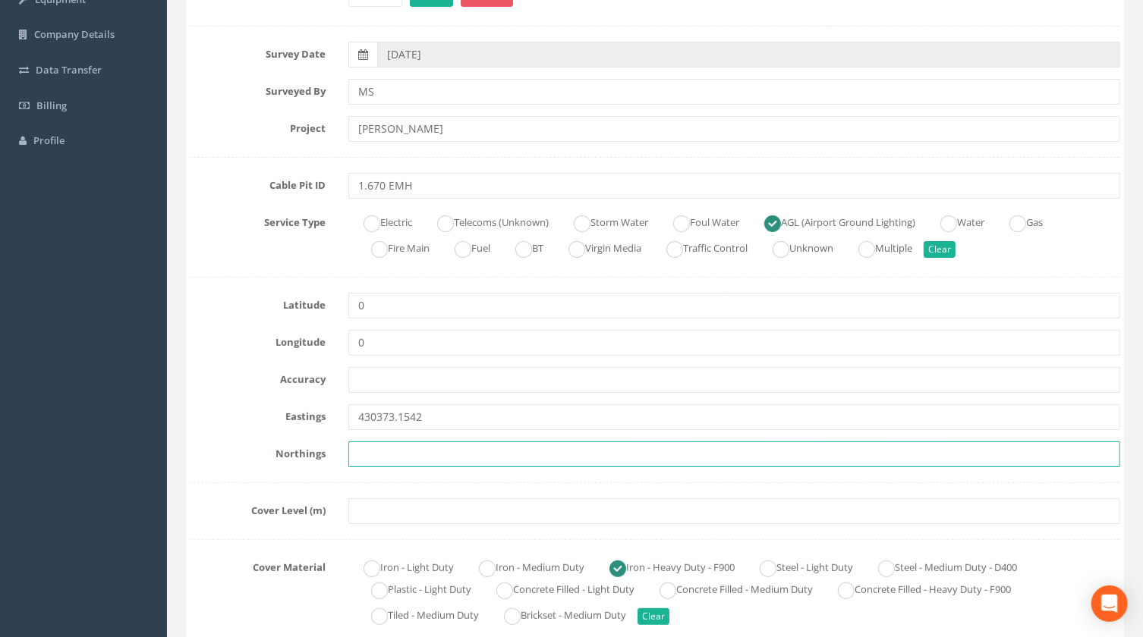
click at [363, 451] on input "text" at bounding box center [734, 455] width 772 height 26
paste input "206132.6310"
type input "206132.6310"
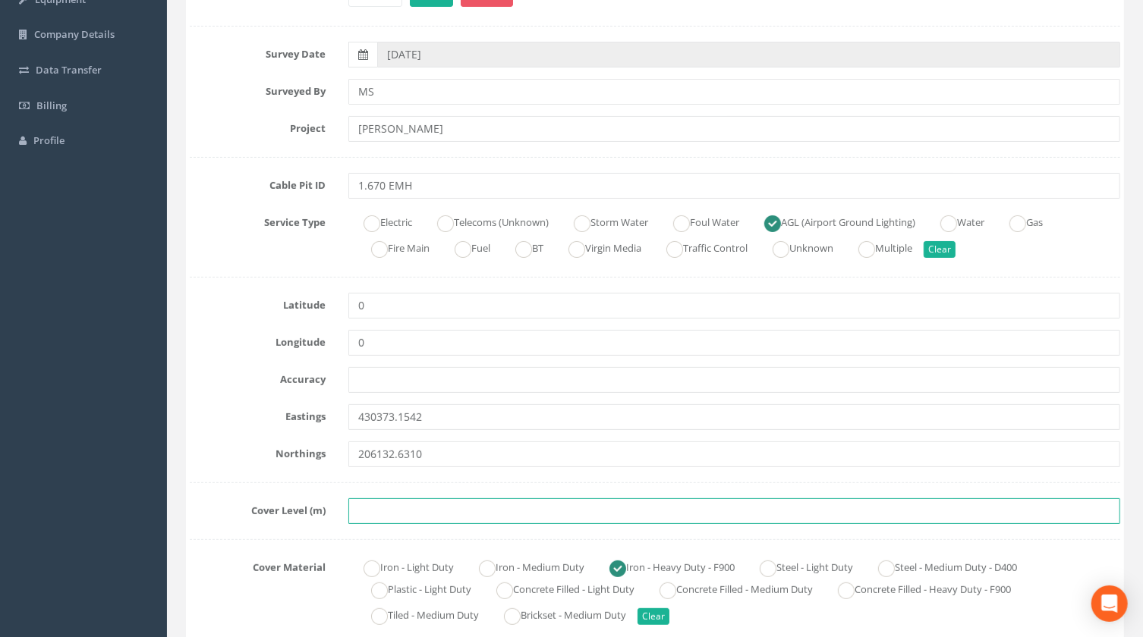
click at [387, 508] on input "text" at bounding box center [734, 511] width 772 height 26
paste input "75.3914"
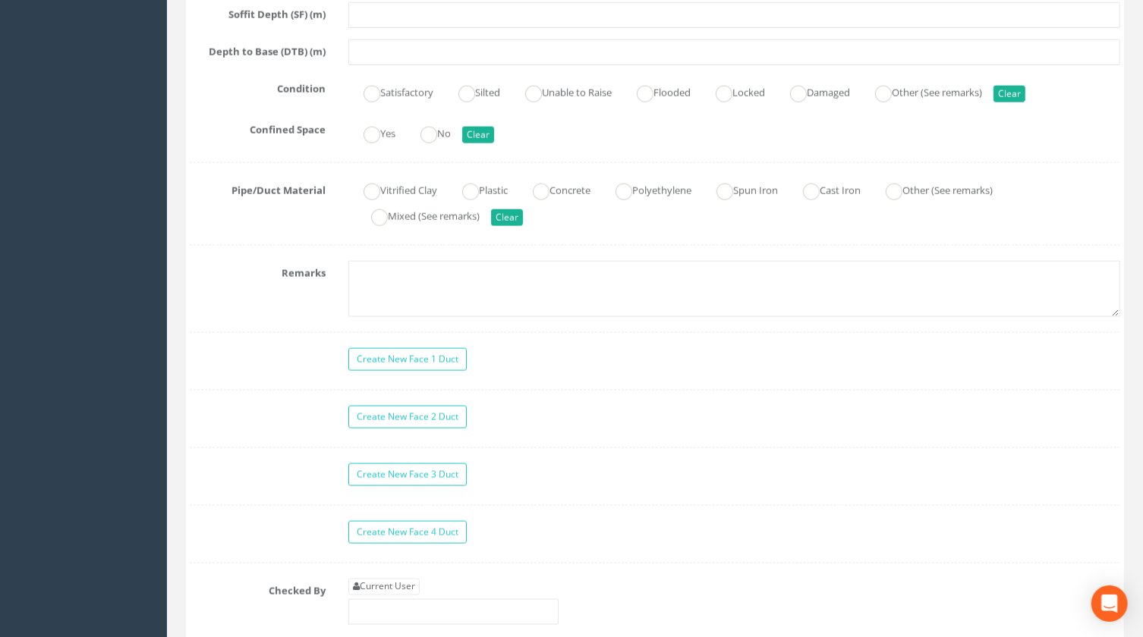
scroll to position [1103, 0]
type input "75.3914"
click at [403, 583] on link "Current User" at bounding box center [383, 586] width 71 height 17
type input "[PERSON_NAME]"
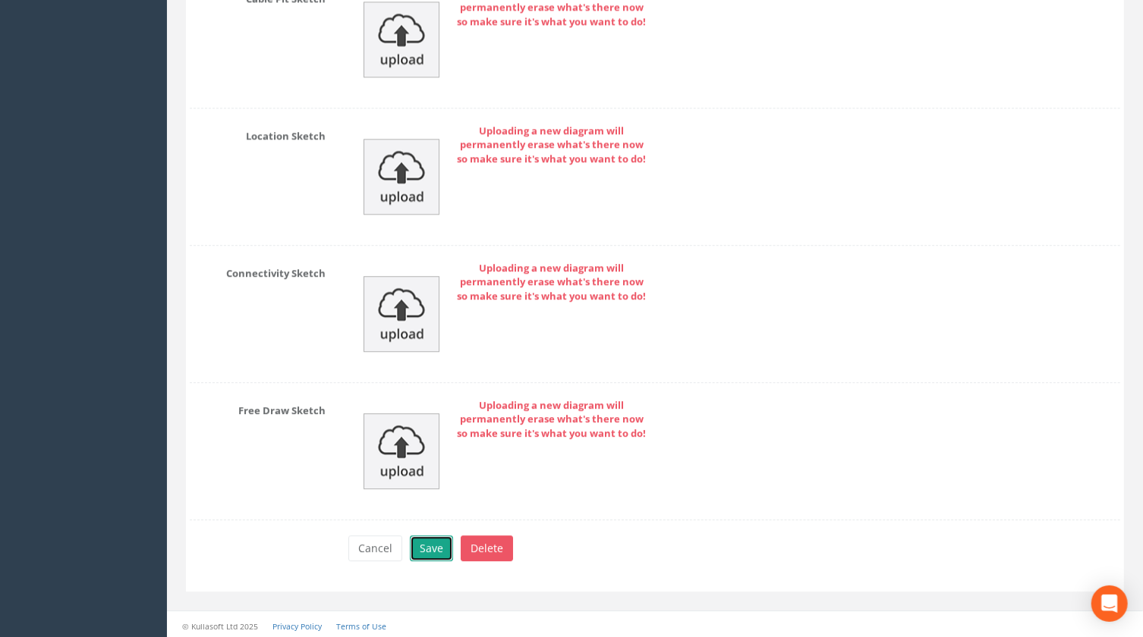
click at [429, 546] on button "Save" at bounding box center [431, 549] width 43 height 26
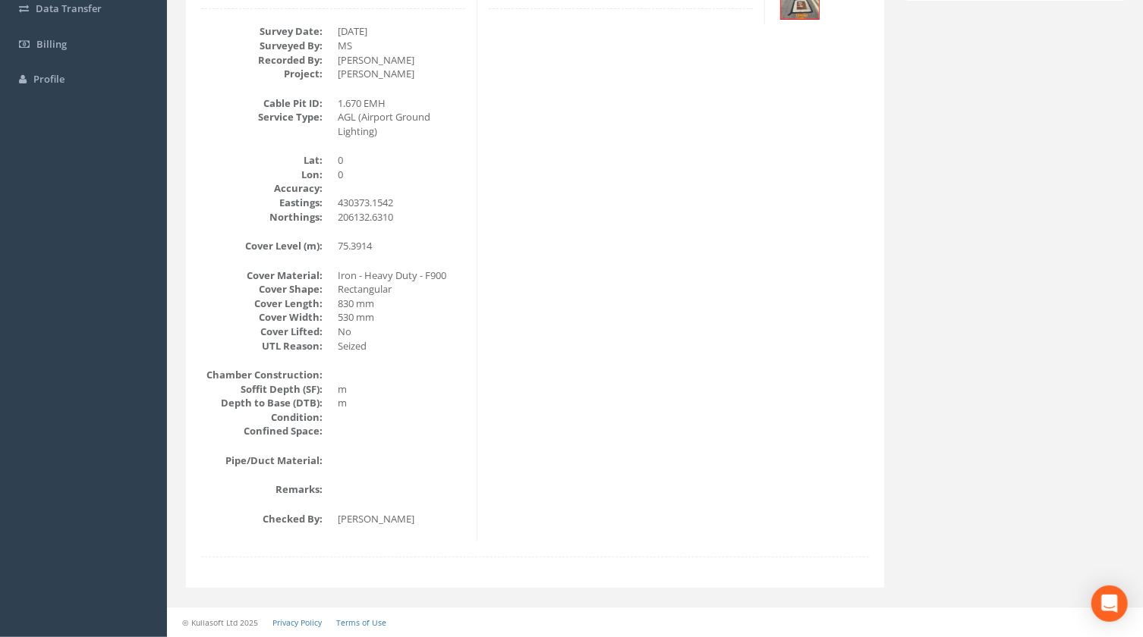
scroll to position [266, 0]
